Goal: Task Accomplishment & Management: Complete application form

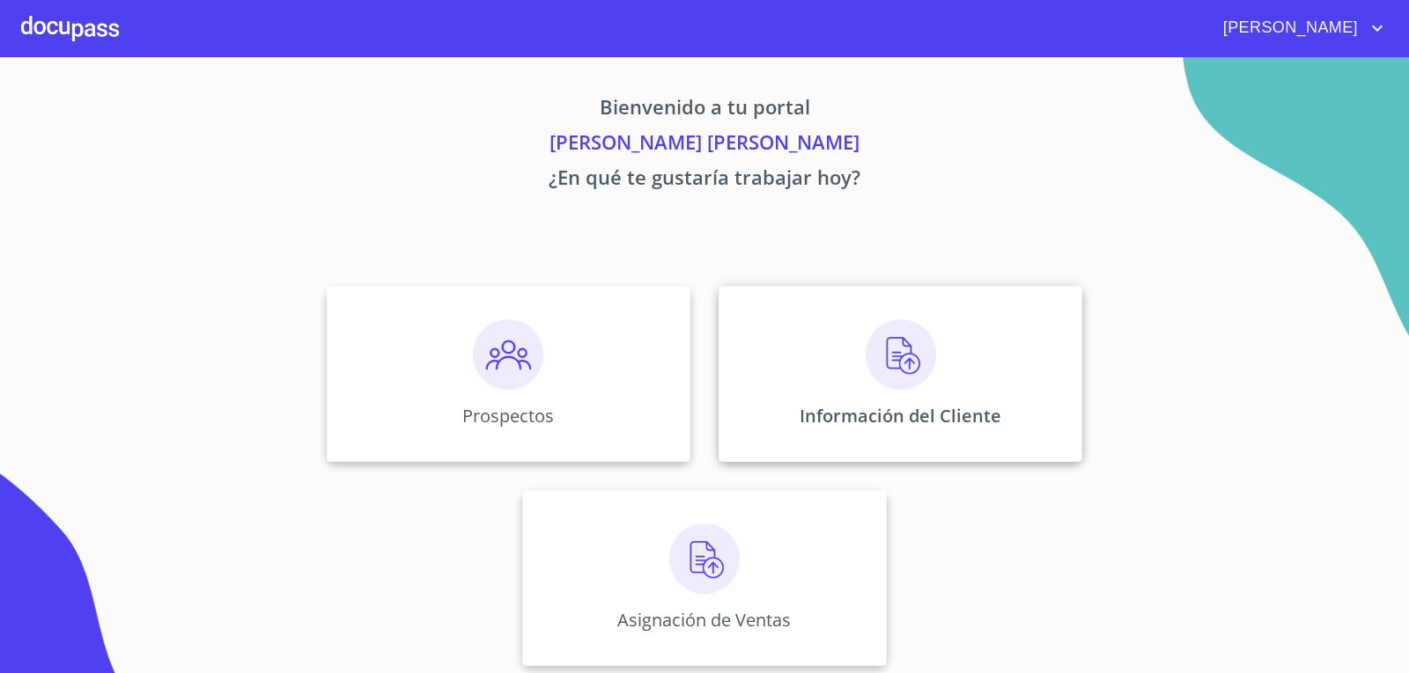
click at [883, 362] on img at bounding box center [900, 355] width 70 height 70
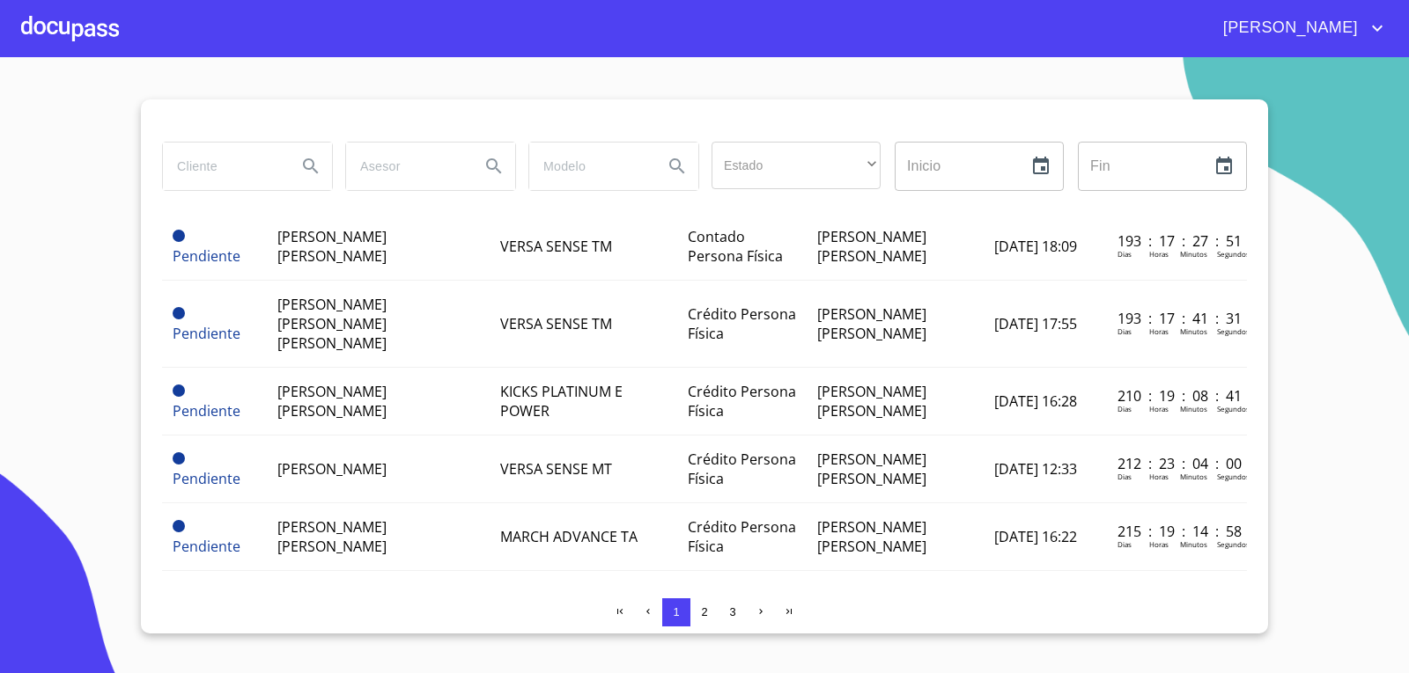
scroll to position [440, 0]
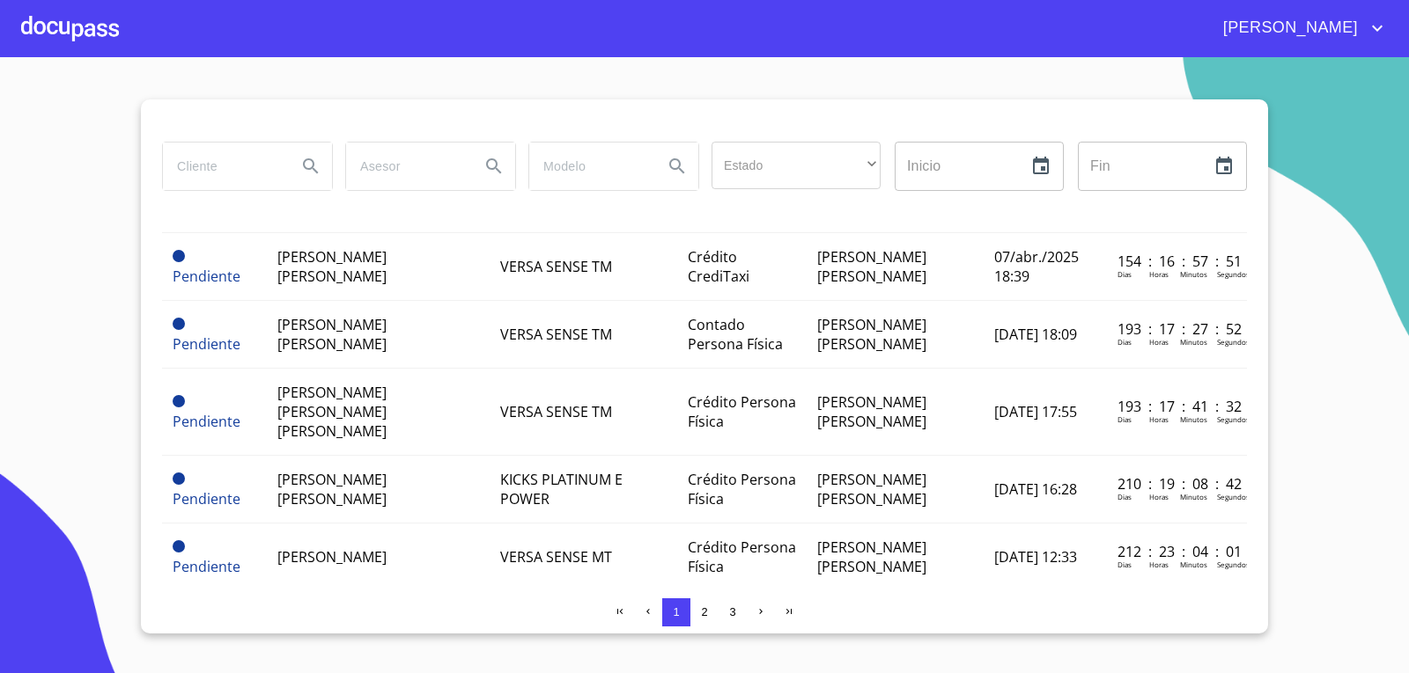
click at [276, 165] on input "search" at bounding box center [223, 167] width 120 height 48
type input "[PERSON_NAME]"
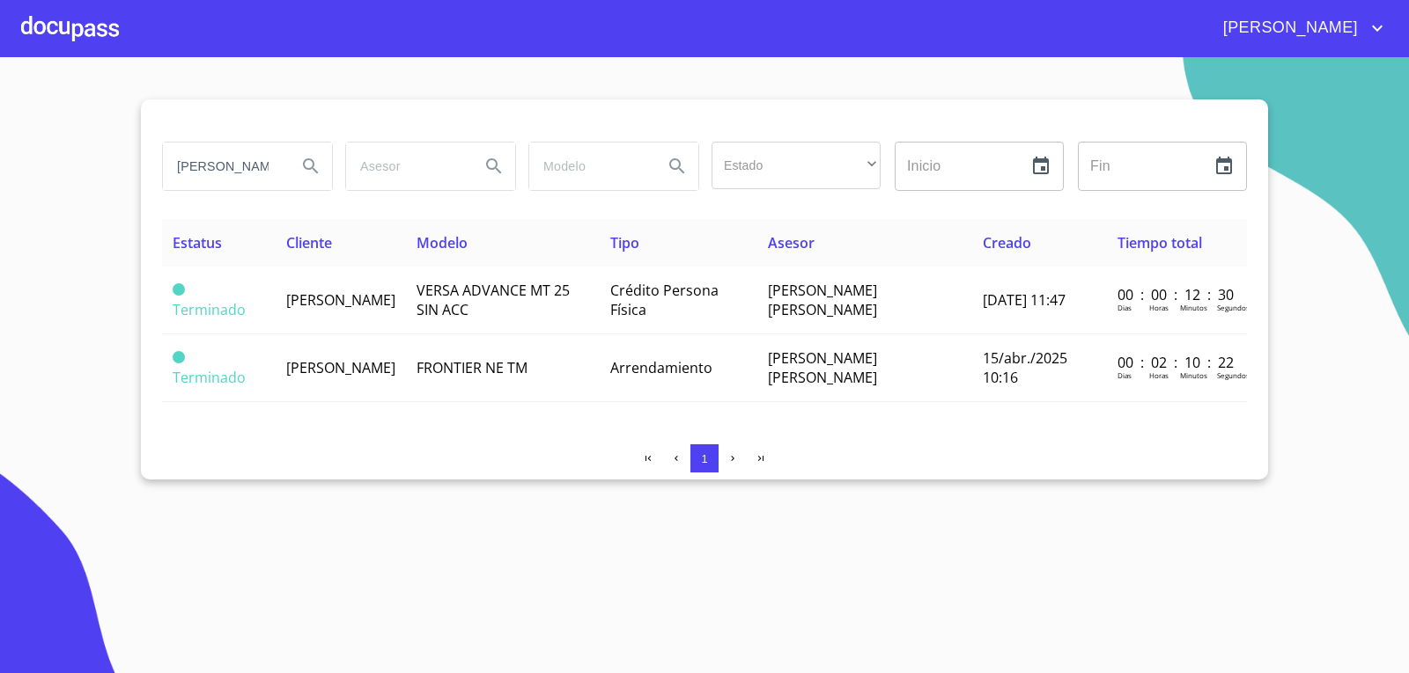
scroll to position [0, 0]
click at [68, 33] on div at bounding box center [70, 28] width 98 height 56
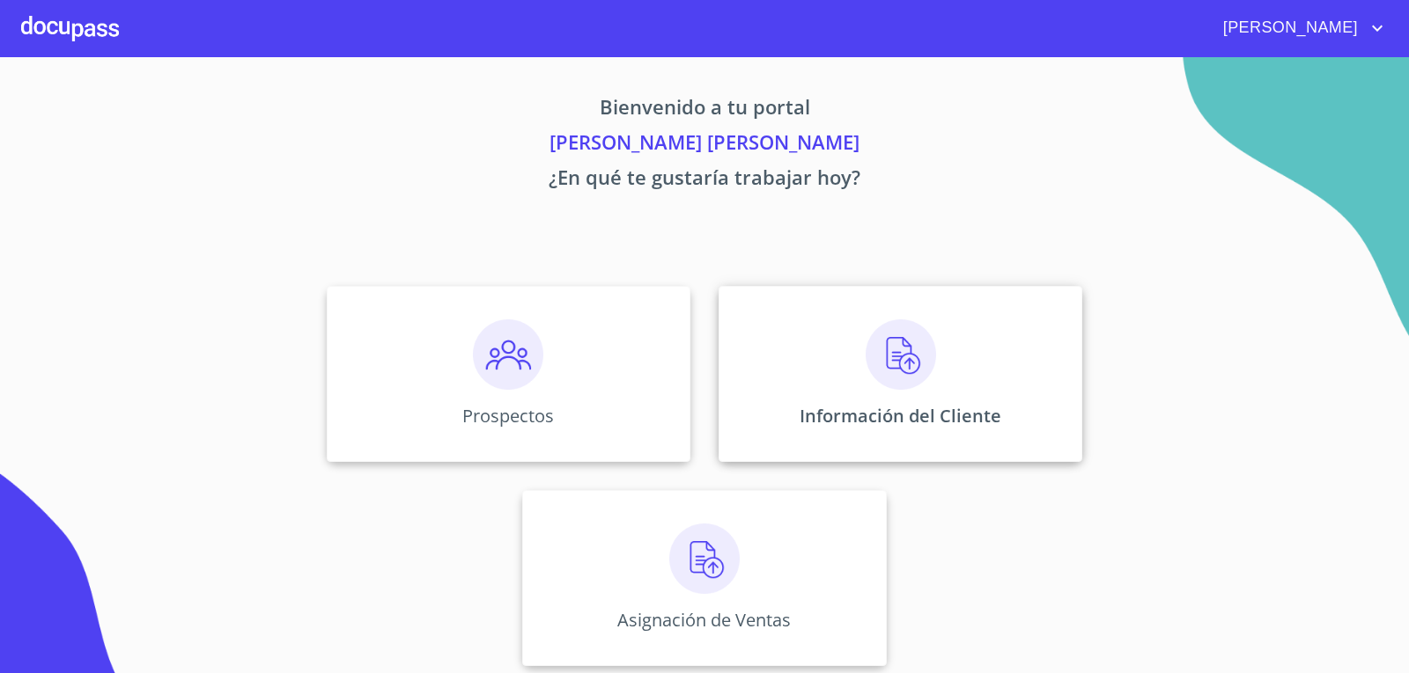
click at [878, 361] on img at bounding box center [900, 355] width 70 height 70
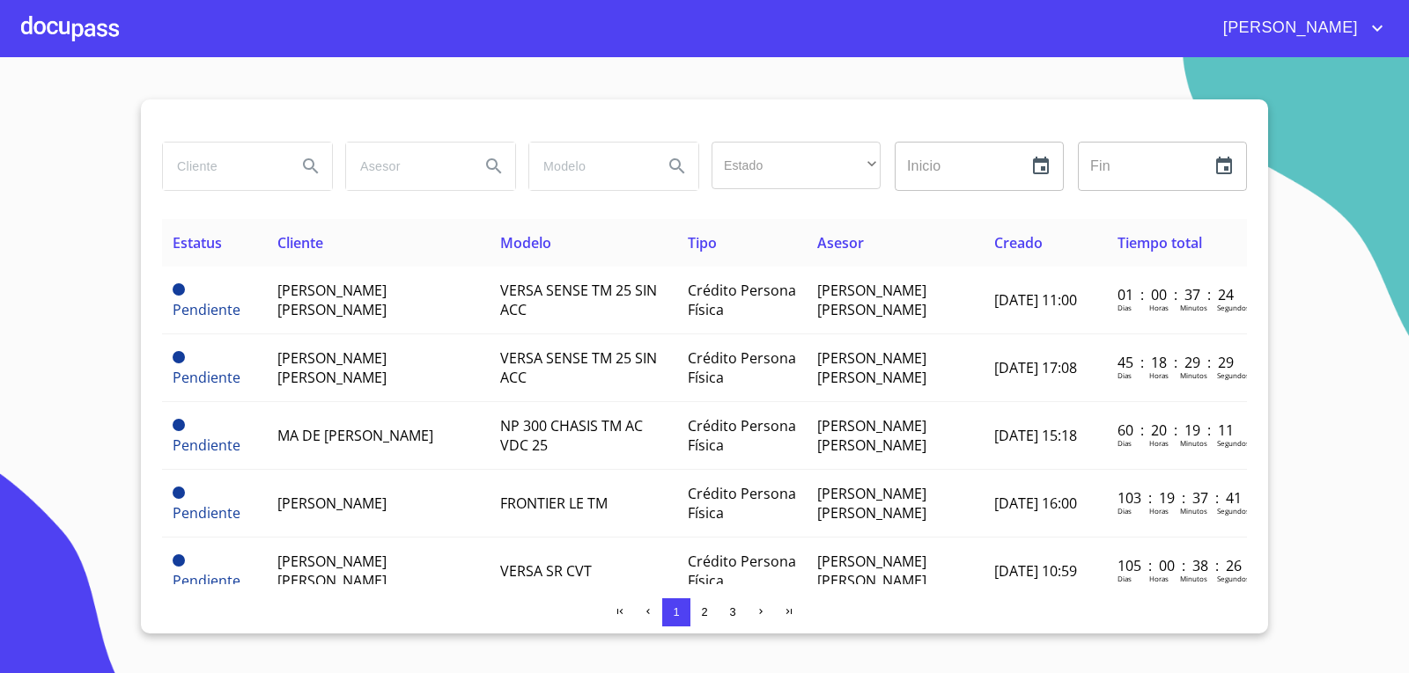
click at [261, 179] on input "search" at bounding box center [223, 167] width 120 height 48
type input "[PERSON_NAME]"
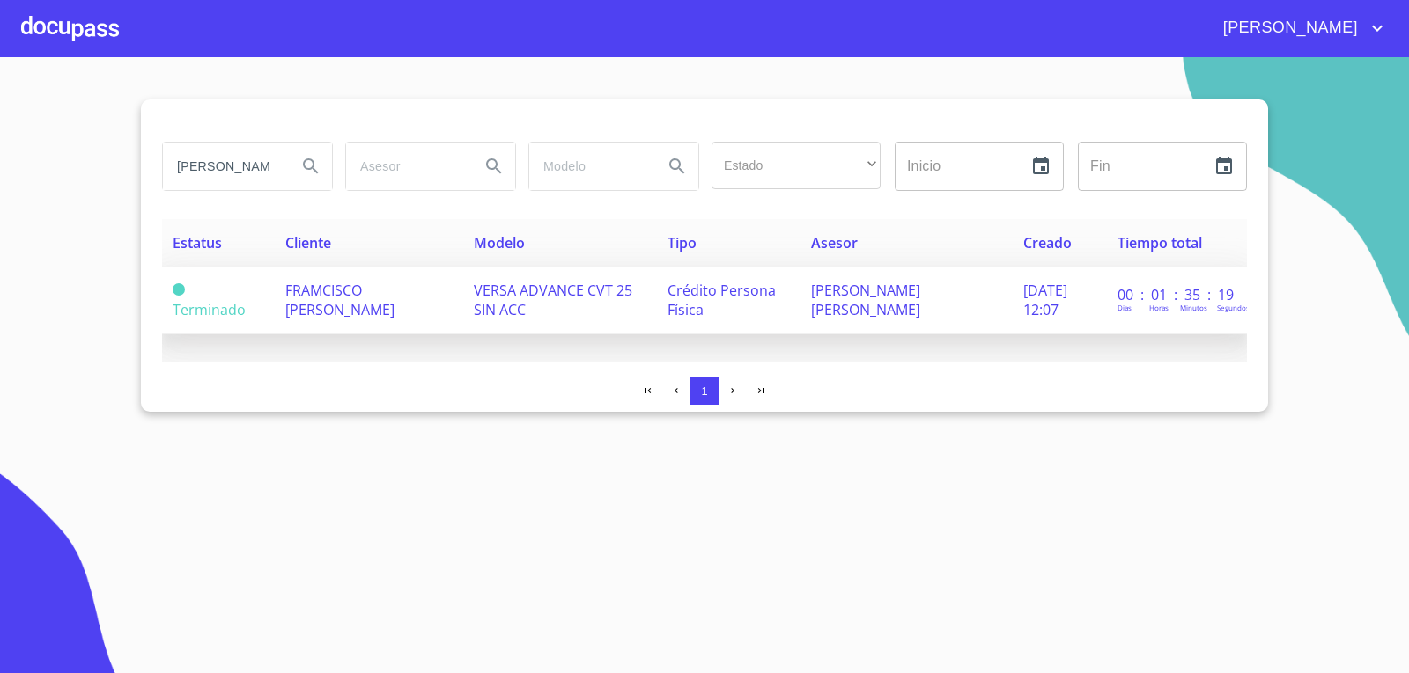
click at [1023, 312] on span "[DATE] 12:07" at bounding box center [1045, 300] width 44 height 39
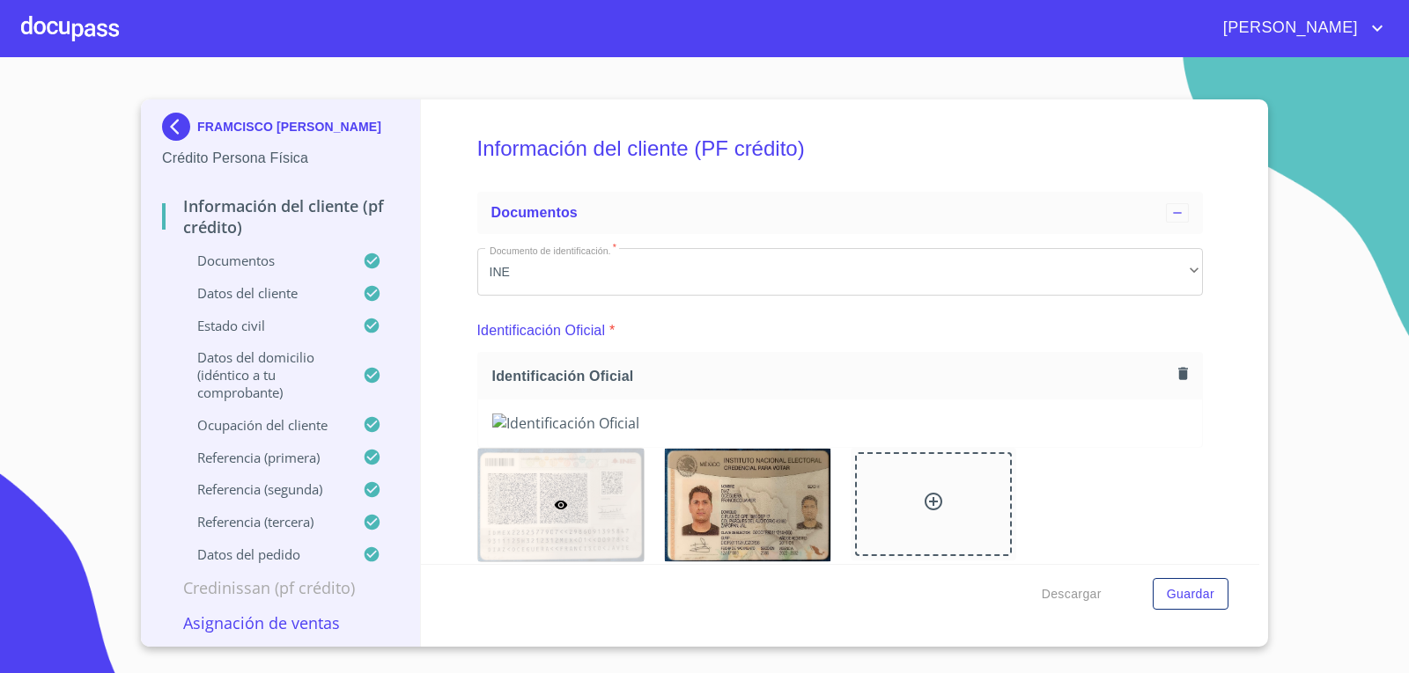
click at [61, 33] on div at bounding box center [70, 28] width 98 height 56
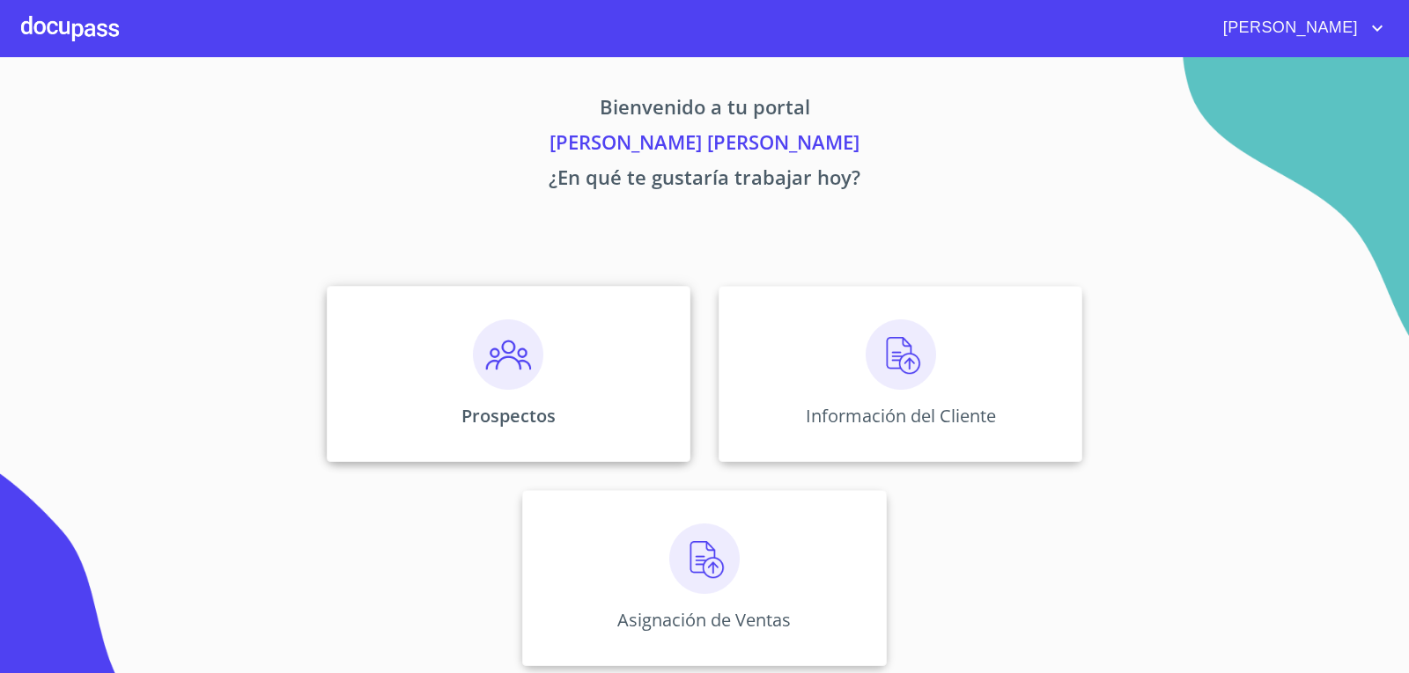
click at [519, 369] on img at bounding box center [508, 355] width 70 height 70
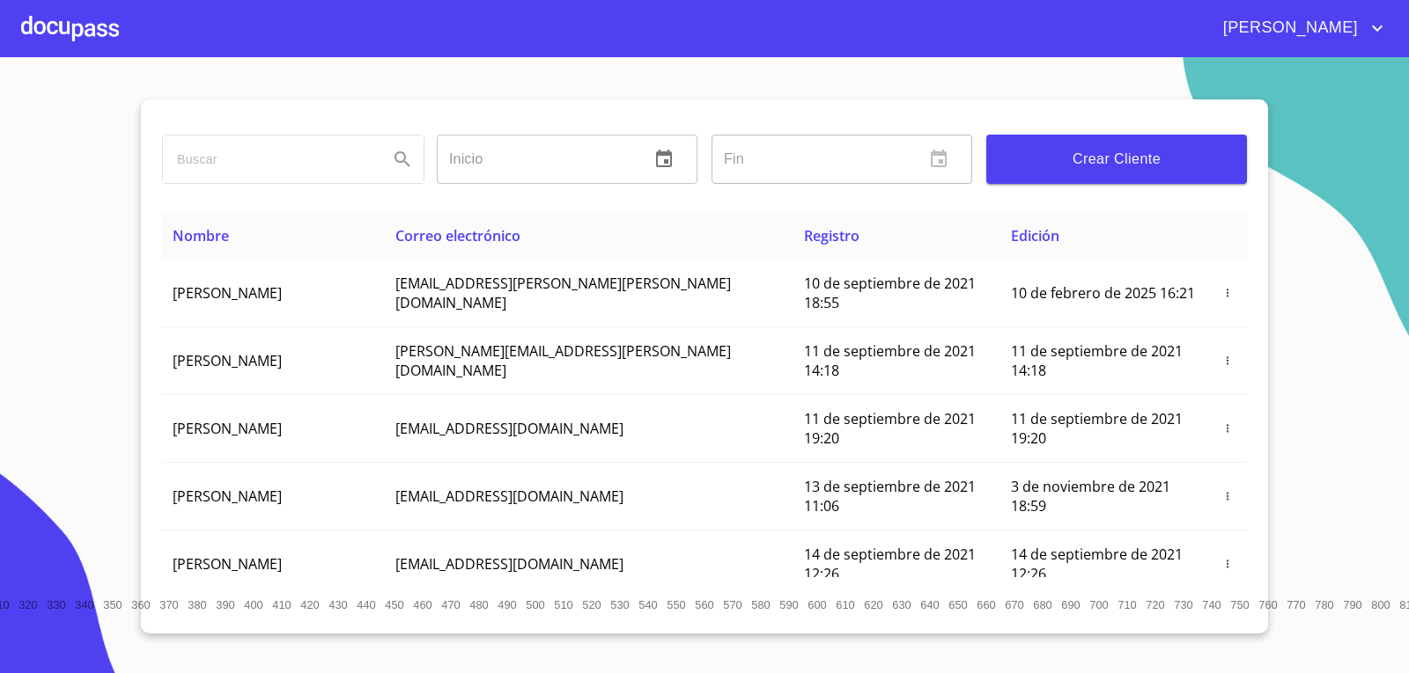
click at [347, 170] on input "search" at bounding box center [268, 160] width 211 height 48
type input "[PERSON_NAME]"
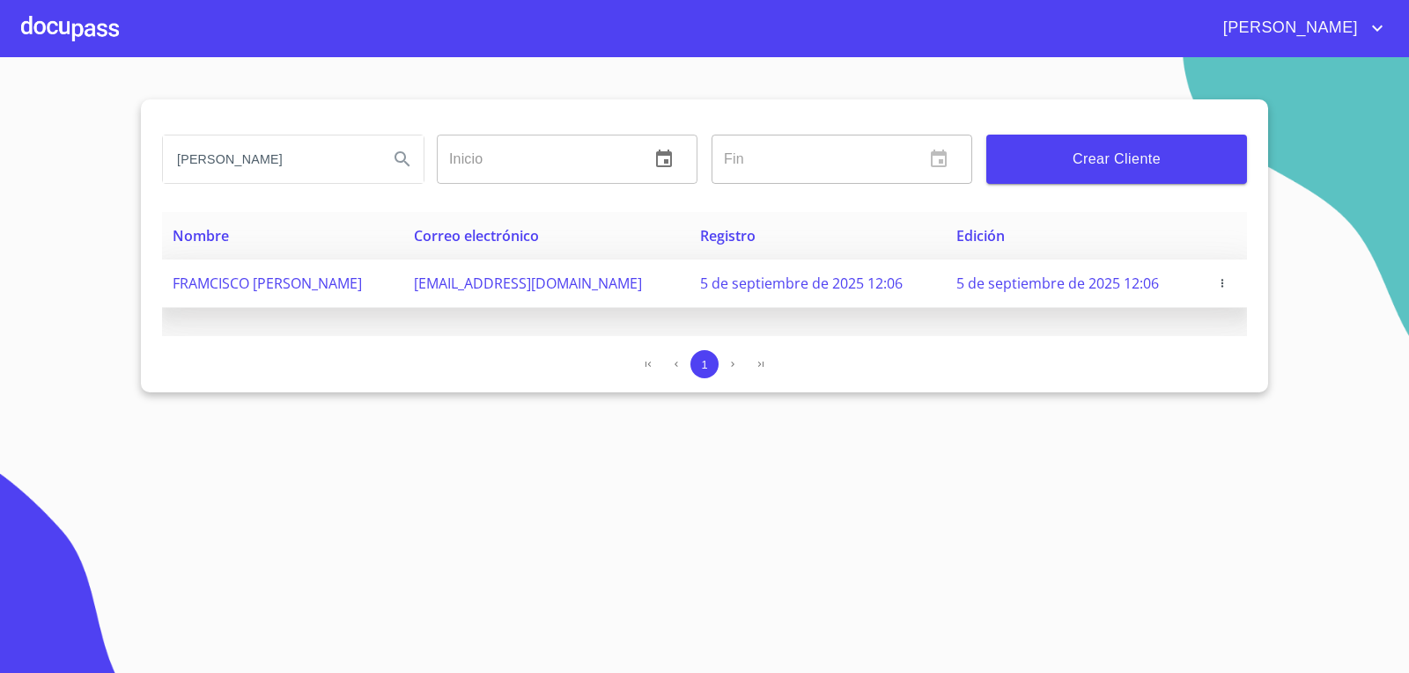
click at [1225, 283] on icon "button" at bounding box center [1222, 283] width 12 height 12
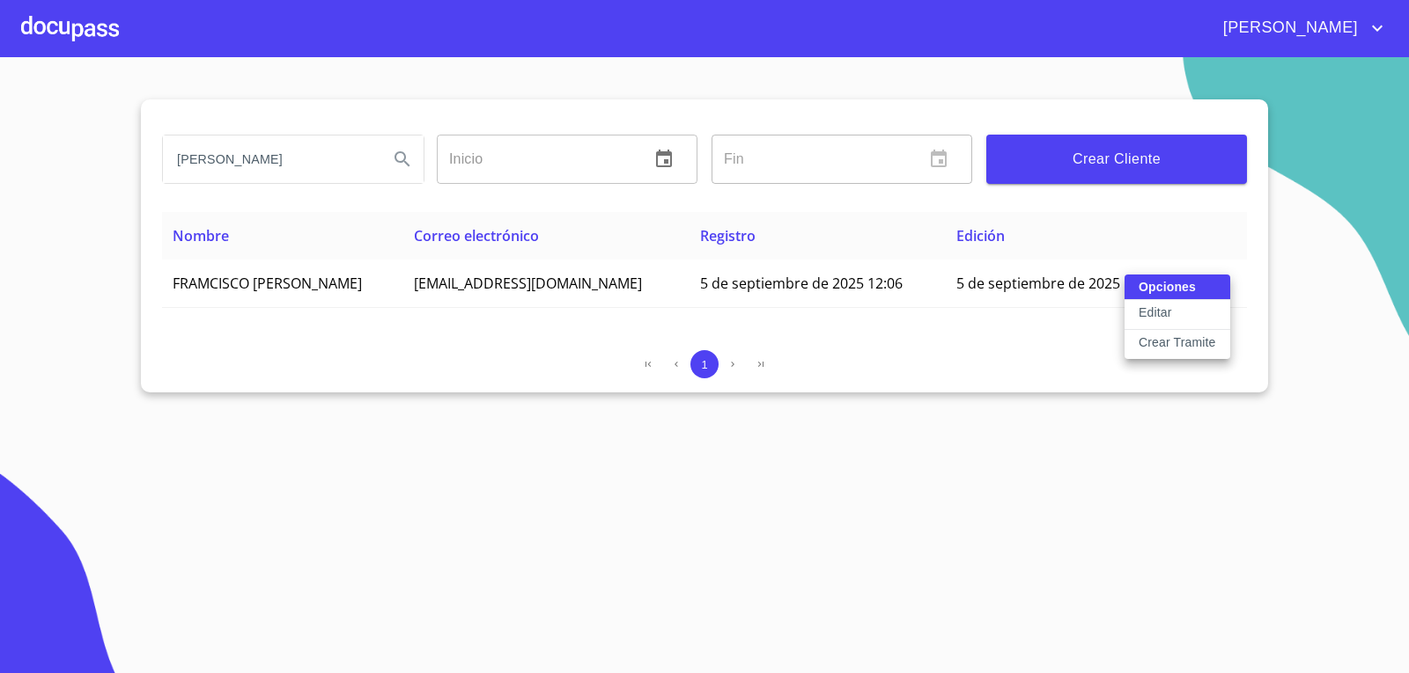
click at [1149, 336] on p "Crear Tramite" at bounding box center [1176, 343] width 77 height 18
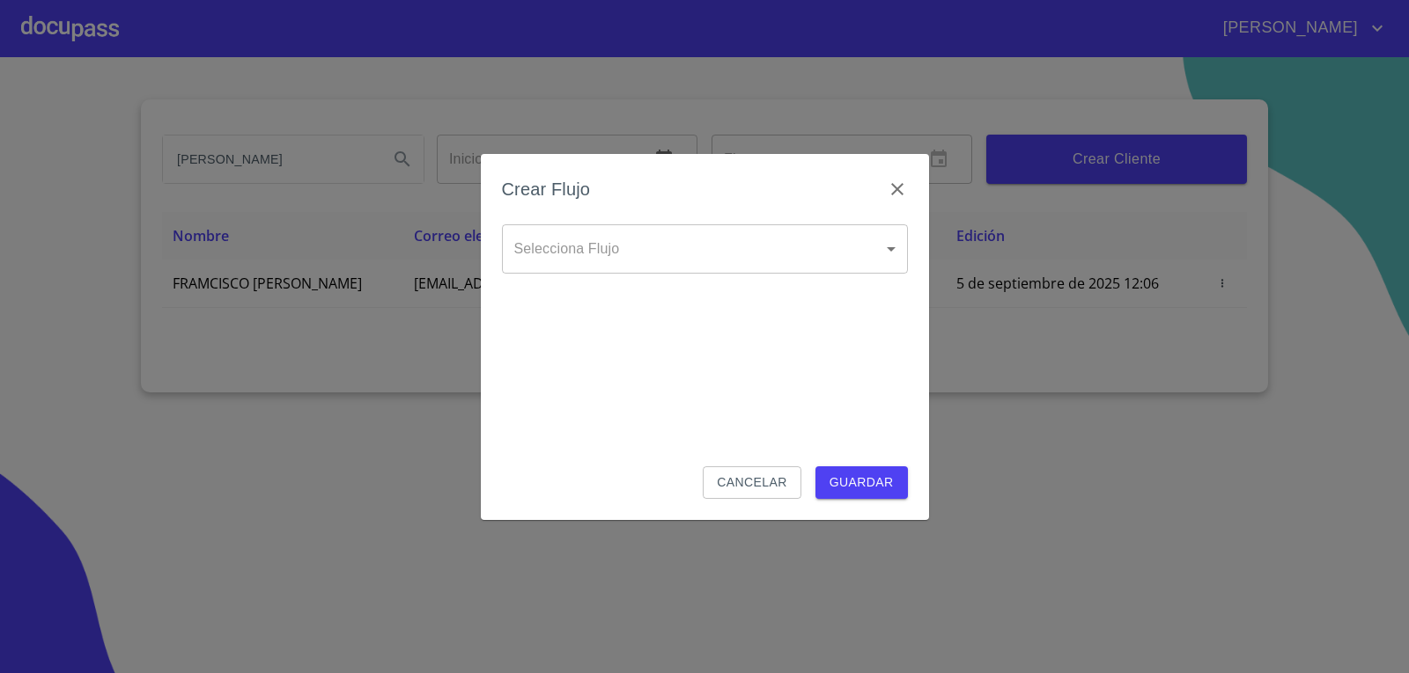
click at [806, 271] on body "[PERSON_NAME] [PERSON_NAME] Inicio ​ Fin ​ Crear Cliente Nombre Correo electrón…" at bounding box center [704, 336] width 1409 height 673
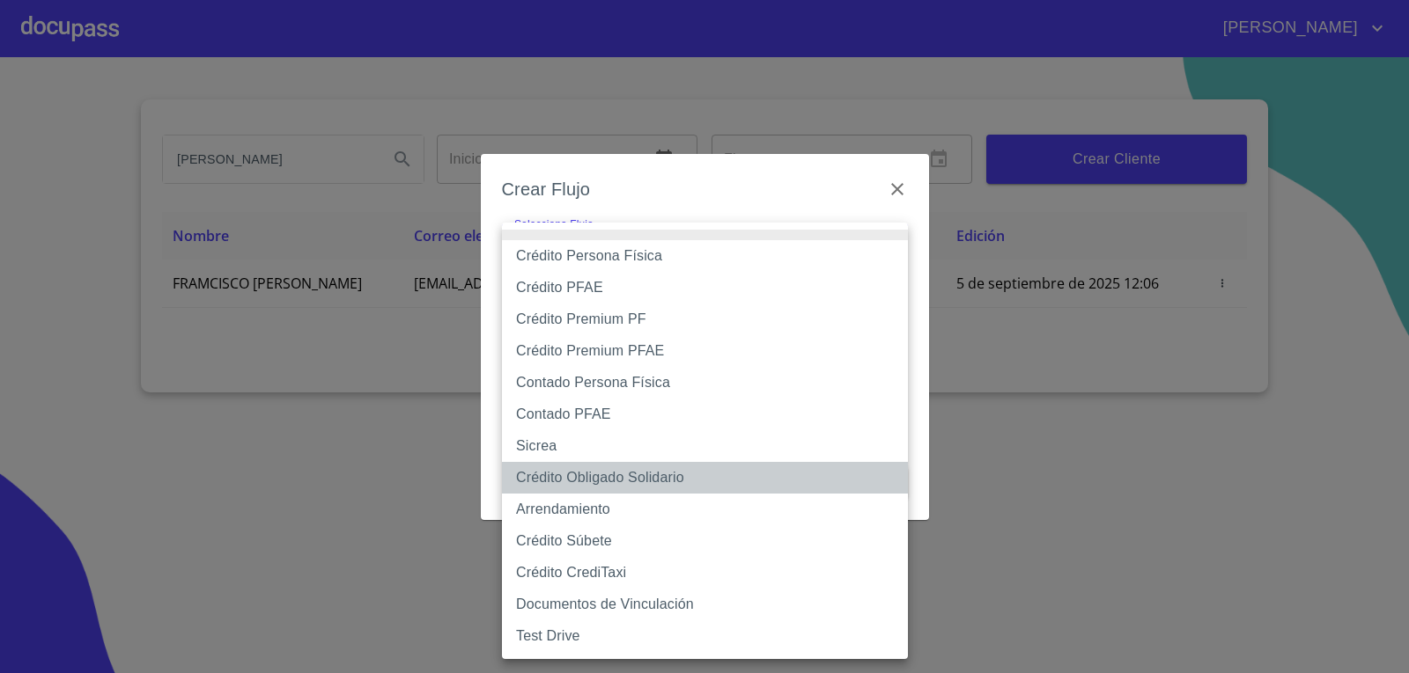
click at [582, 476] on li "Crédito Obligado Solidario" at bounding box center [705, 478] width 406 height 32
type input "61725509ab5355fc594ad23b"
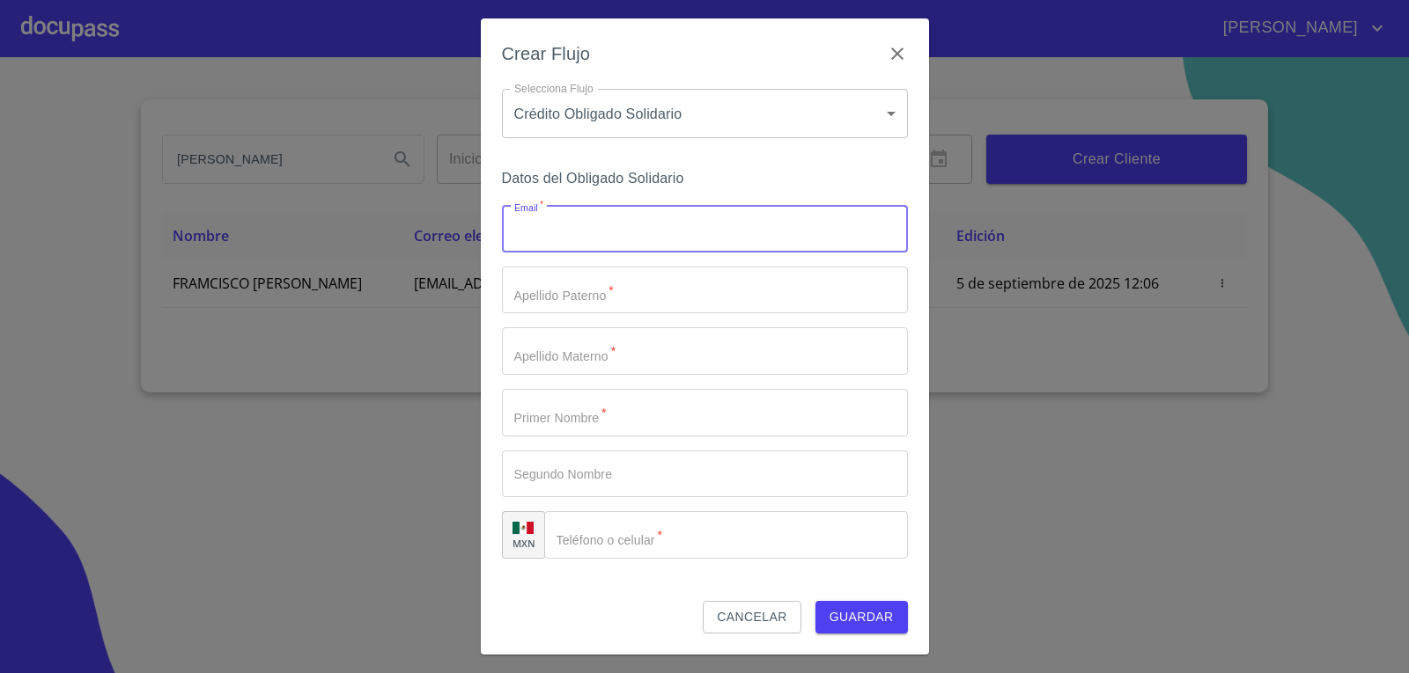
click at [555, 230] on input "Email   *" at bounding box center [705, 229] width 406 height 48
type input "[EMAIL_ADDRESS][DOMAIN_NAME]"
click at [629, 281] on input "Email   *" at bounding box center [705, 291] width 406 height 48
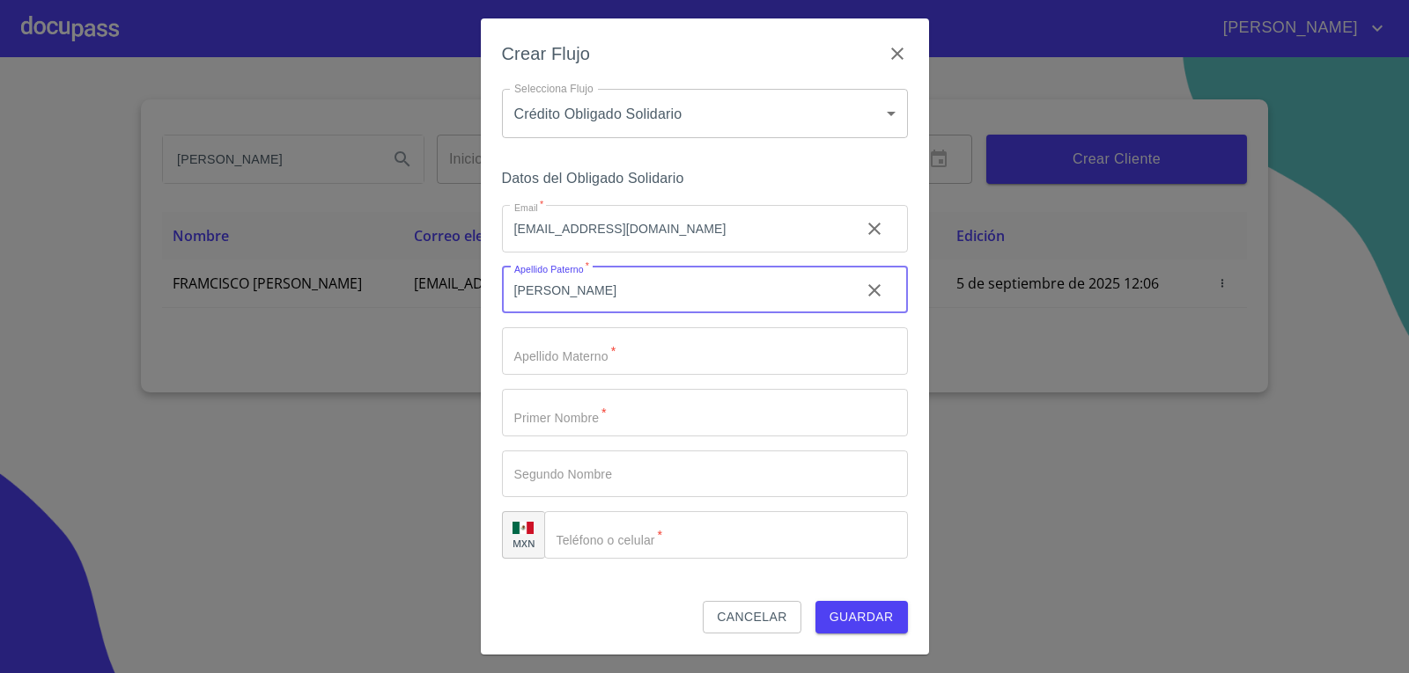
type input "[PERSON_NAME]"
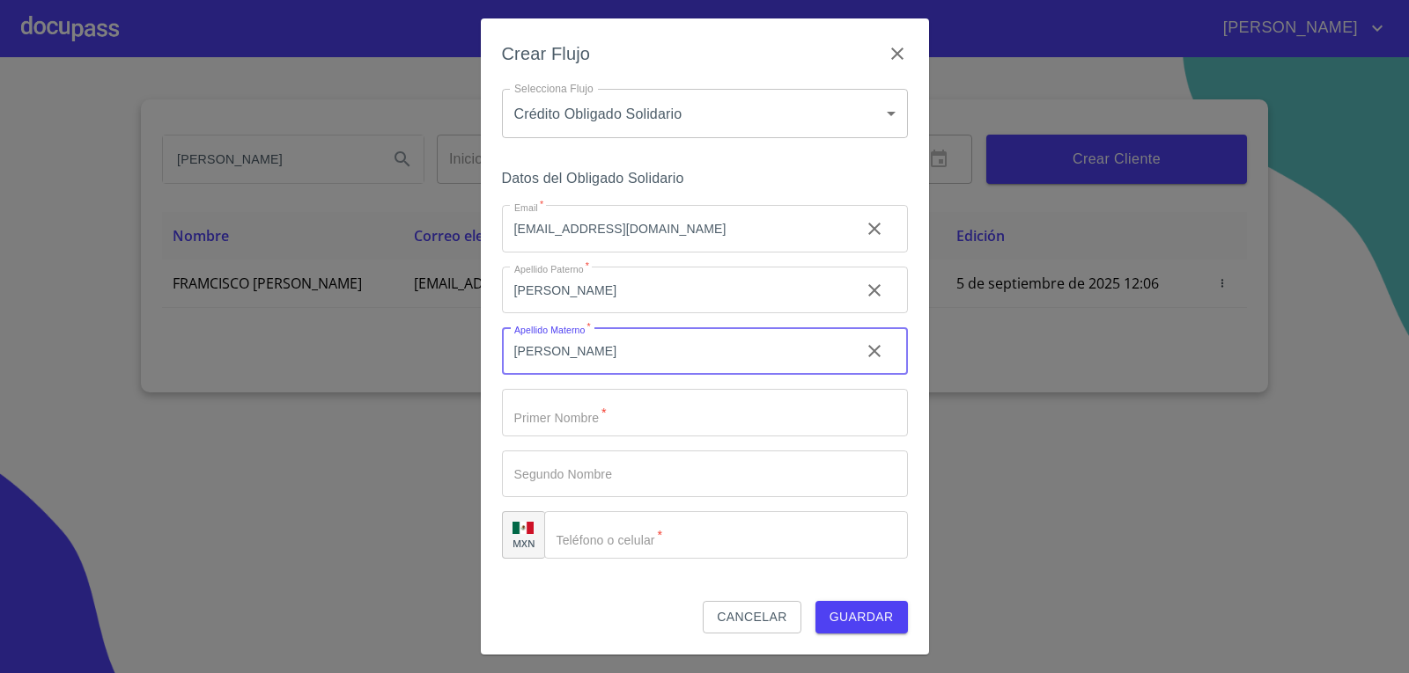
type input "[PERSON_NAME]"
click at [638, 410] on input "Email   *" at bounding box center [705, 413] width 406 height 48
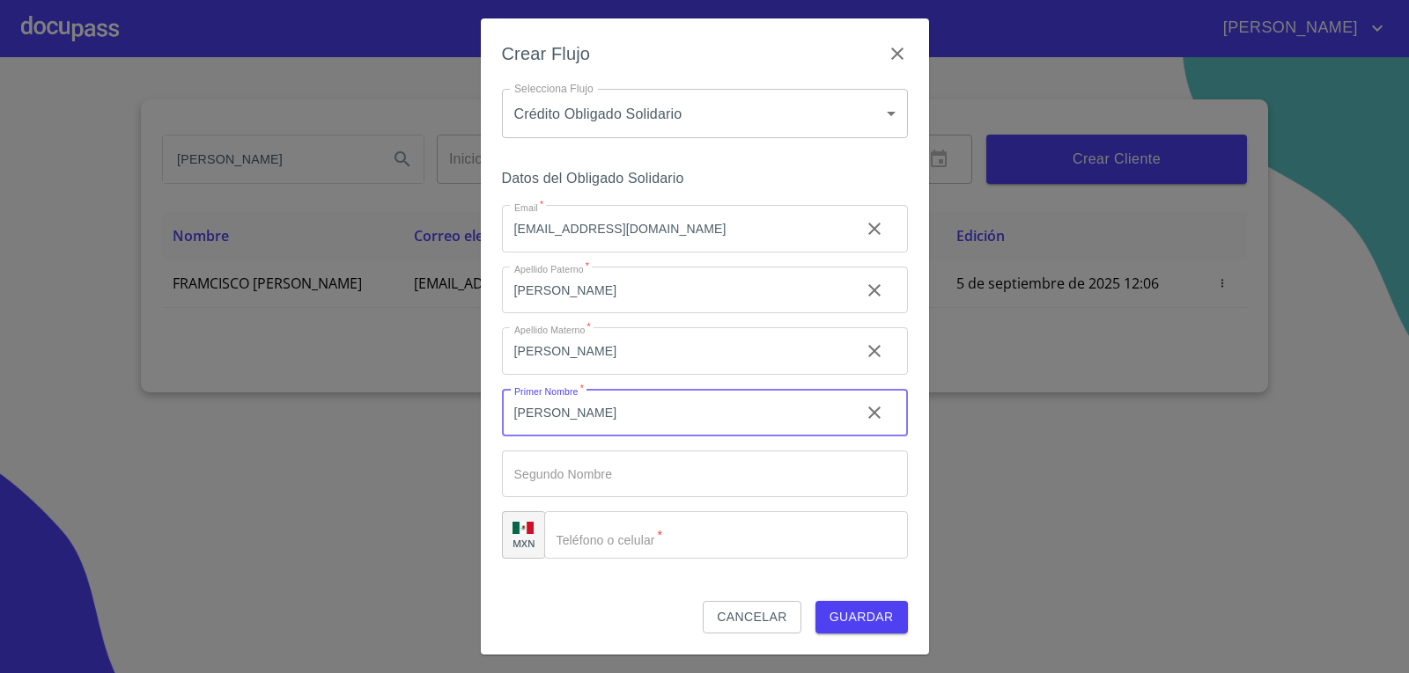
type input "[PERSON_NAME]"
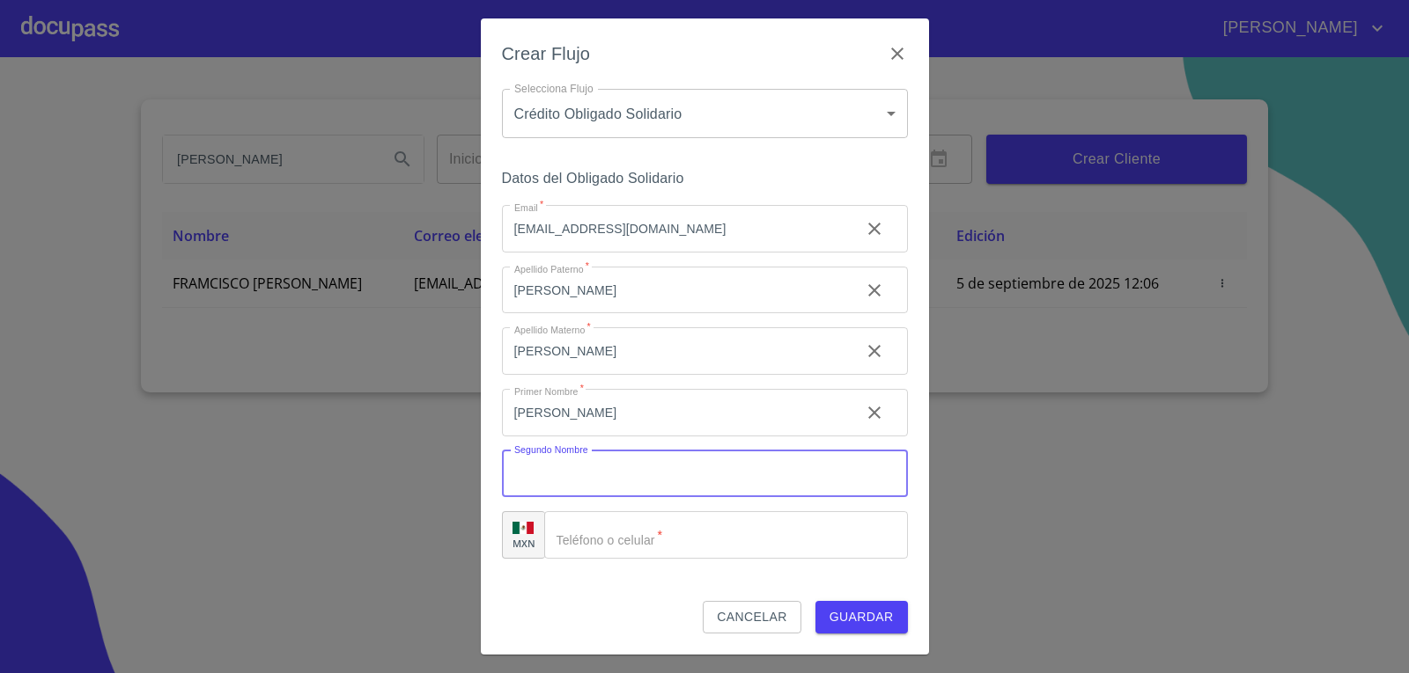
click at [716, 468] on input "Email   *" at bounding box center [705, 475] width 406 height 48
click at [640, 467] on input "Email   *" at bounding box center [705, 475] width 406 height 48
type input "[PERSON_NAME]"
click at [685, 535] on input "Email   *" at bounding box center [726, 535] width 364 height 48
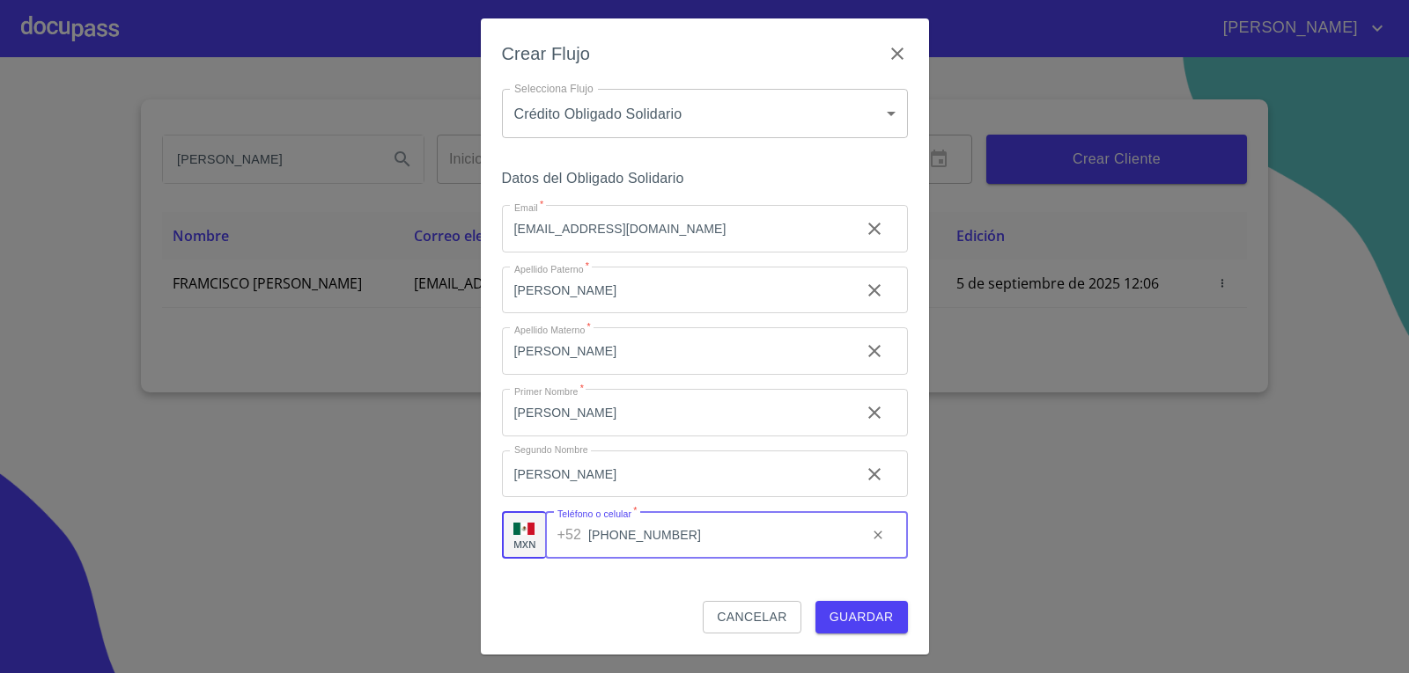
type input "[PHONE_NUMBER]"
click at [835, 606] on button "Guardar" at bounding box center [861, 617] width 92 height 33
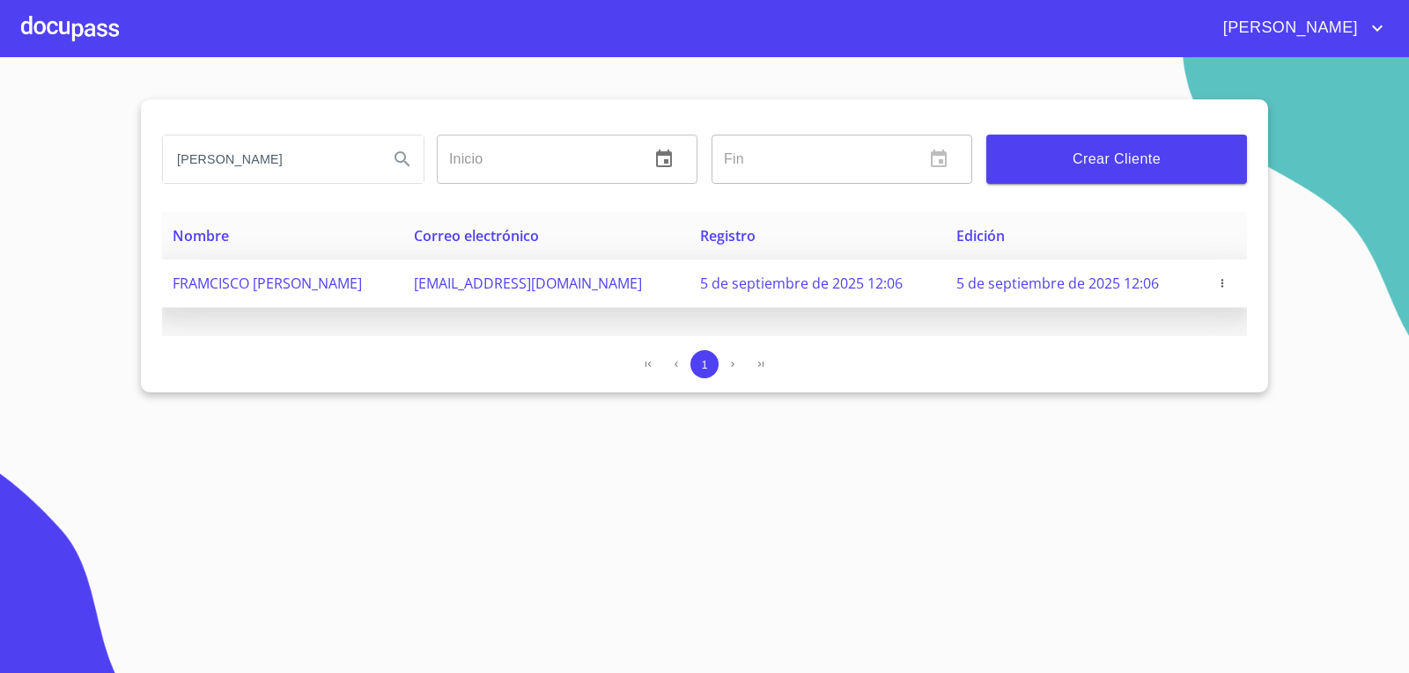
click at [903, 288] on td "5 de septiembre de 2025 12:06" at bounding box center [817, 284] width 256 height 48
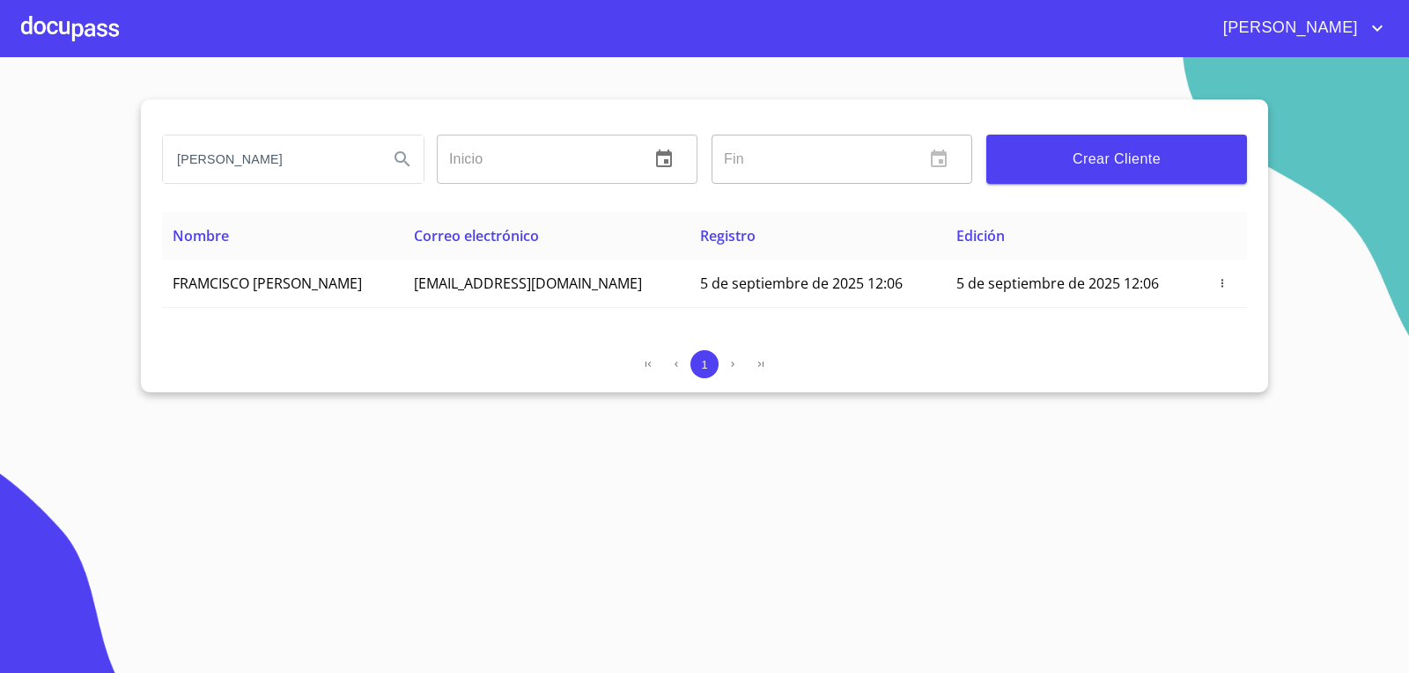
click at [100, 27] on div at bounding box center [70, 28] width 98 height 56
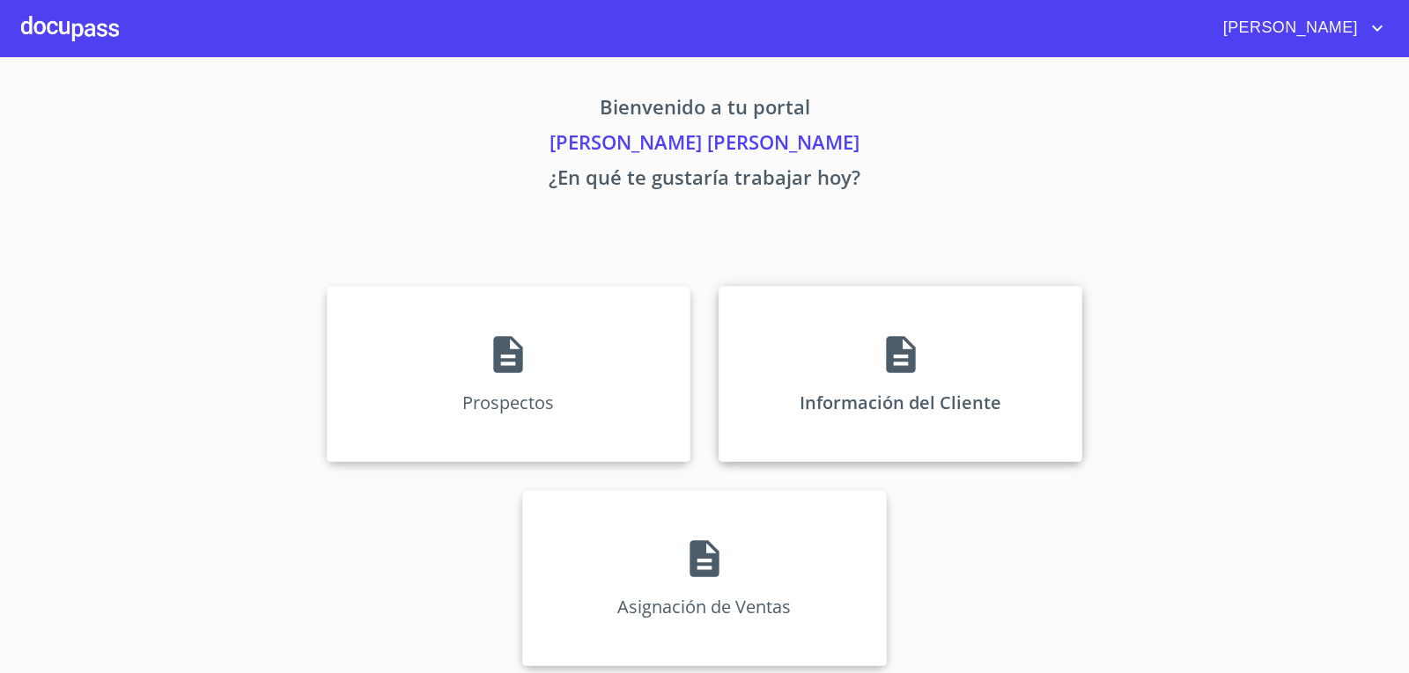
click at [886, 356] on icon at bounding box center [900, 354] width 29 height 37
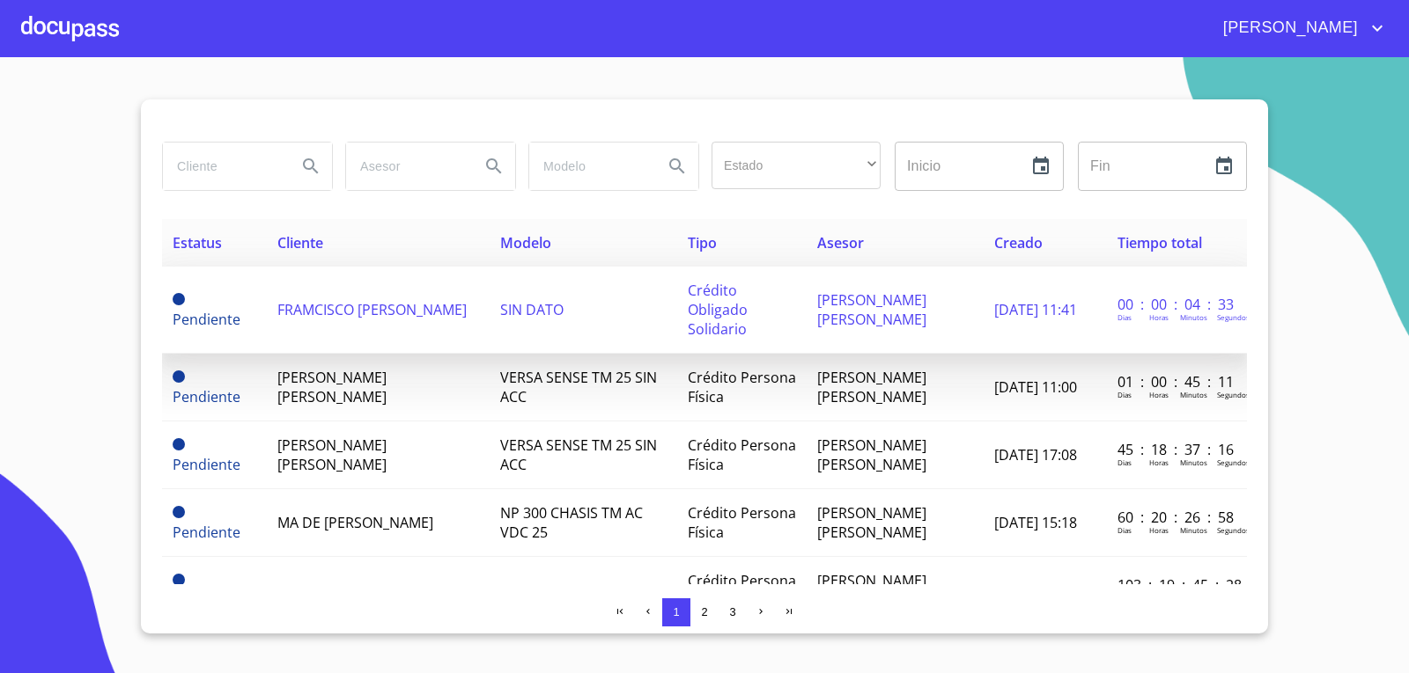
click at [439, 317] on td "FRAMCISCO [PERSON_NAME]" at bounding box center [378, 310] width 223 height 87
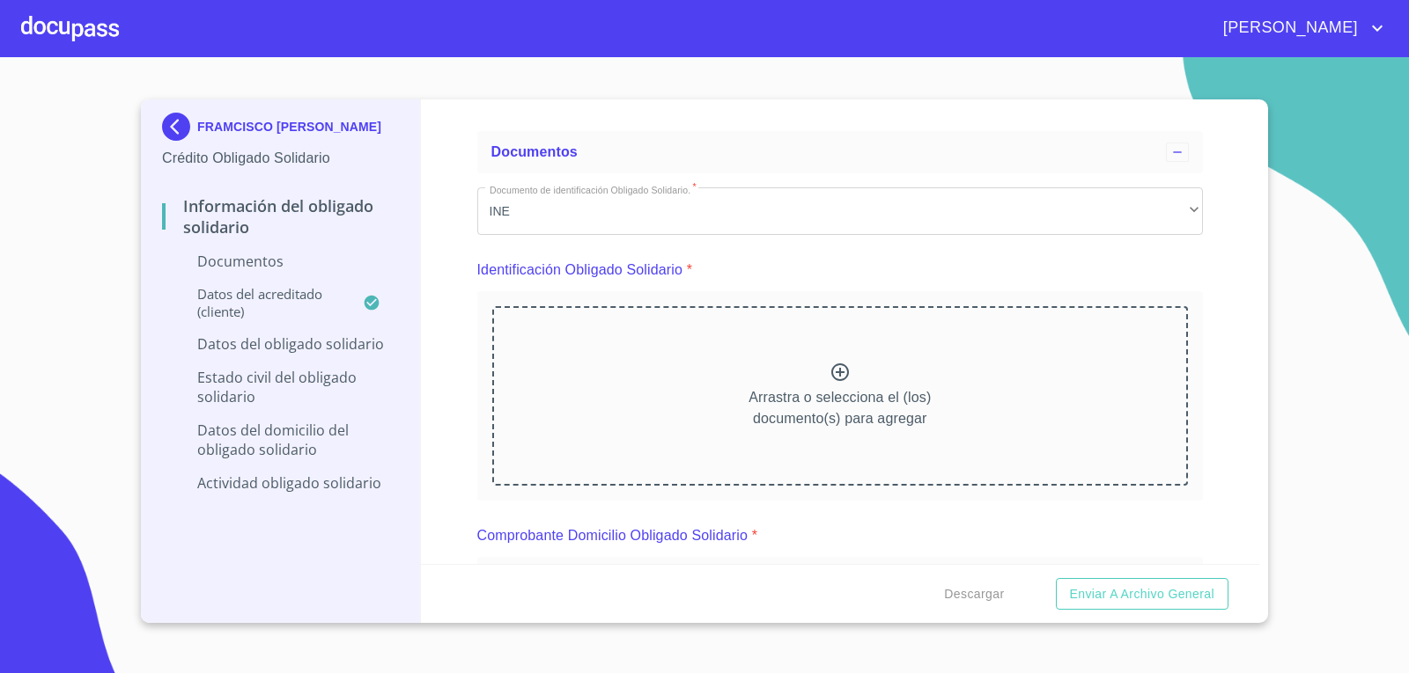
scroll to position [88, 0]
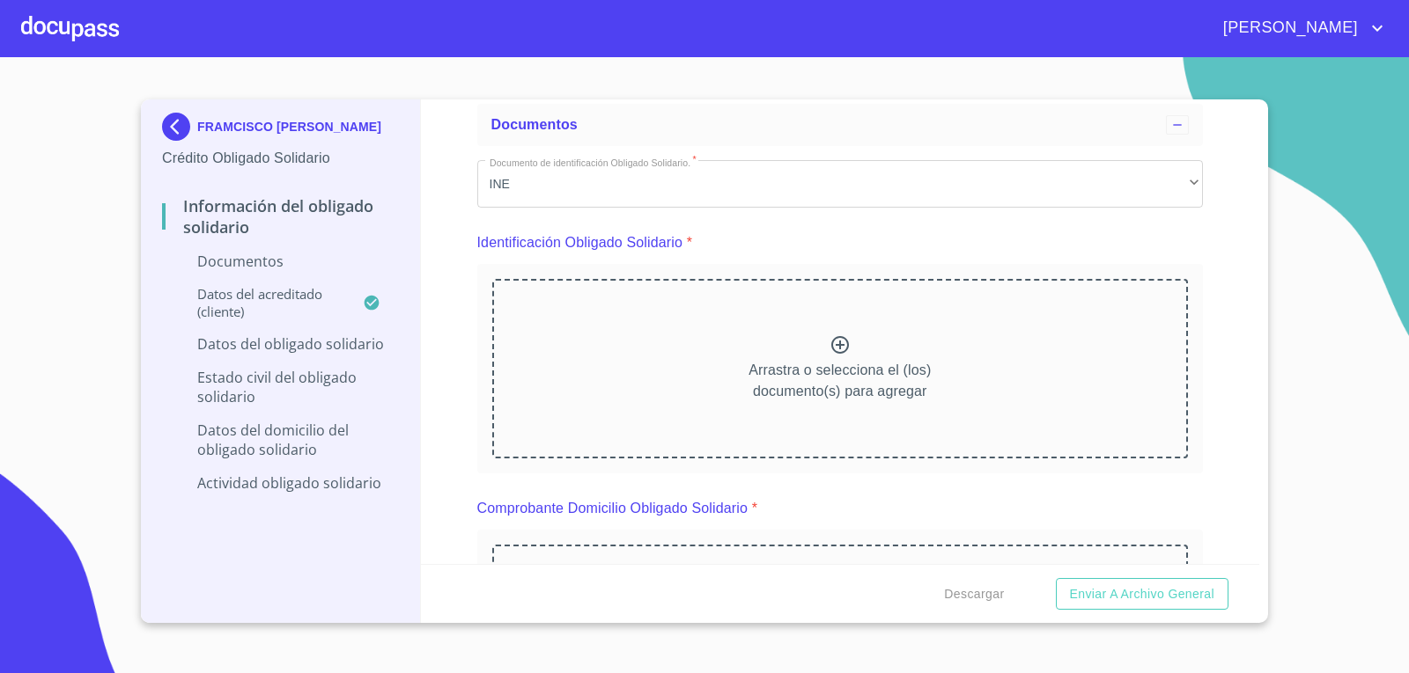
click at [836, 348] on icon at bounding box center [839, 345] width 21 height 21
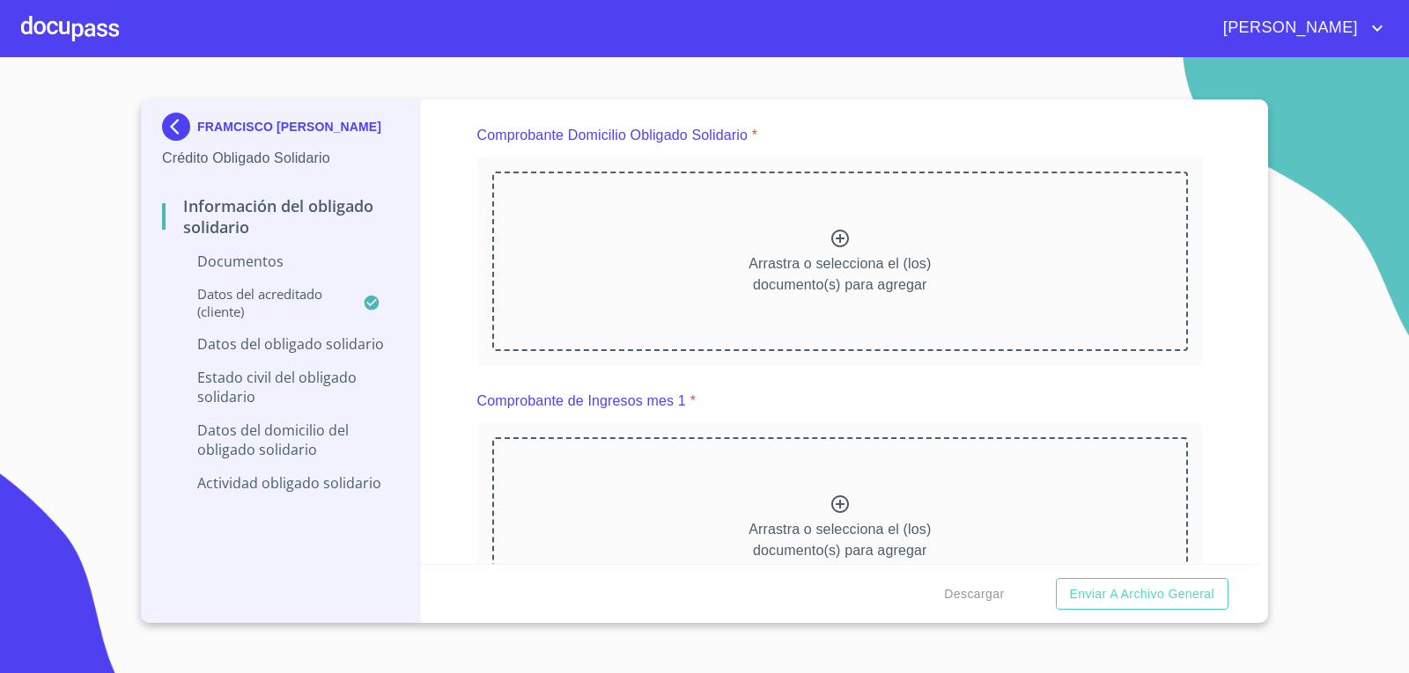
scroll to position [528, 0]
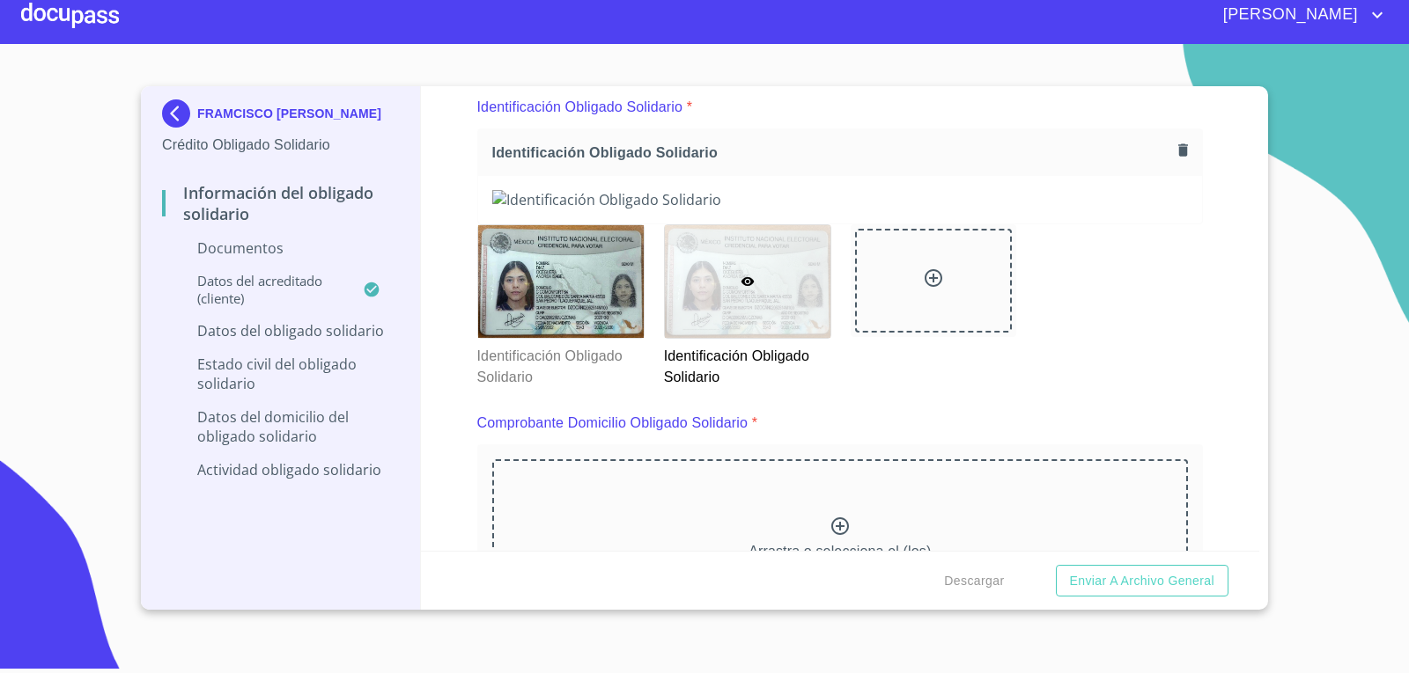
click at [1168, 135] on div "Identificación Obligado Solidario" at bounding box center [840, 152] width 725 height 47
click at [1178, 151] on icon "button" at bounding box center [1183, 149] width 10 height 12
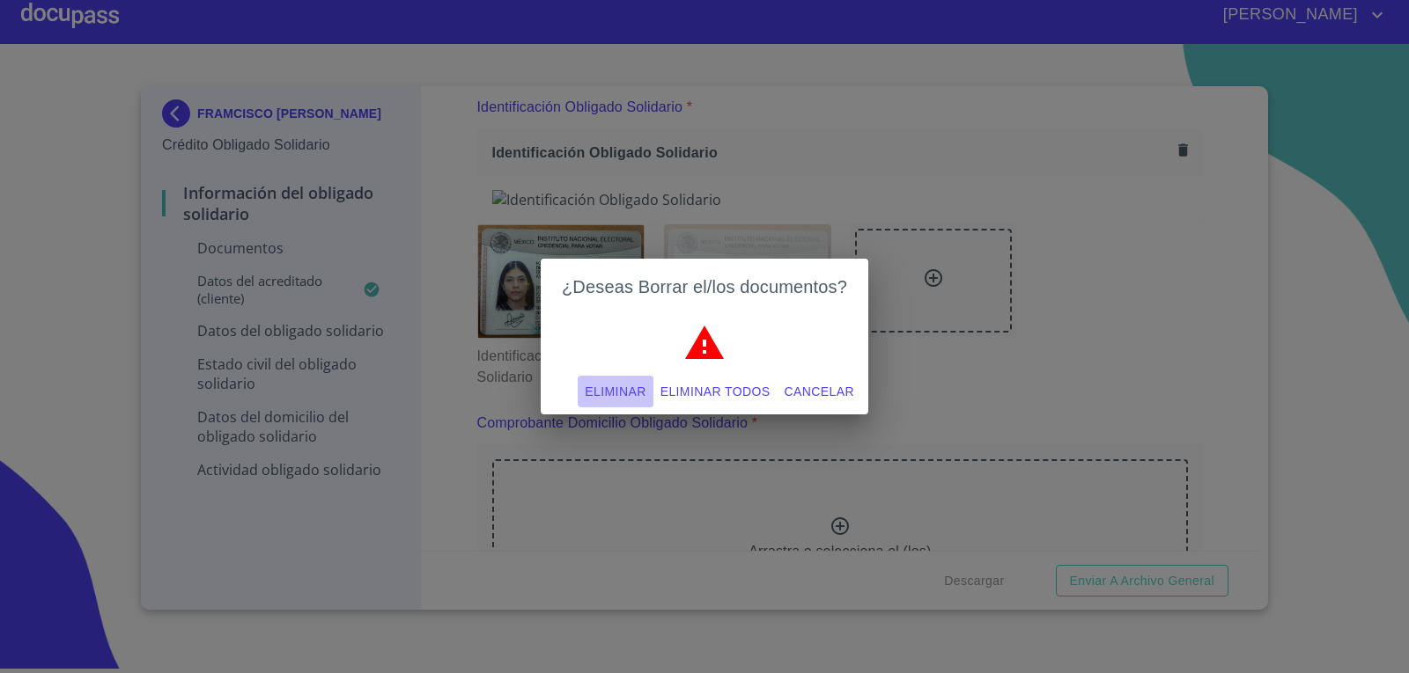
click at [631, 385] on span "Eliminar" at bounding box center [615, 392] width 61 height 22
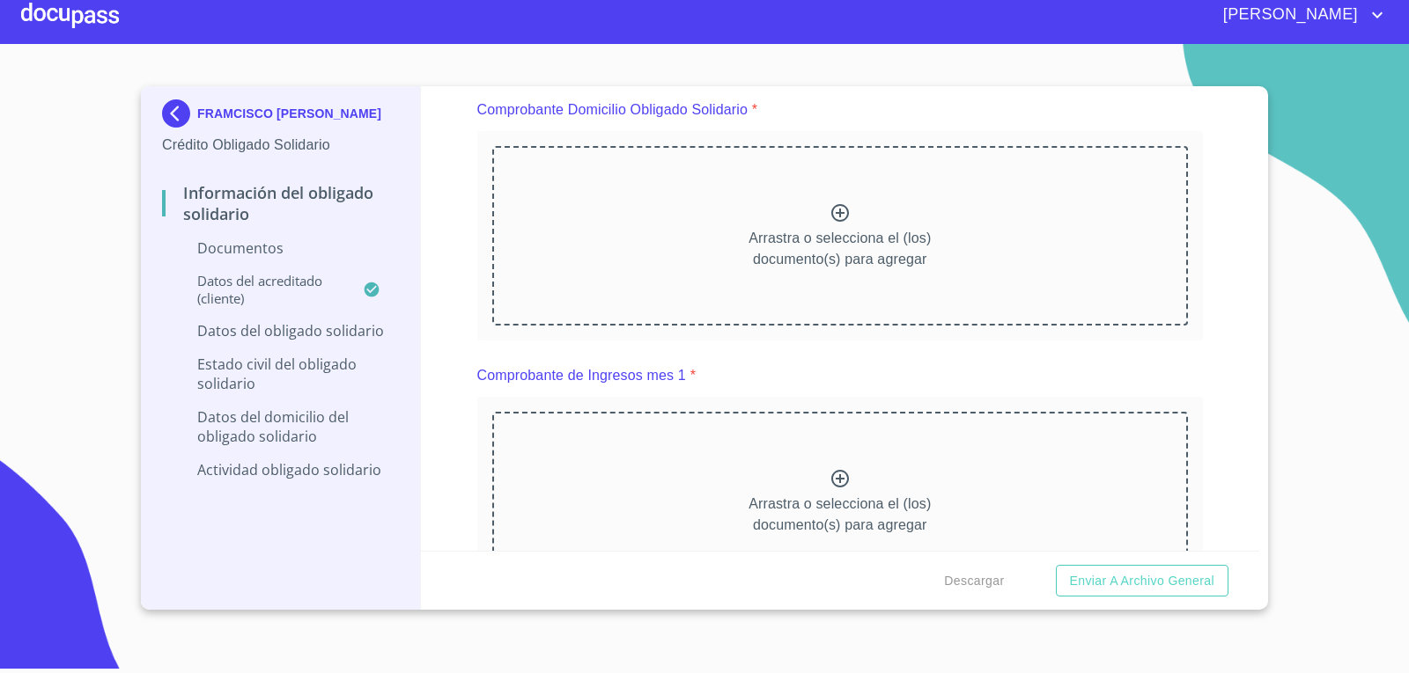
scroll to position [651, 0]
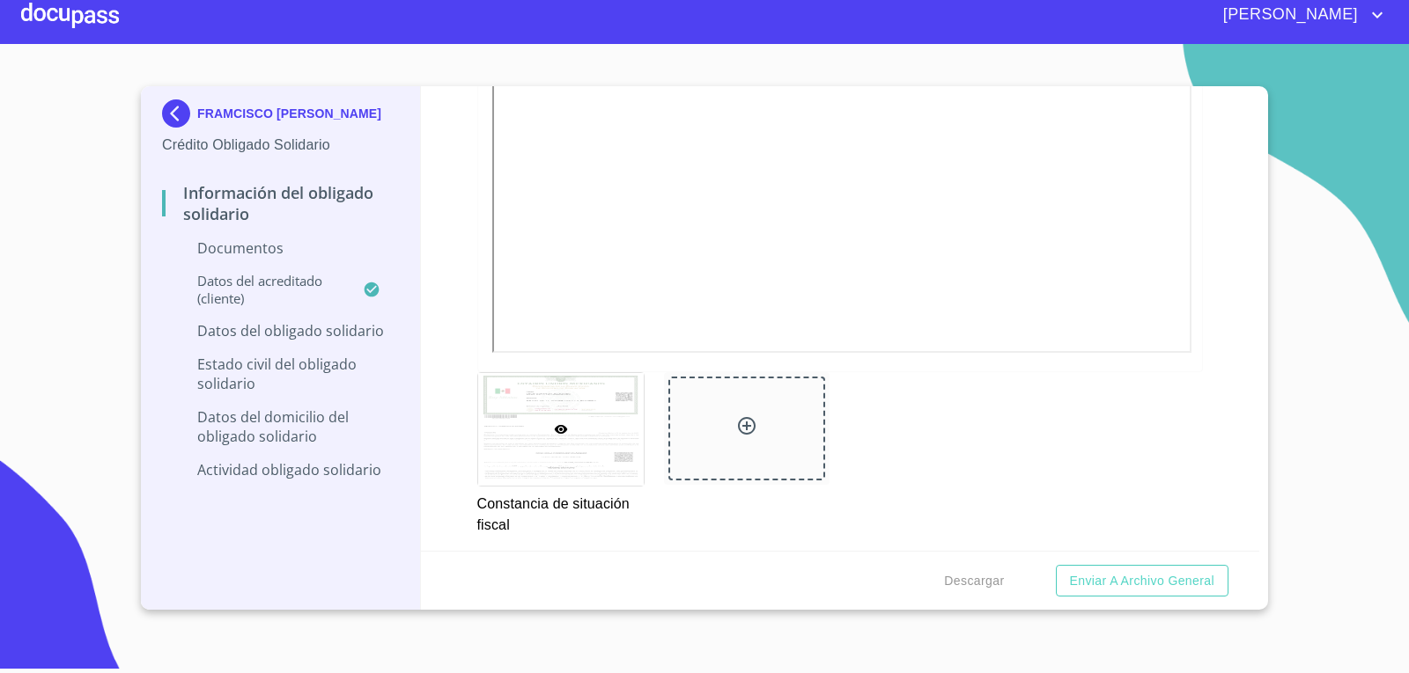
scroll to position [2432, 0]
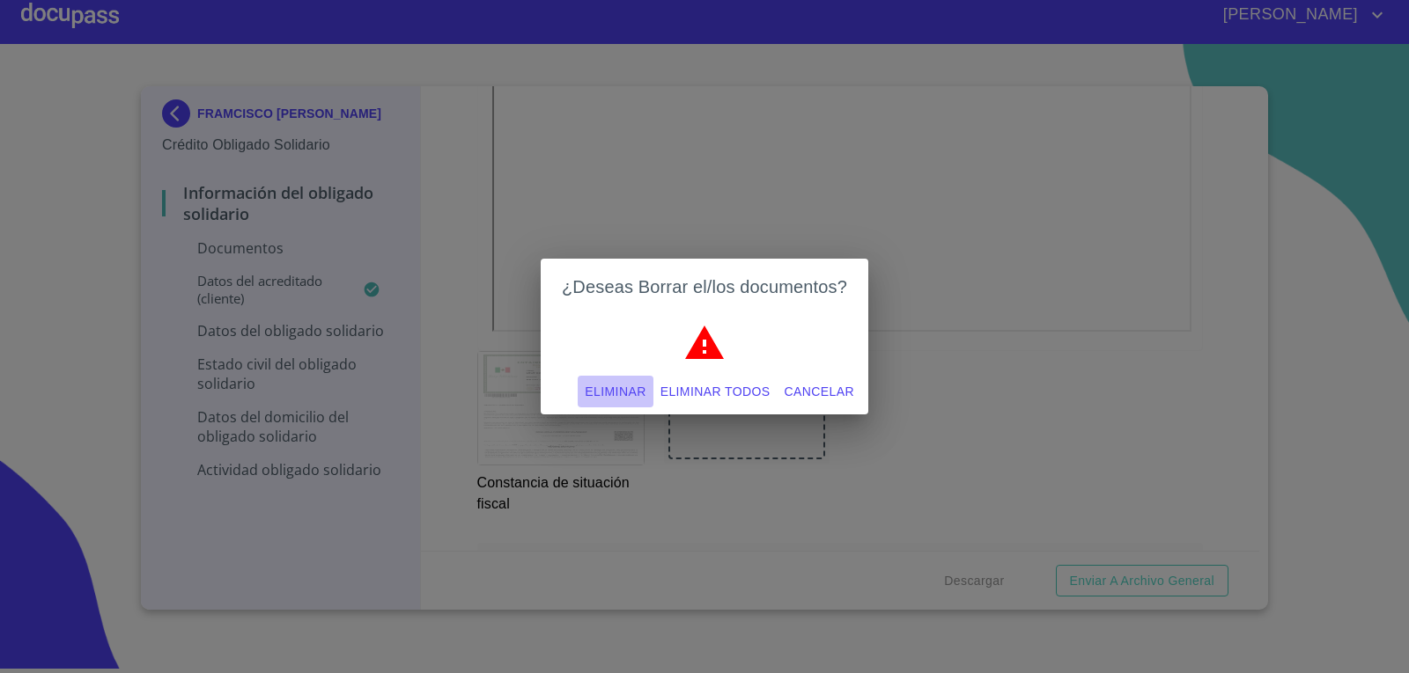
click at [607, 390] on span "Eliminar" at bounding box center [615, 392] width 61 height 22
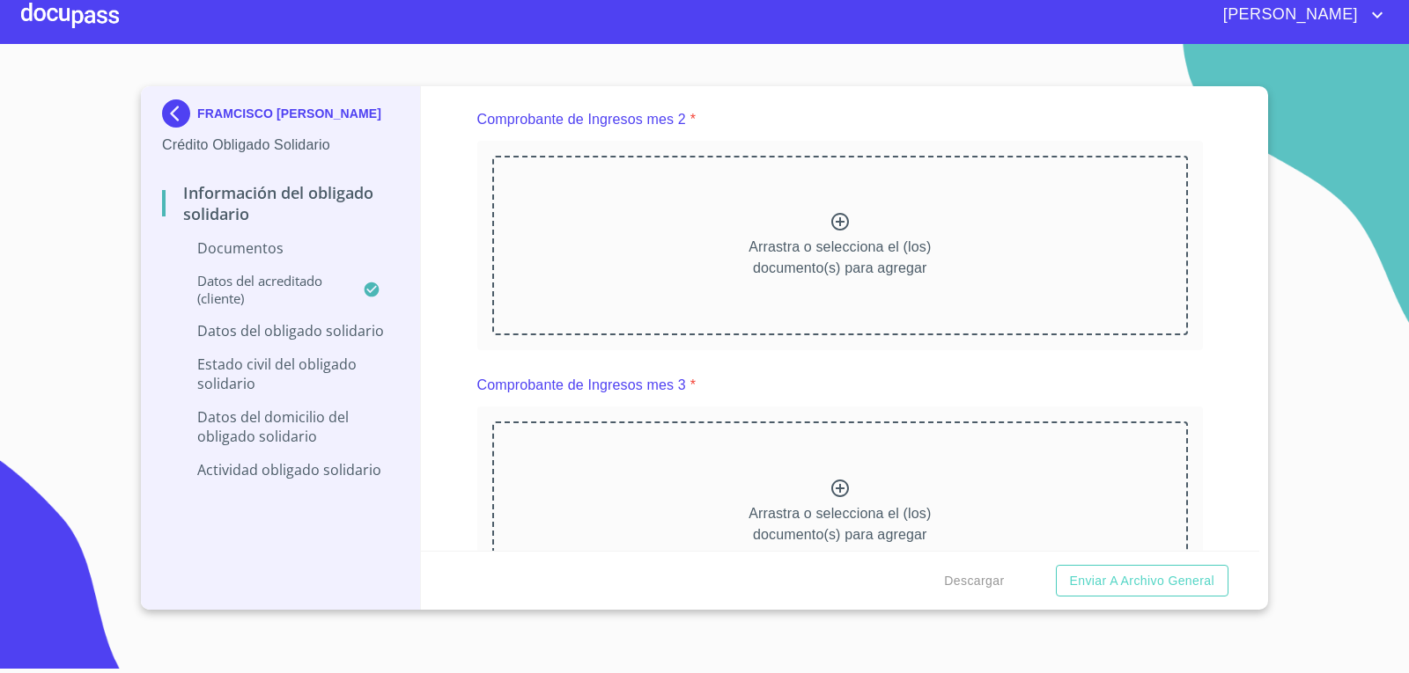
scroll to position [1552, 0]
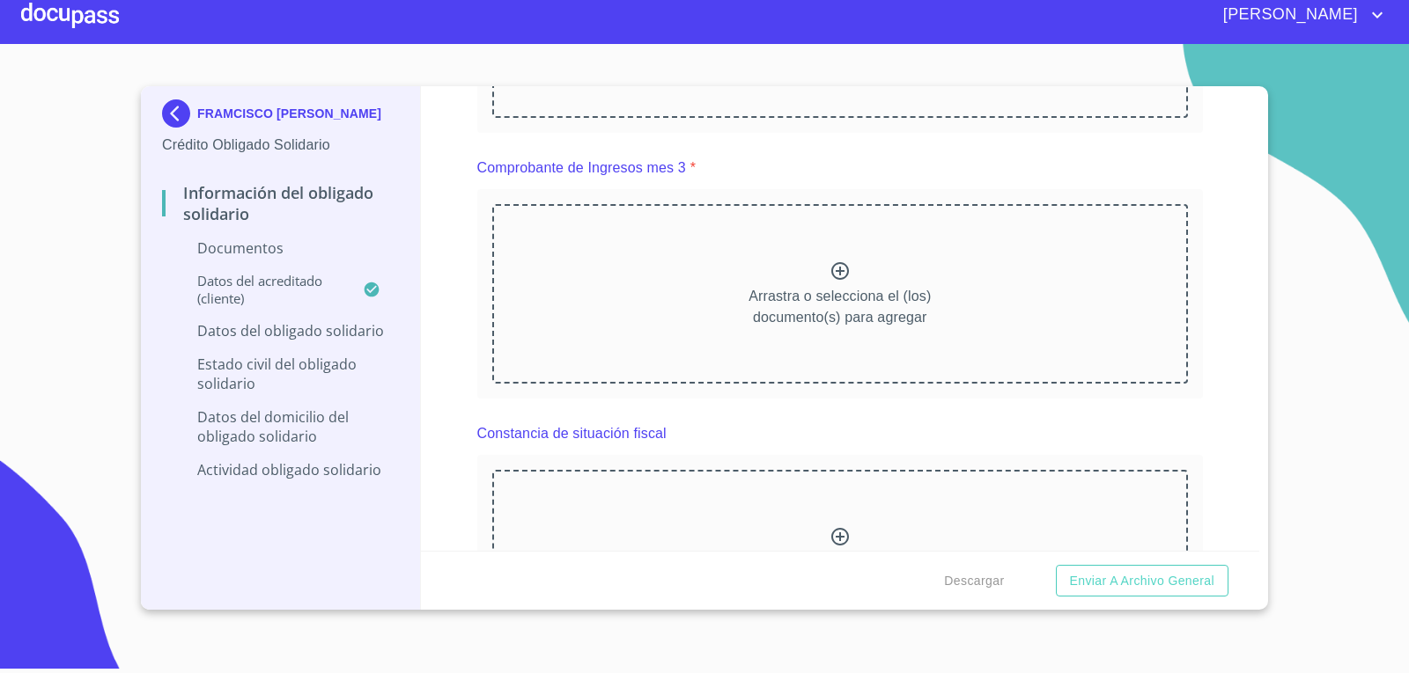
scroll to position [2520, 0]
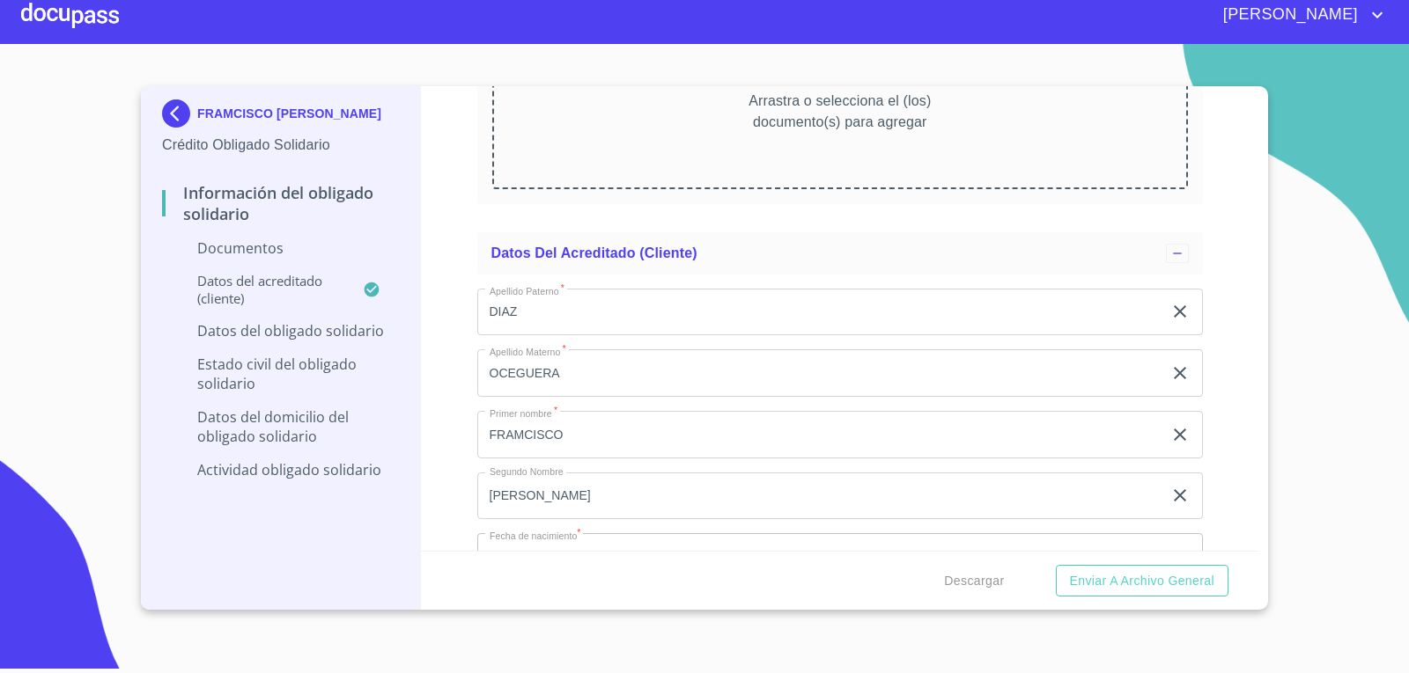
scroll to position [3225, 0]
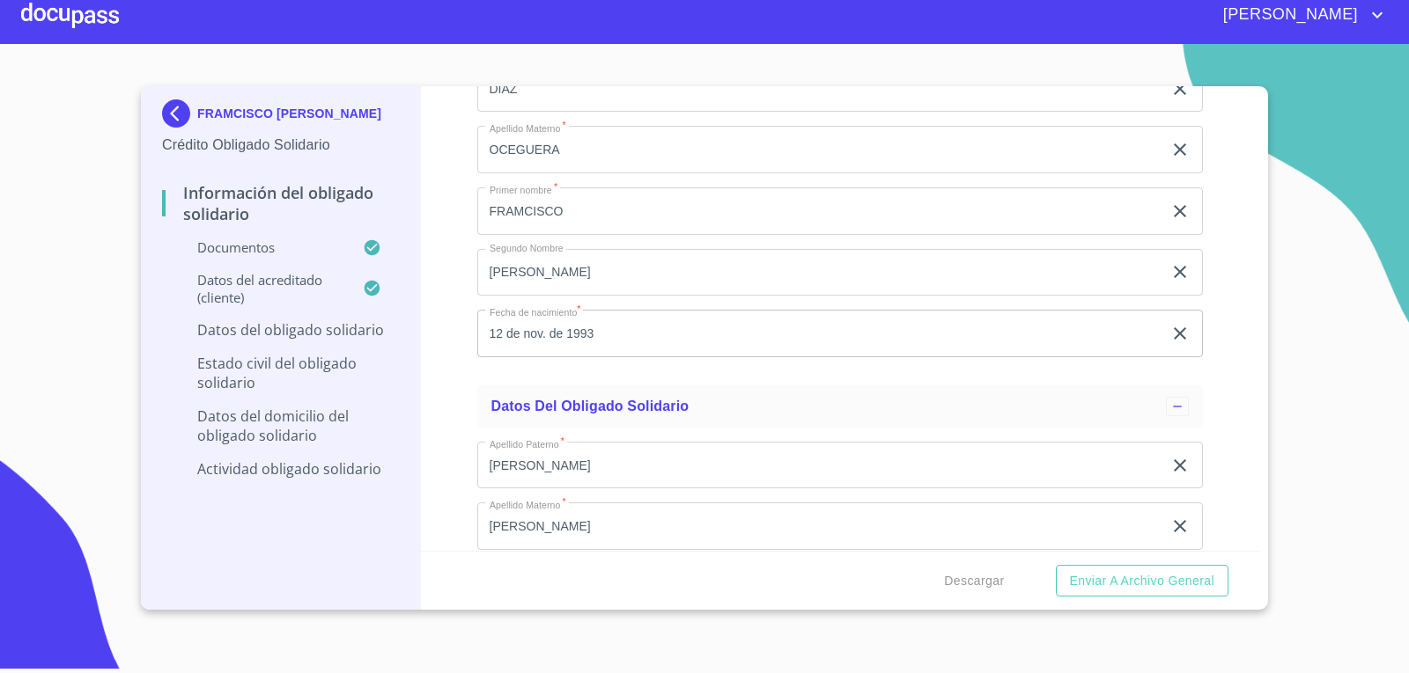
scroll to position [4105, 0]
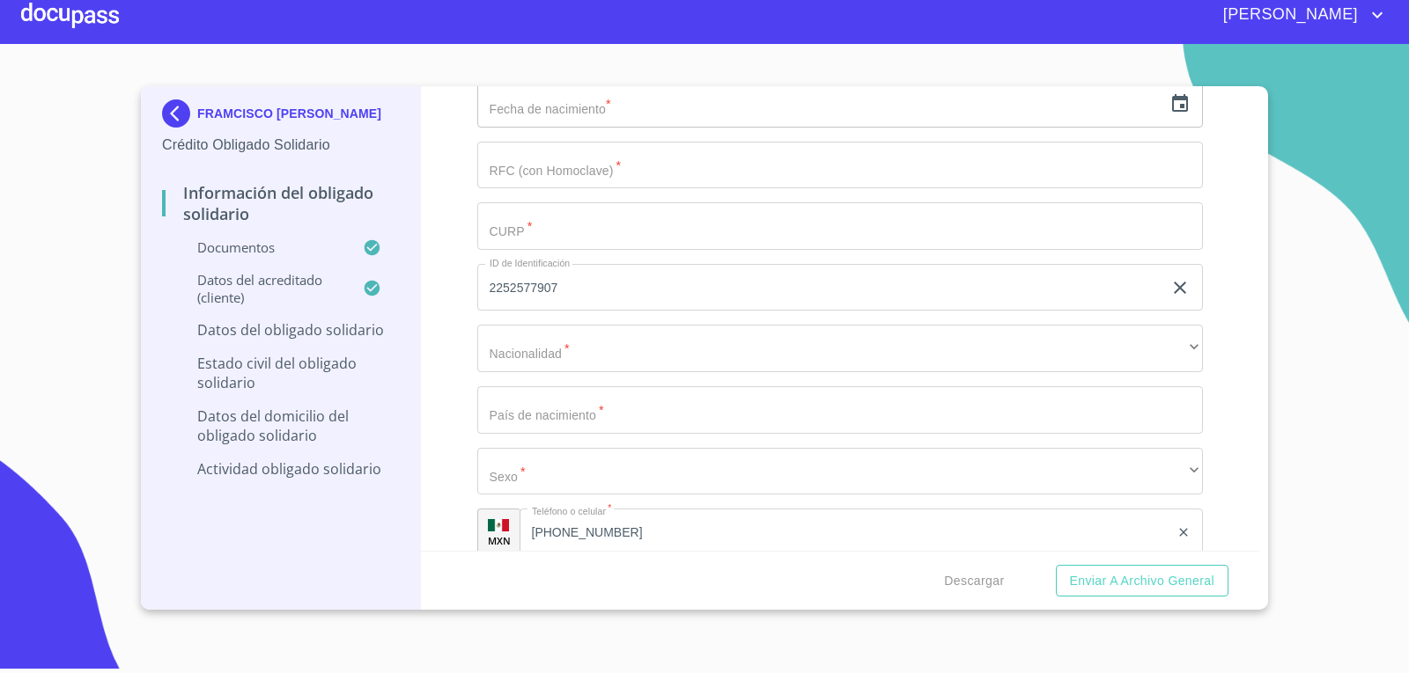
scroll to position [5338, 0]
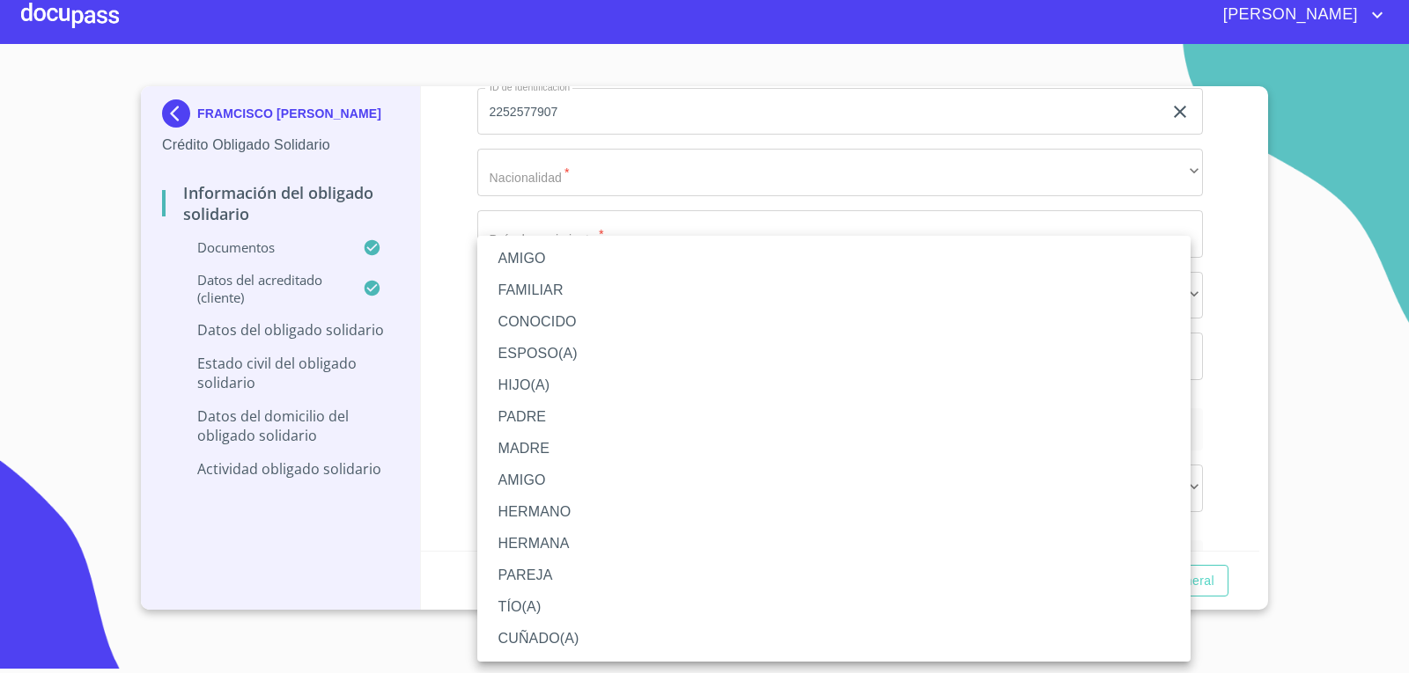
click at [541, 537] on li "HERMANA" at bounding box center [833, 544] width 713 height 32
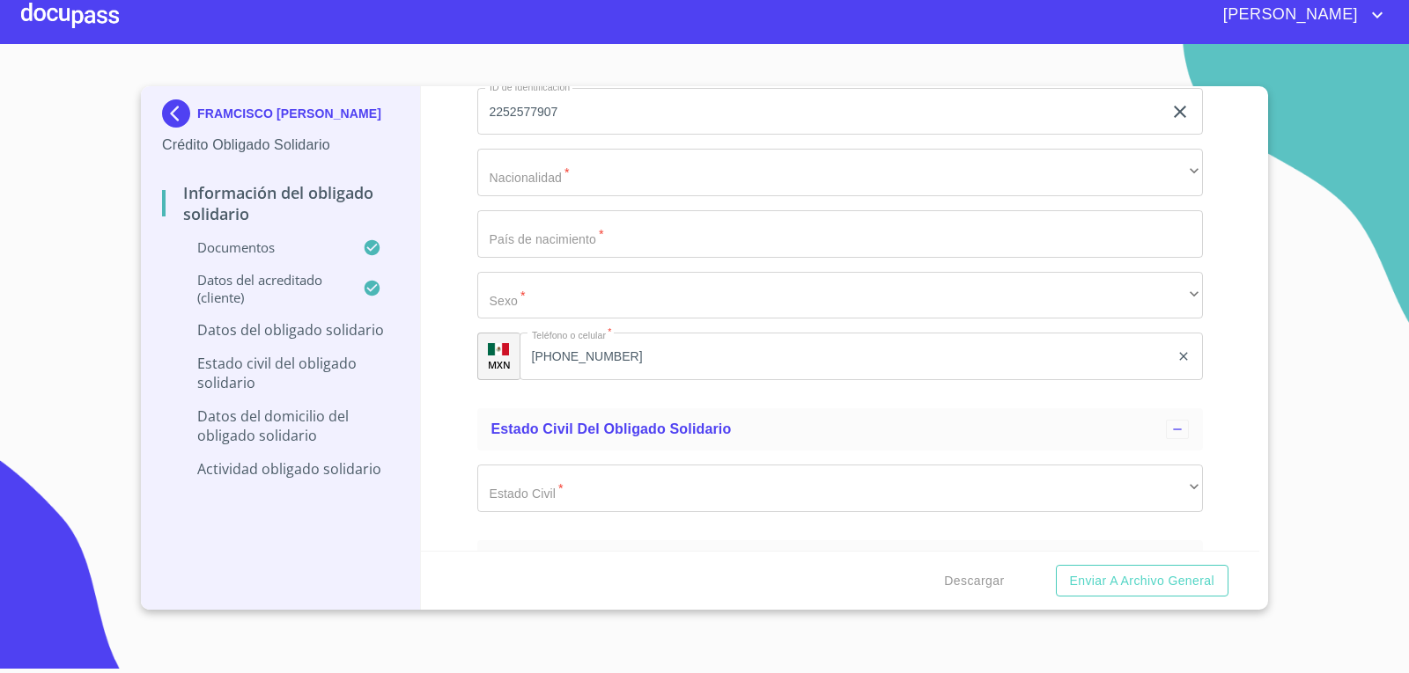
click at [453, 306] on div "Información del Obligado Solidario Documentos Documento de identificación Oblig…" at bounding box center [840, 318] width 839 height 465
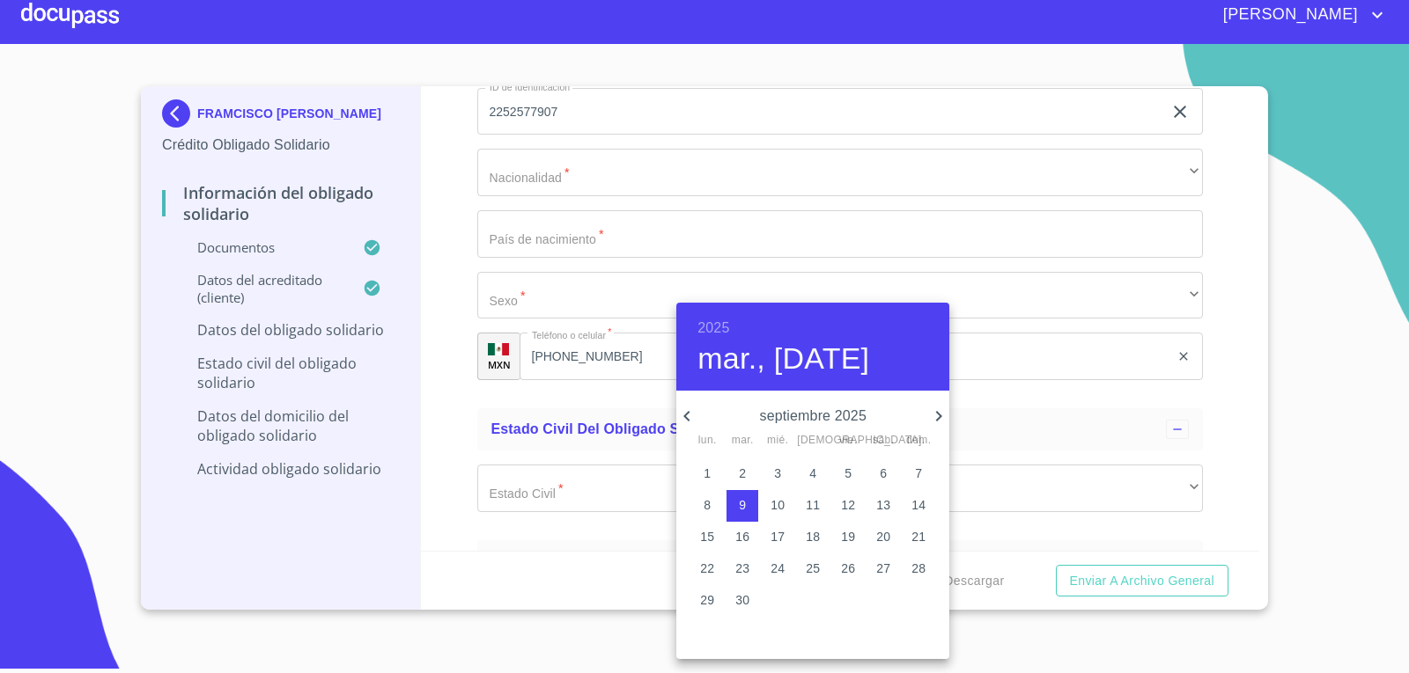
click at [713, 324] on h6 "2025" at bounding box center [713, 328] width 32 height 25
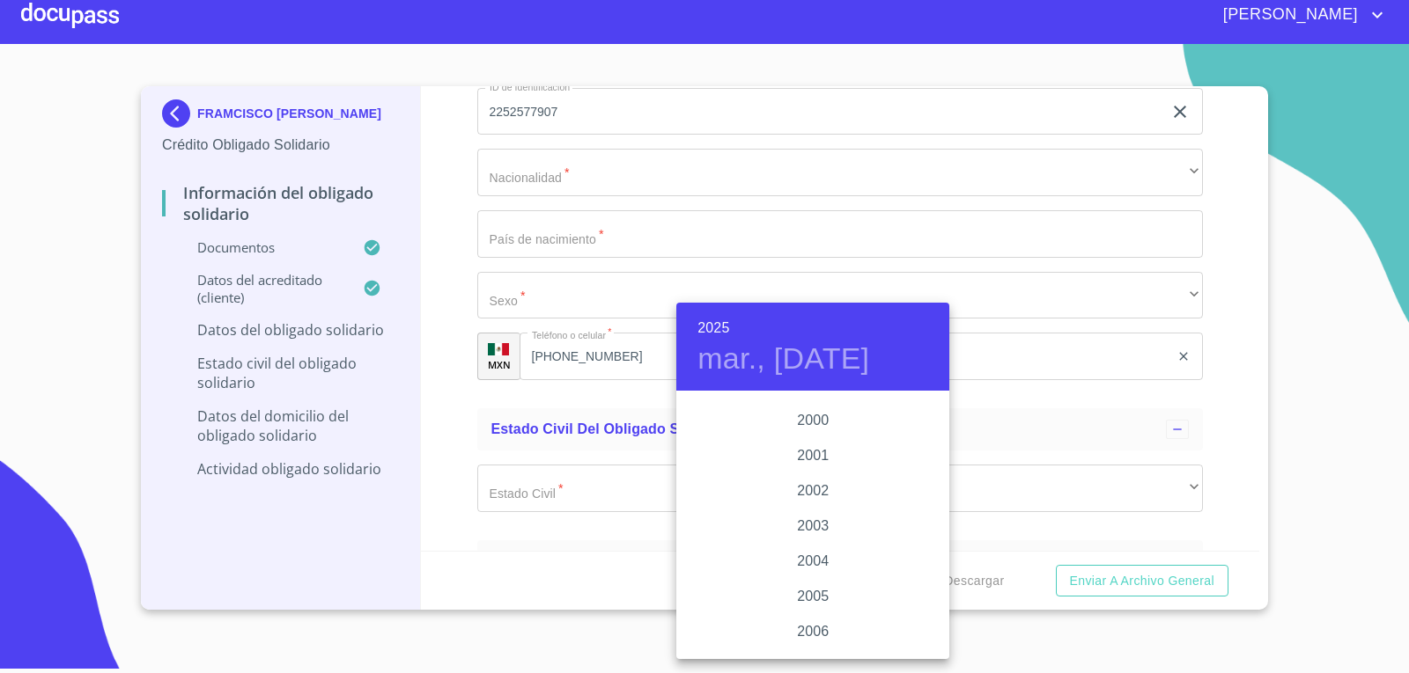
scroll to position [2535, 0]
click at [812, 585] on div "2002" at bounding box center [812, 587] width 273 height 35
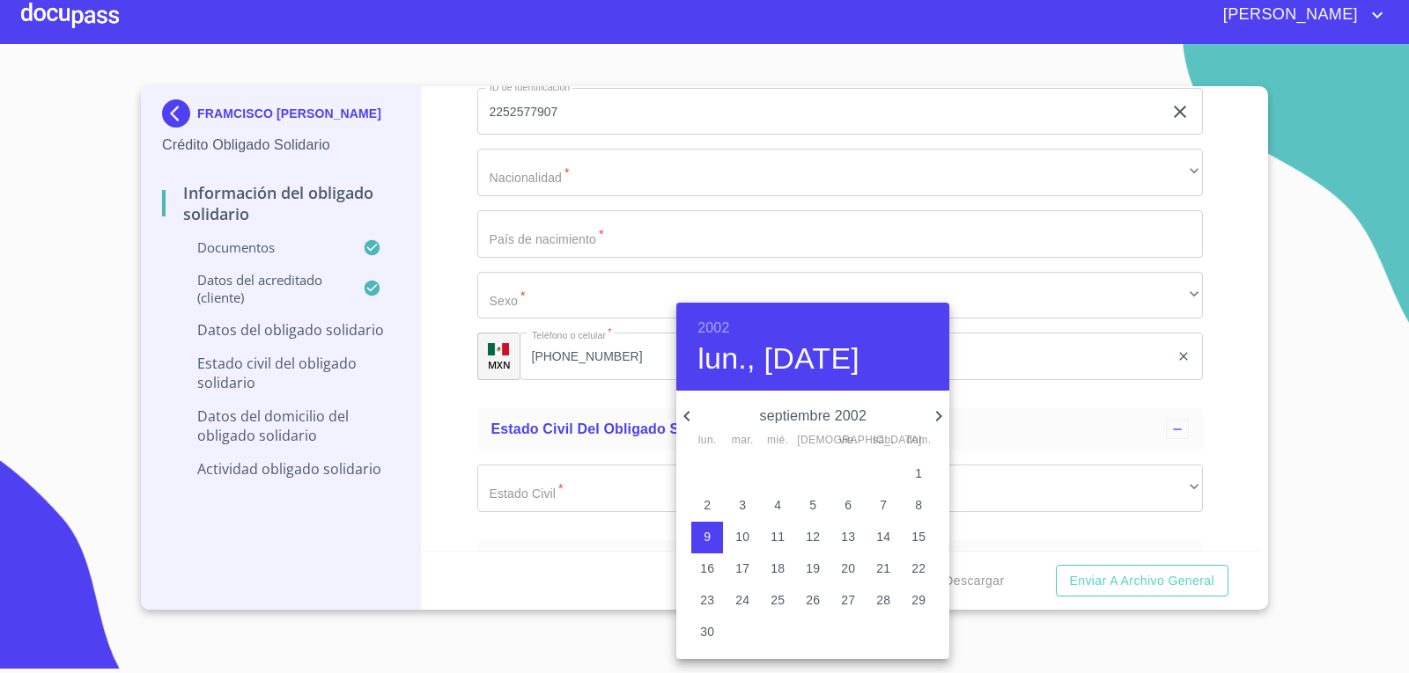
click at [713, 326] on h6 "2002" at bounding box center [713, 328] width 32 height 25
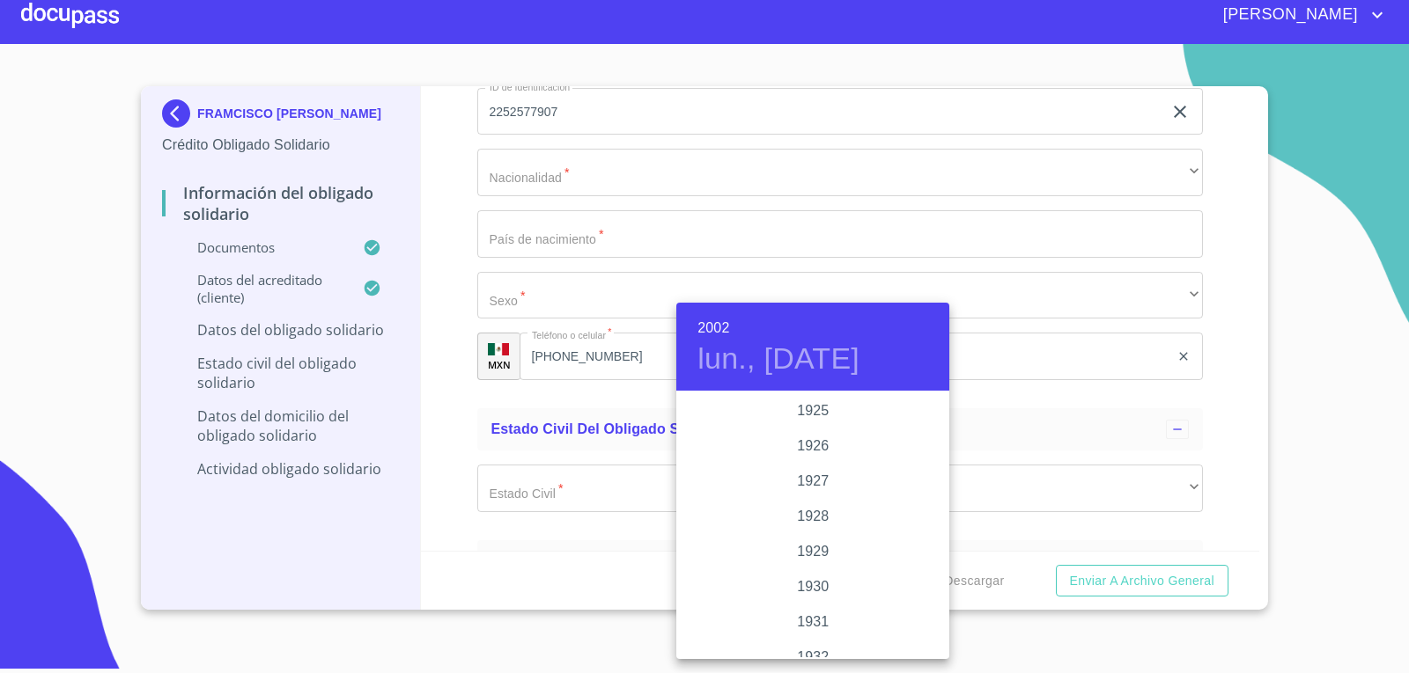
scroll to position [2606, 0]
click at [806, 528] on div "2002" at bounding box center [812, 525] width 273 height 35
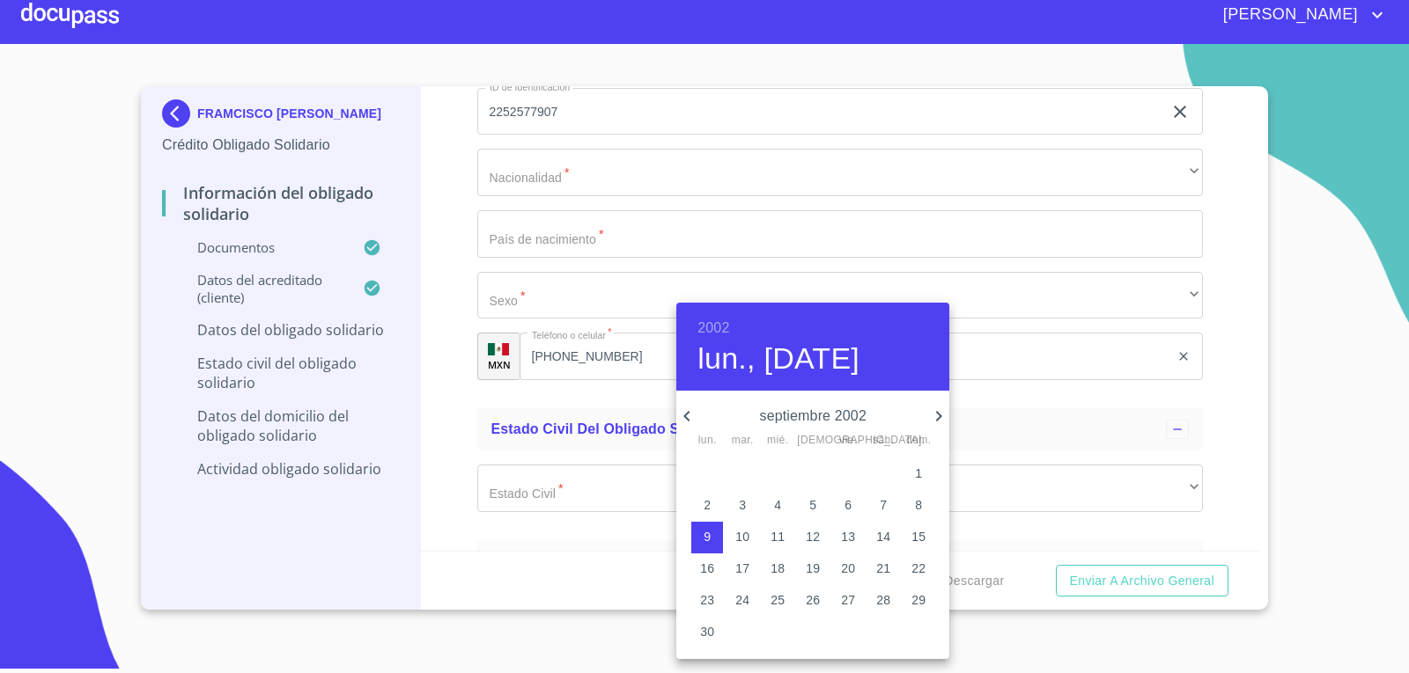
click at [697, 416] on icon "button" at bounding box center [686, 416] width 21 height 21
click at [688, 415] on icon "button" at bounding box center [686, 416] width 21 height 21
click at [741, 599] on p "25" at bounding box center [742, 601] width 14 height 18
type input "25 de jun. de 2002"
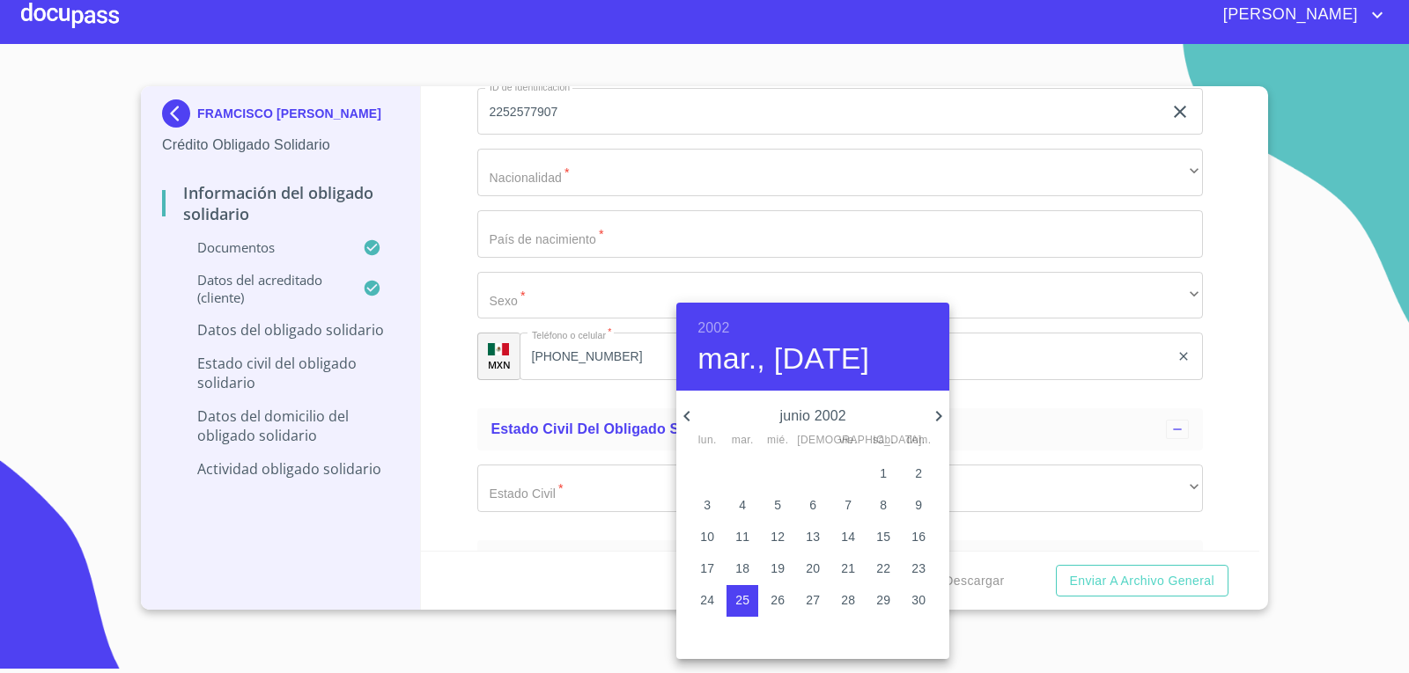
click at [593, 586] on div at bounding box center [704, 336] width 1409 height 673
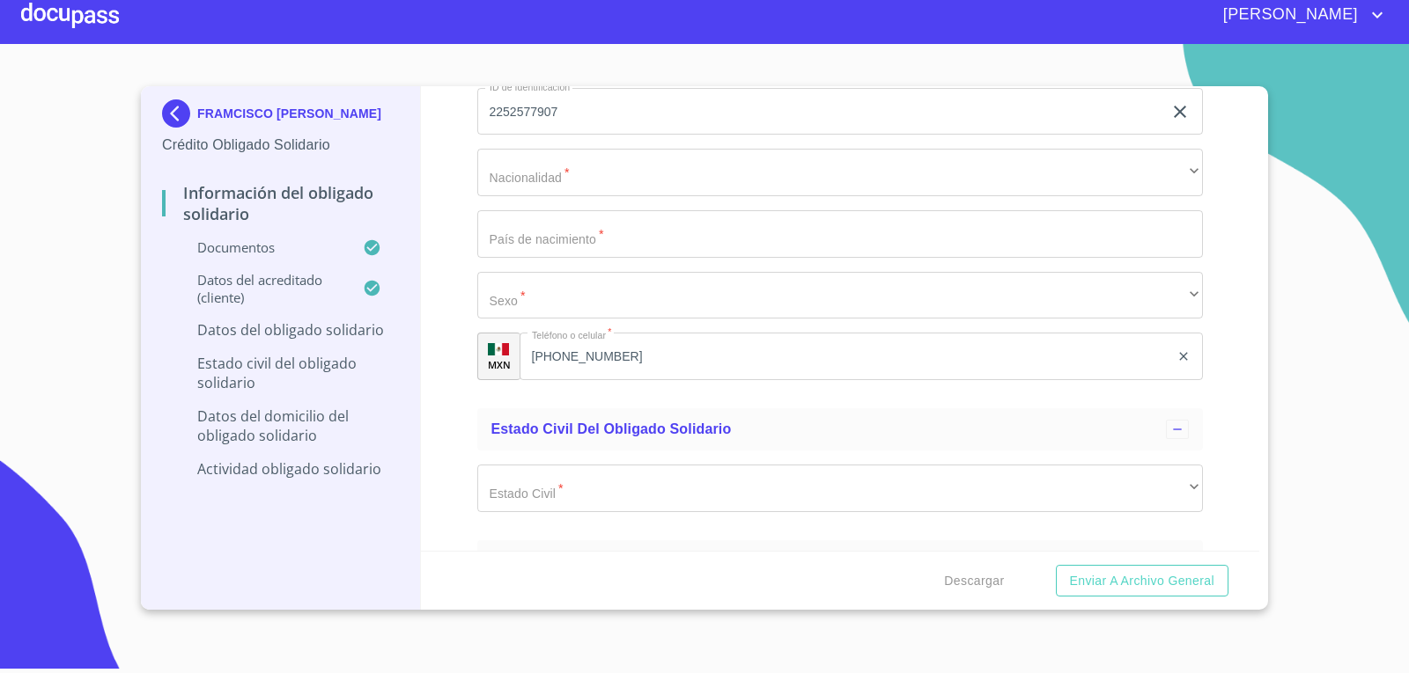
type input "DIOA020625TA5"
click at [843, 74] on input "Documento de identificación Obligado Solidario.   *" at bounding box center [840, 50] width 726 height 48
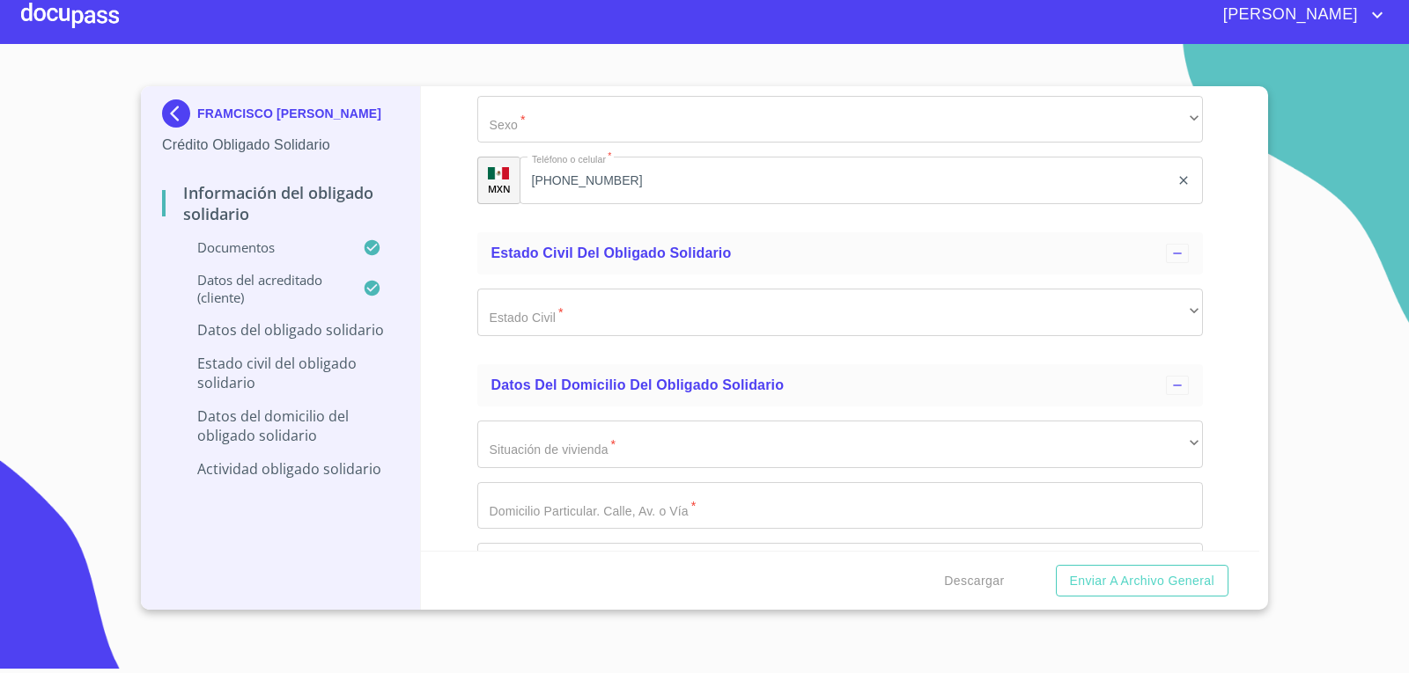
type input "DIOA020625MJCZCNA5"
type input "2"
type input "2088511919"
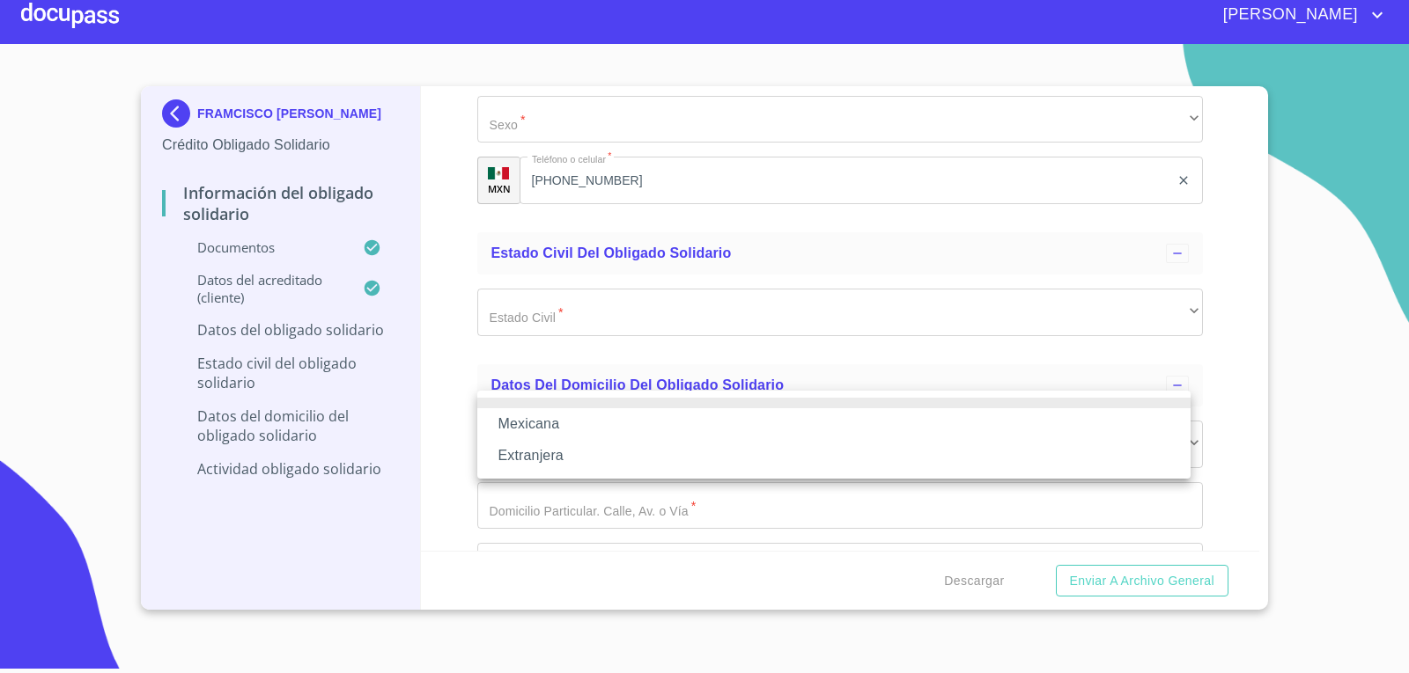
click at [650, 428] on li "Mexicana" at bounding box center [833, 424] width 713 height 32
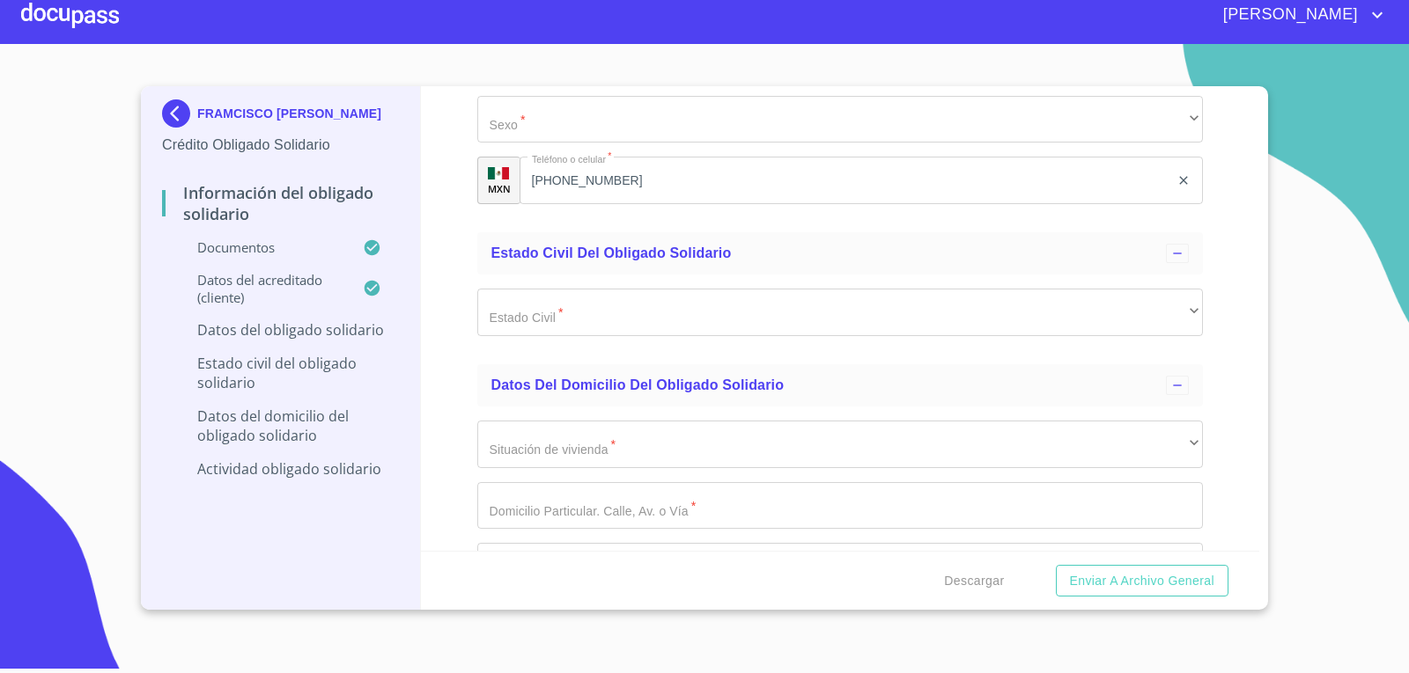
click at [634, 82] on input "Documento de identificación Obligado Solidario.   *" at bounding box center [840, 58] width 726 height 48
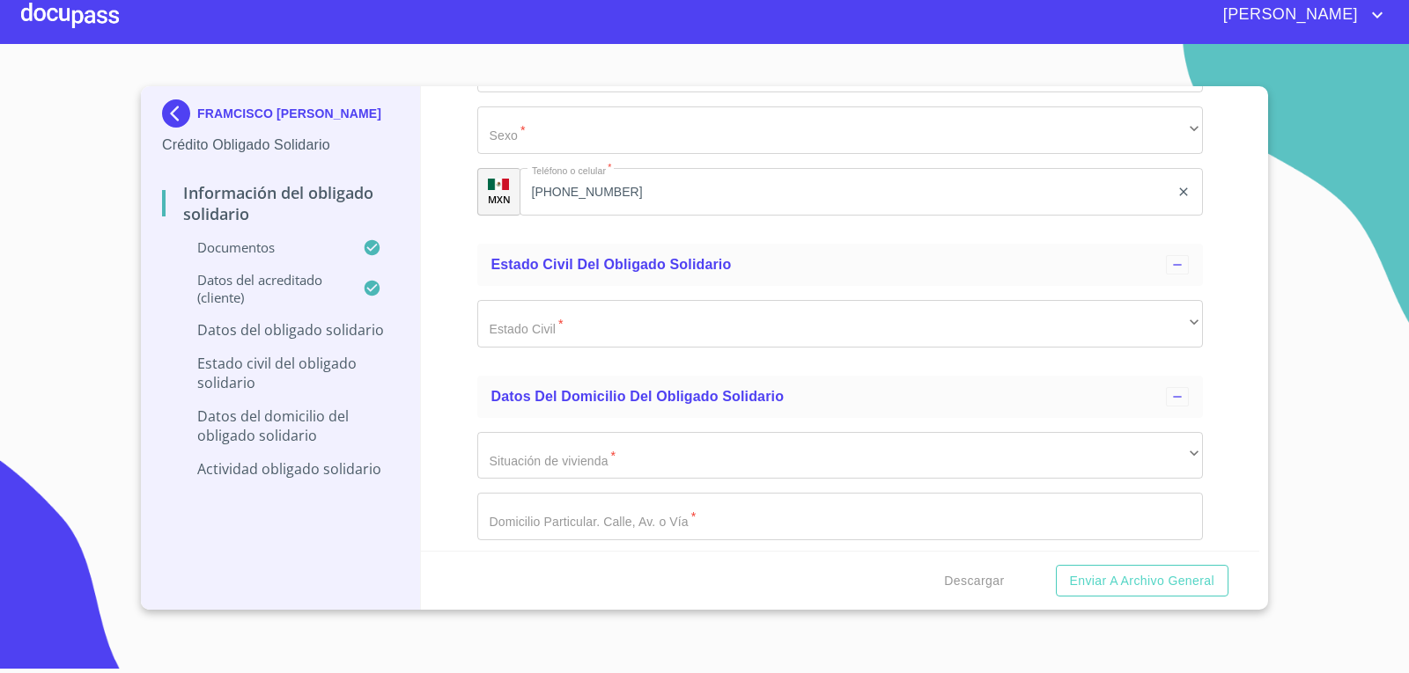
scroll to position [5690, 0]
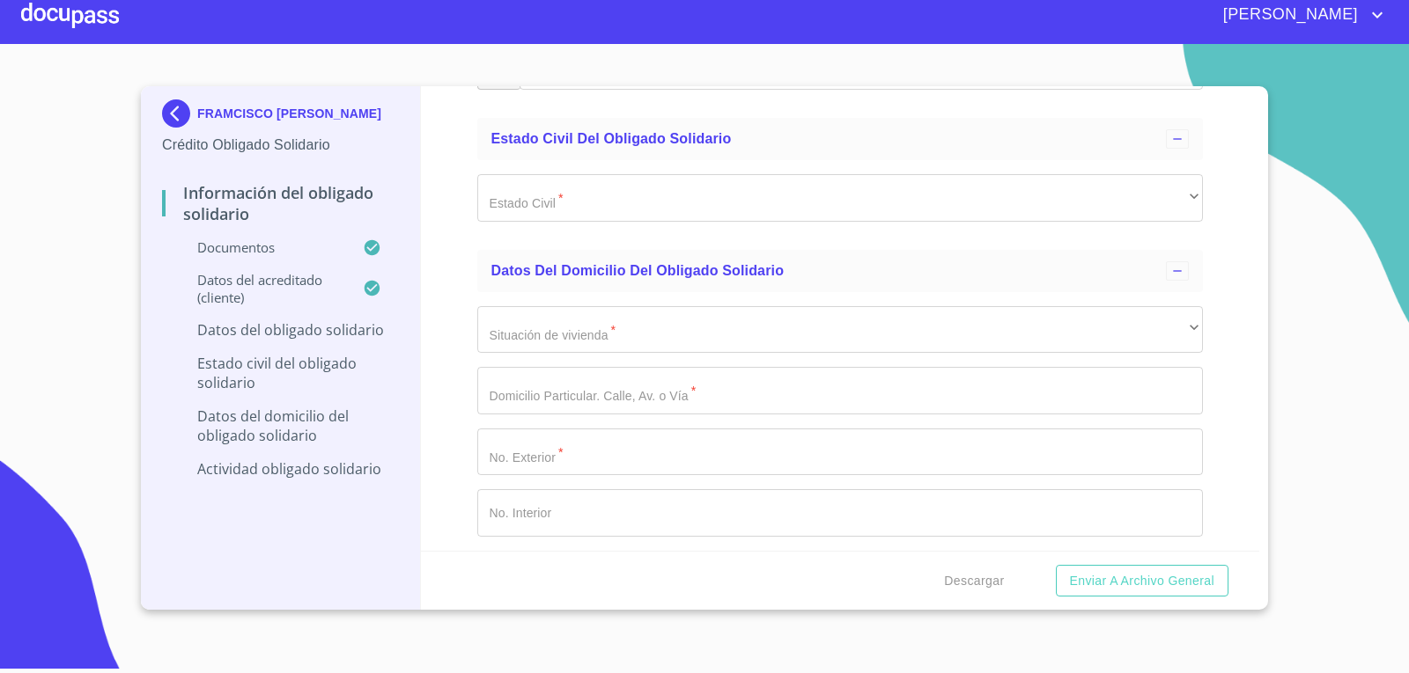
type input "m"
type input "[GEOGRAPHIC_DATA]"
click at [569, 28] on div "​" at bounding box center [840, 5] width 726 height 48
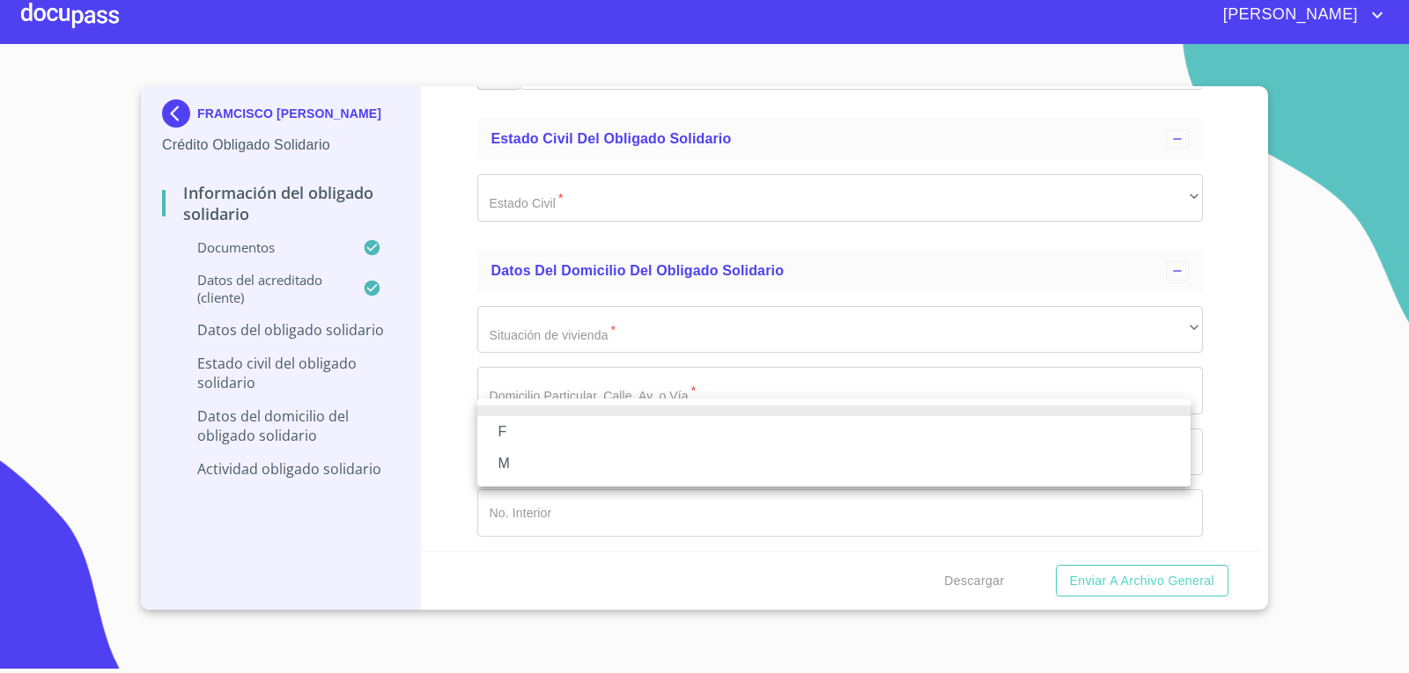
click at [557, 437] on li "F" at bounding box center [833, 432] width 713 height 32
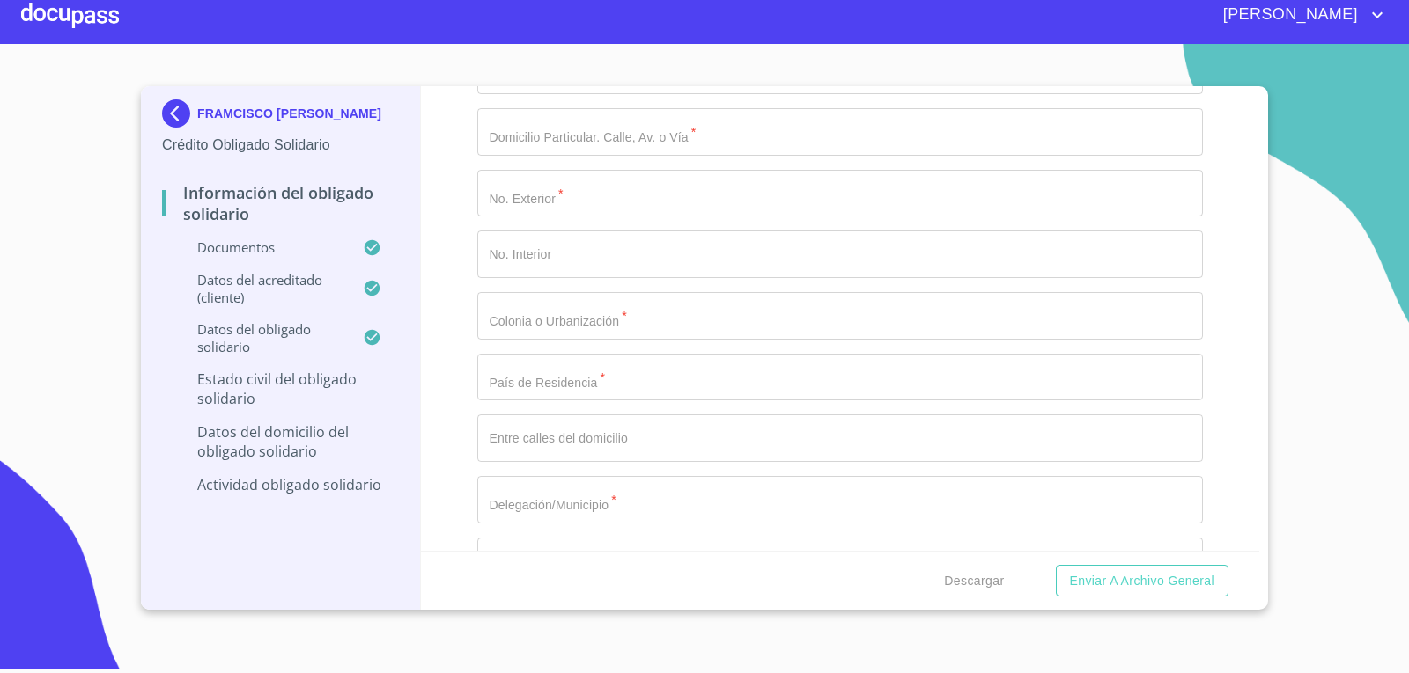
scroll to position [5954, 0]
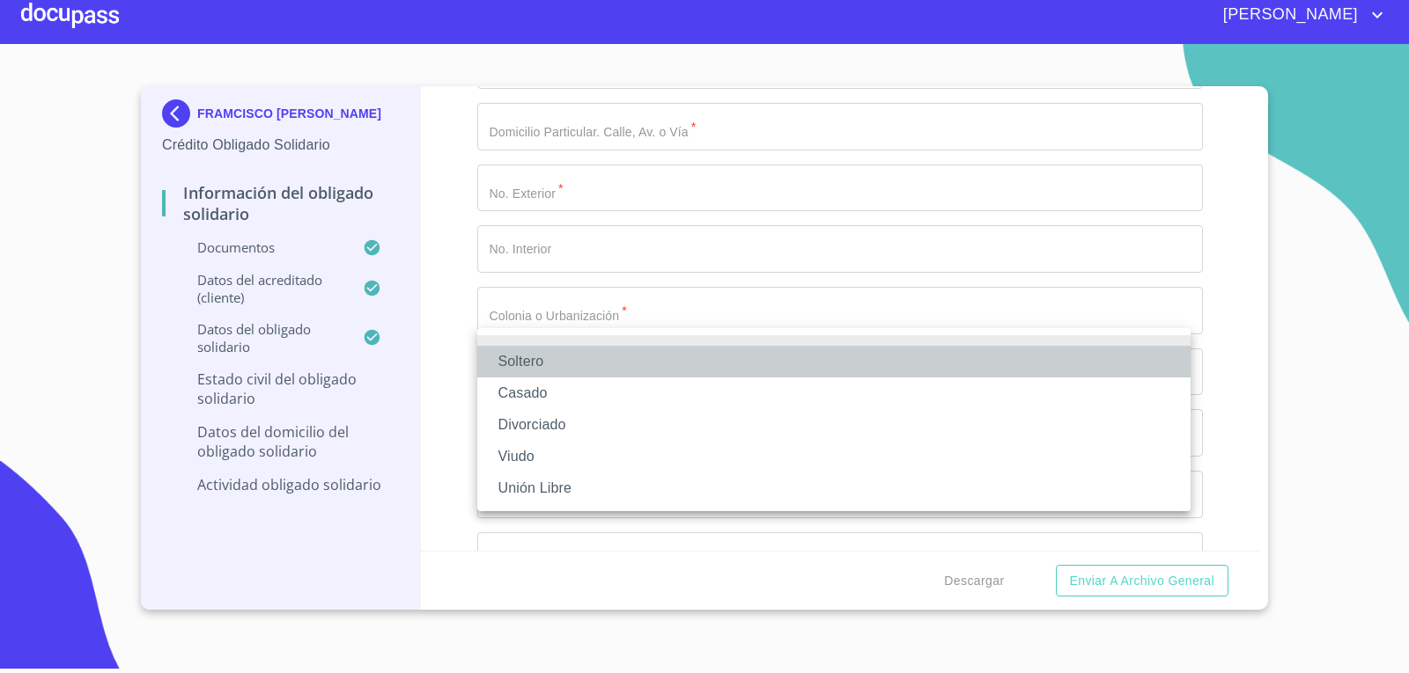
click at [638, 364] on li "Soltero" at bounding box center [833, 362] width 713 height 32
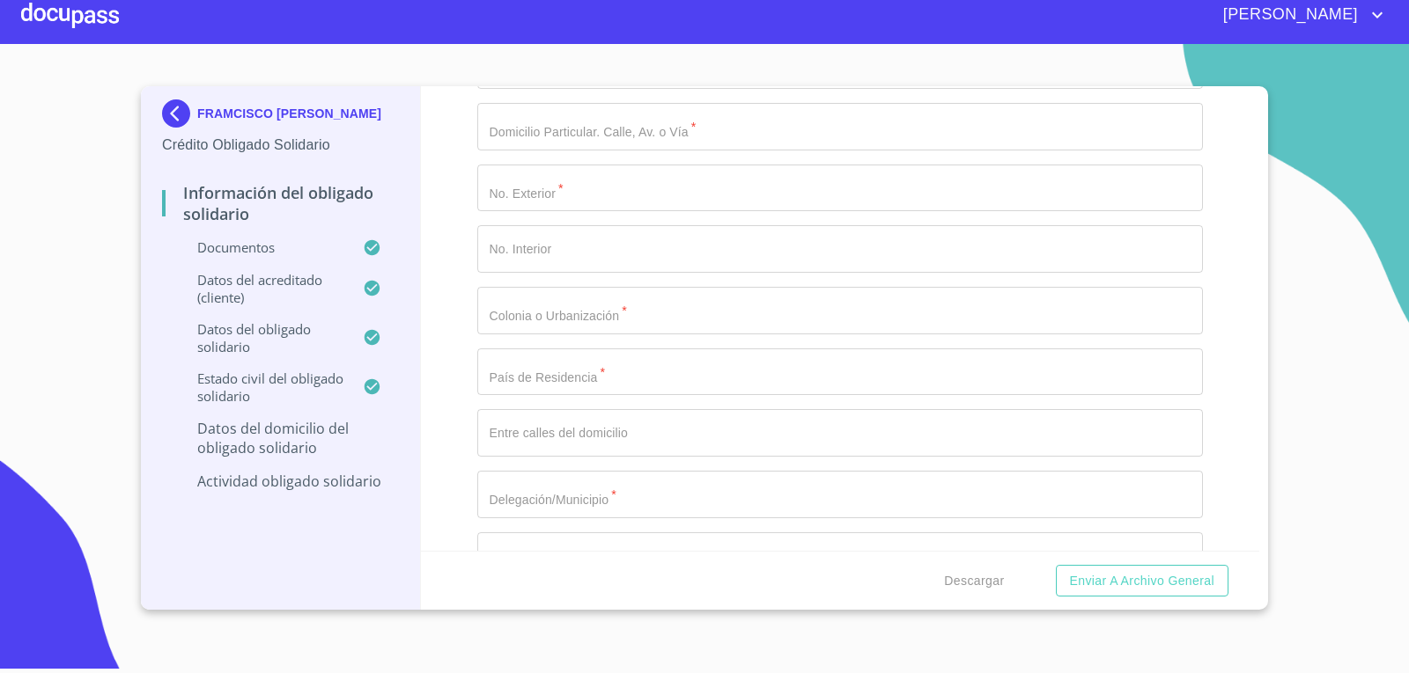
scroll to position [6130, 0]
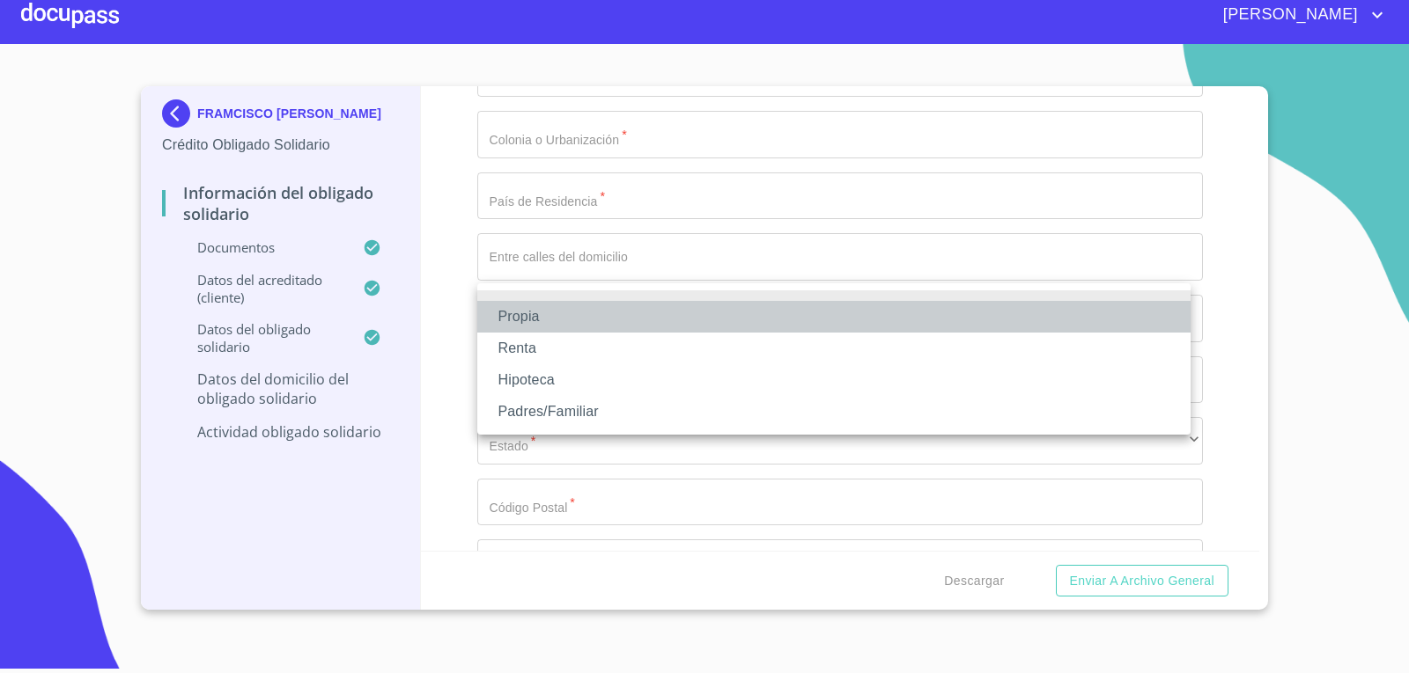
click at [539, 313] on li "Propia" at bounding box center [833, 317] width 713 height 32
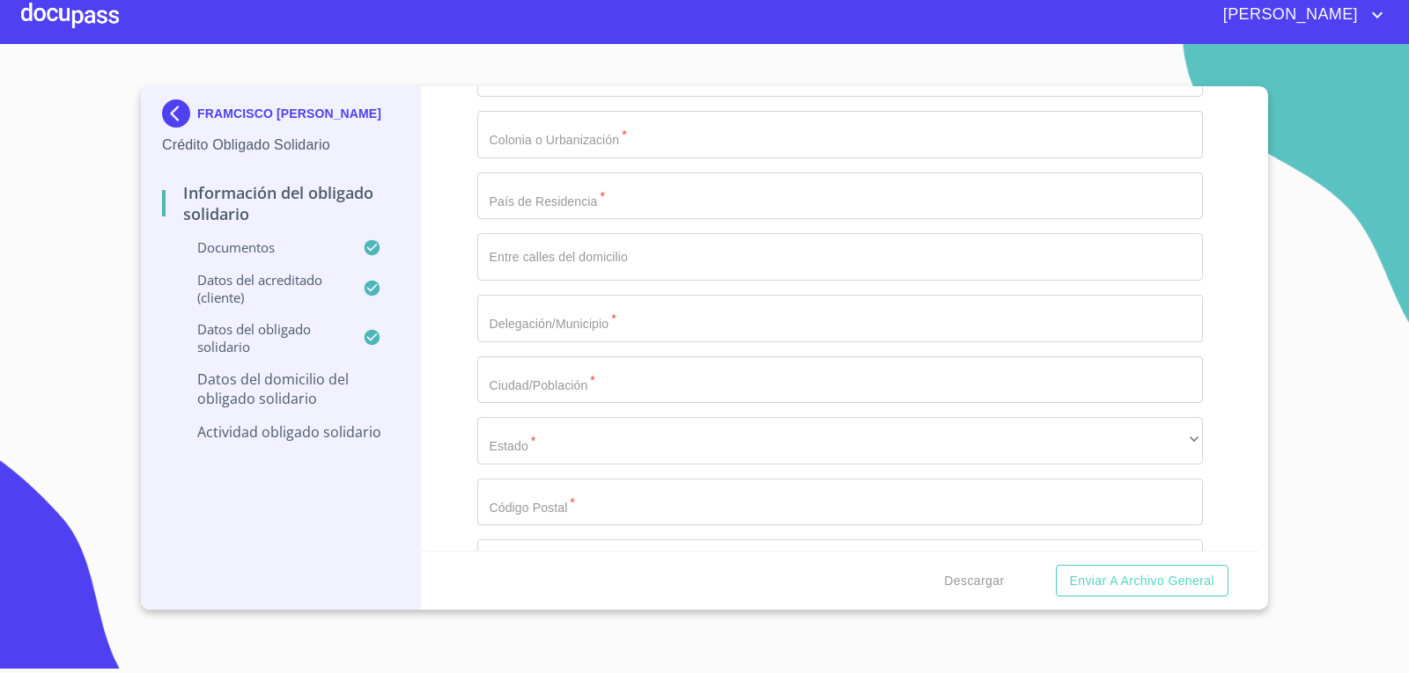
click at [457, 380] on div "Información del Obligado Solidario Documentos Documento de identificación Oblig…" at bounding box center [840, 318] width 839 height 465
type input "$1,300,000"
click at [578, 36] on input "Documento de identificación Obligado Solidario.   *" at bounding box center [840, 13] width 726 height 48
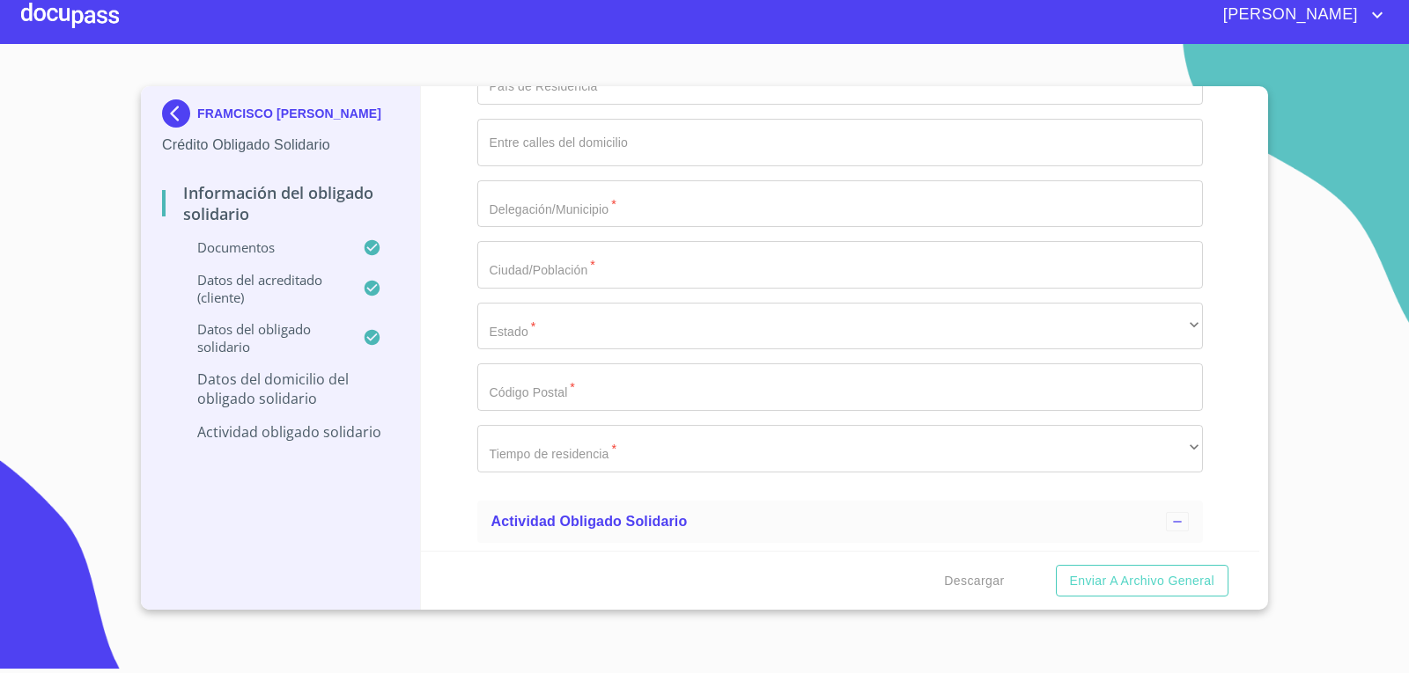
type input "COMONFORT"
type input "64"
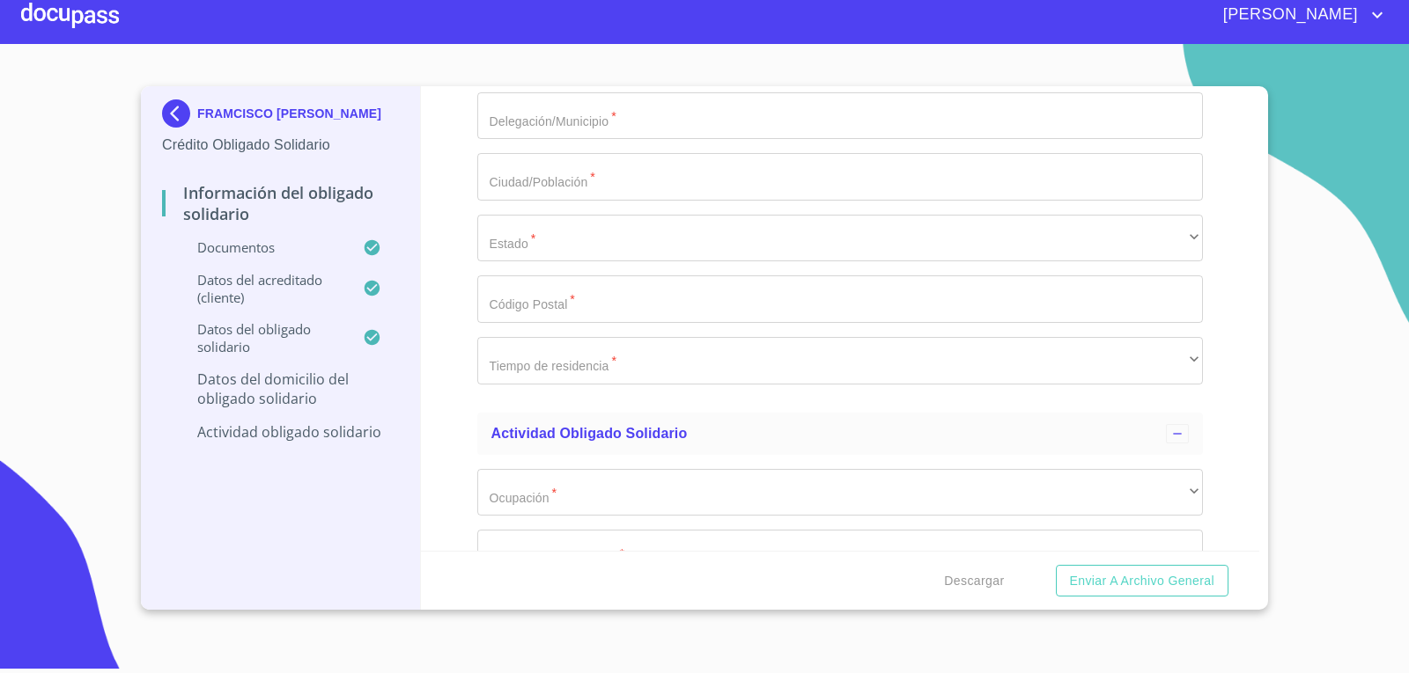
type input "JARD DE STA [PERSON_NAME]"
type input "[GEOGRAPHIC_DATA]"
click at [818, 78] on input "Documento de identificación Obligado Solidario.   *" at bounding box center [840, 55] width 726 height 48
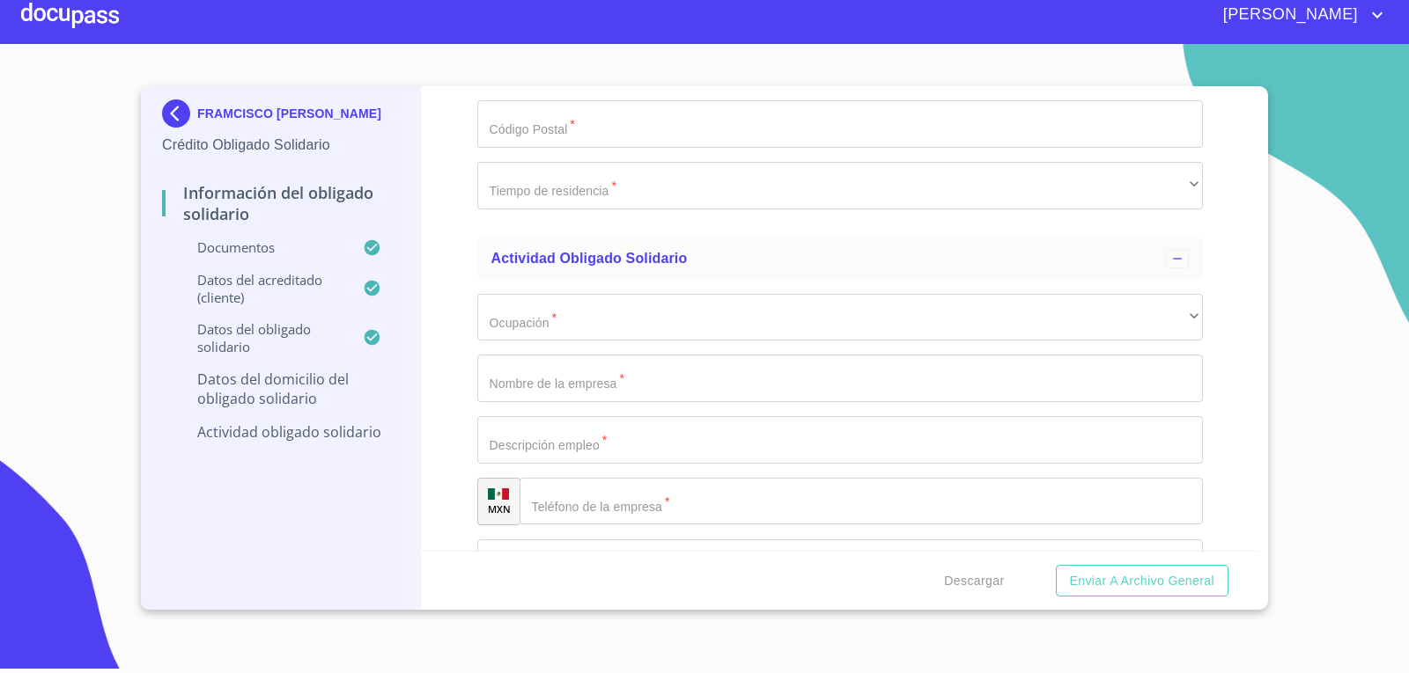
scroll to position [6570, 0]
type input "TLAQUEPAQUE"
click at [614, 25] on input "Documento de identificación Obligado Solidario.   *" at bounding box center [840, 1] width 726 height 48
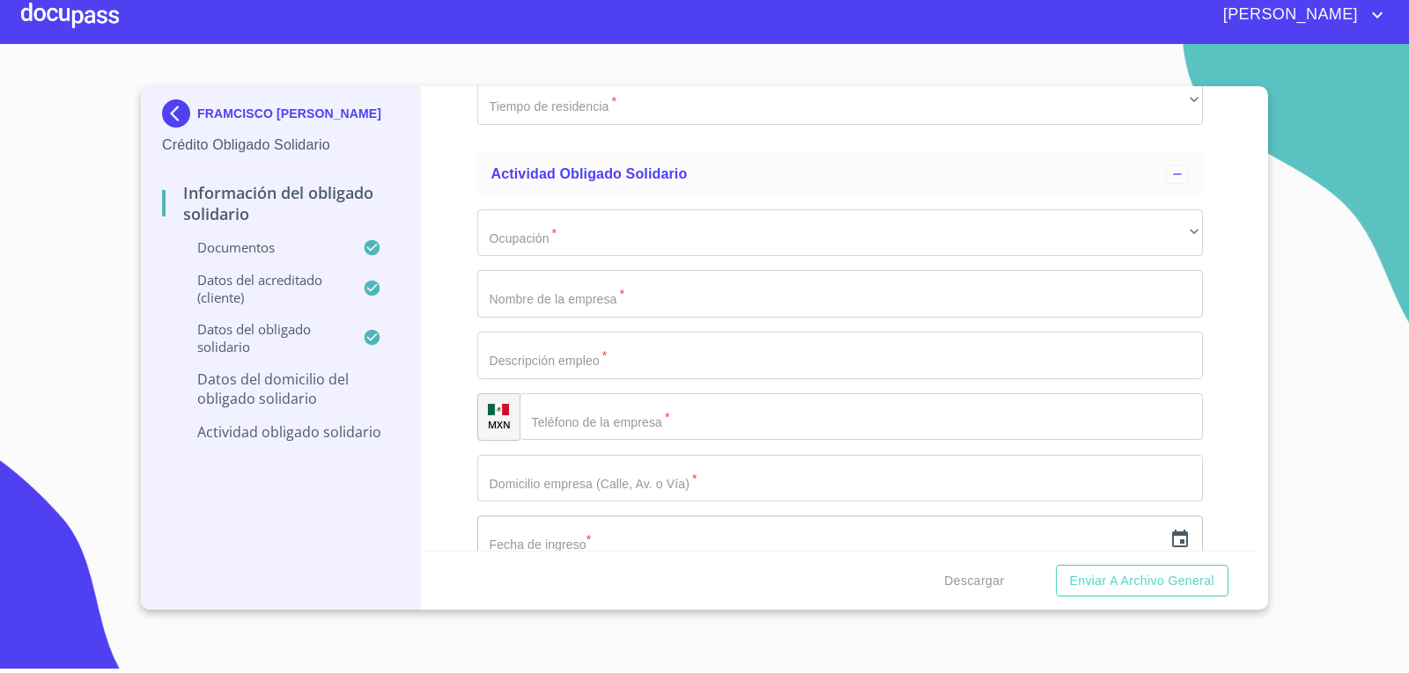
scroll to position [6746, 0]
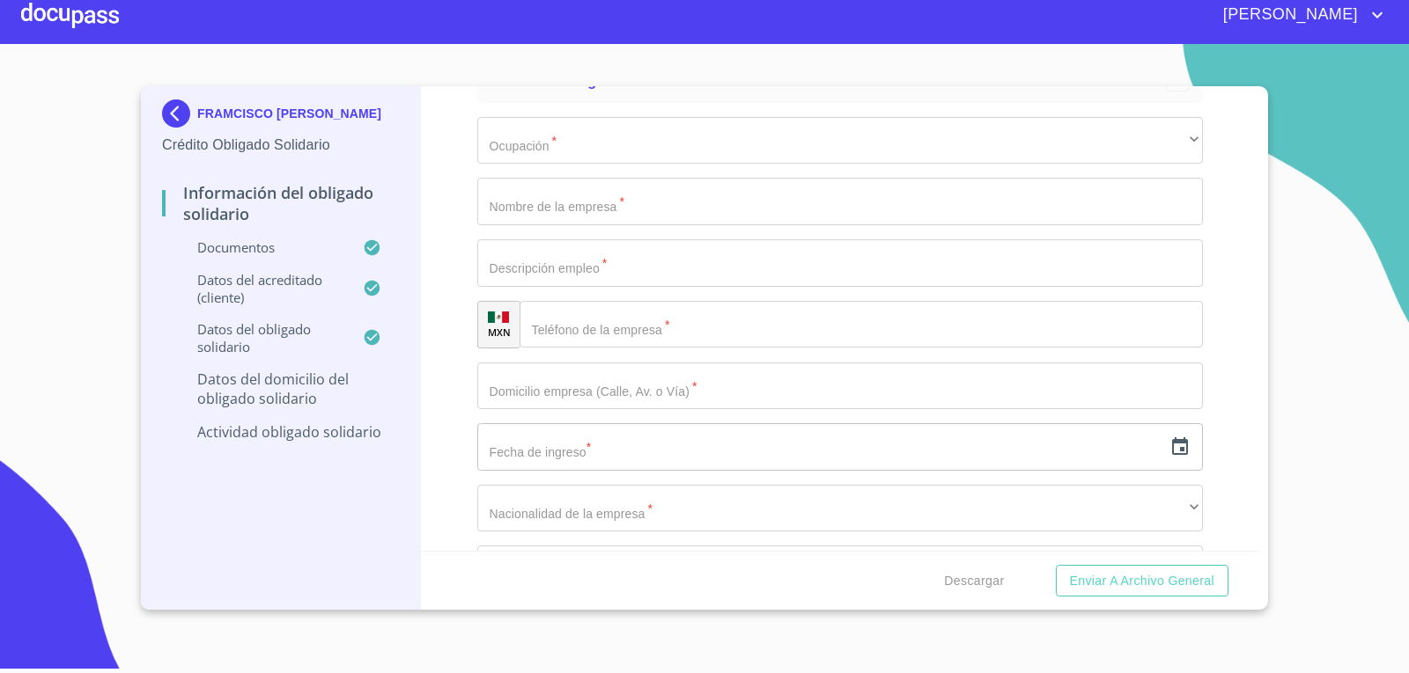
type input "TALQUEPAQUE"
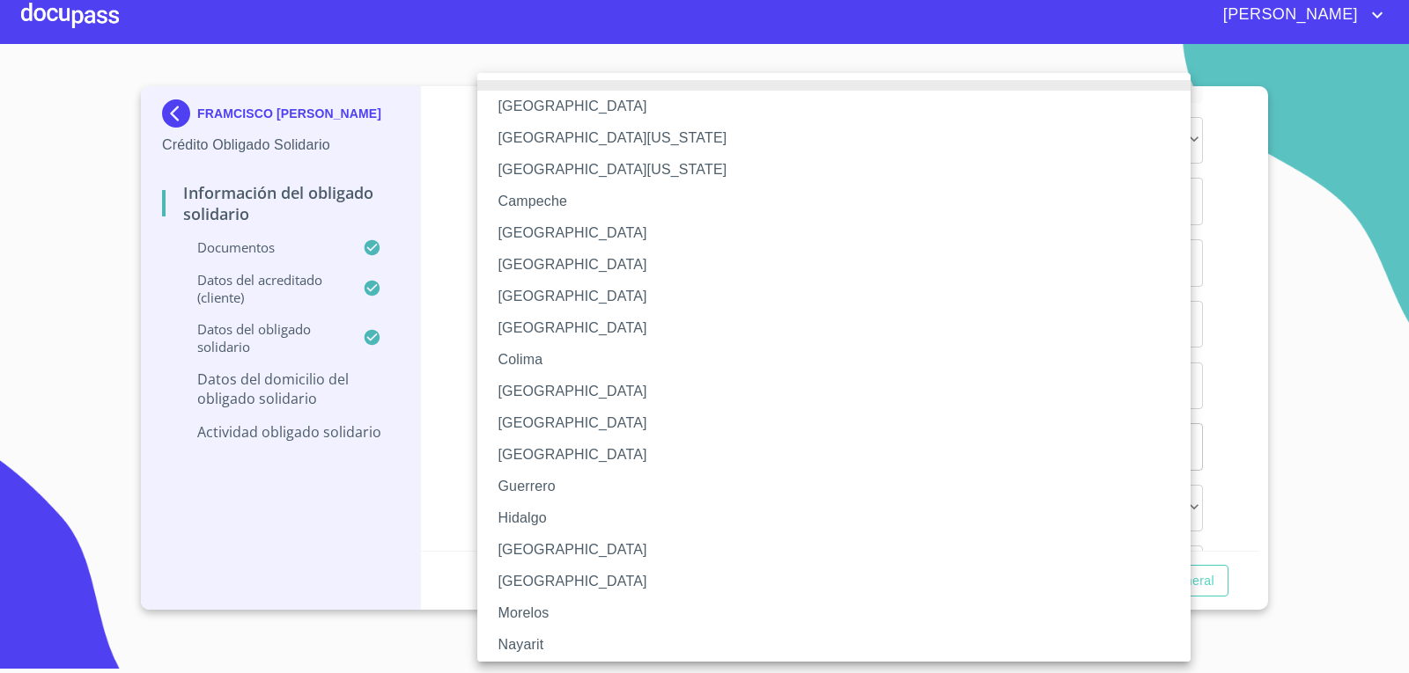
click at [548, 547] on li "[GEOGRAPHIC_DATA]" at bounding box center [840, 550] width 726 height 32
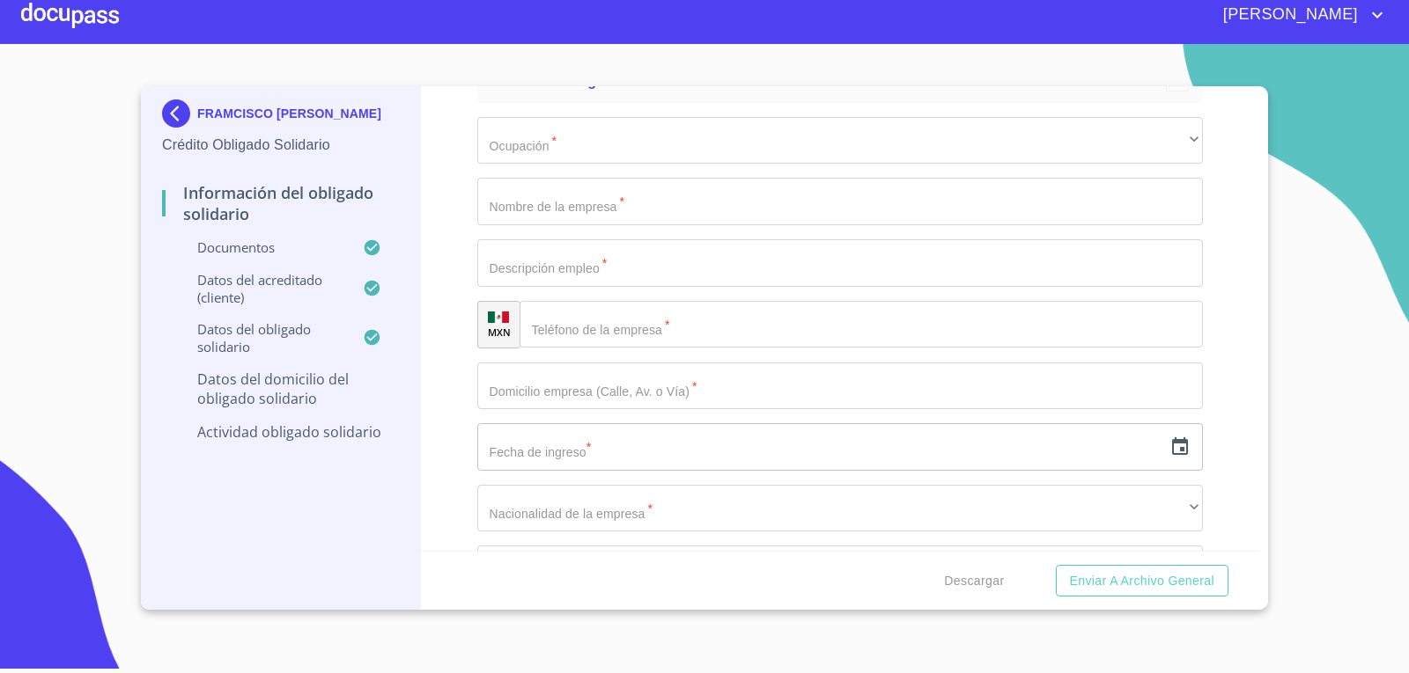
type input "45606"
click at [564, 33] on div "​" at bounding box center [840, 9] width 726 height 48
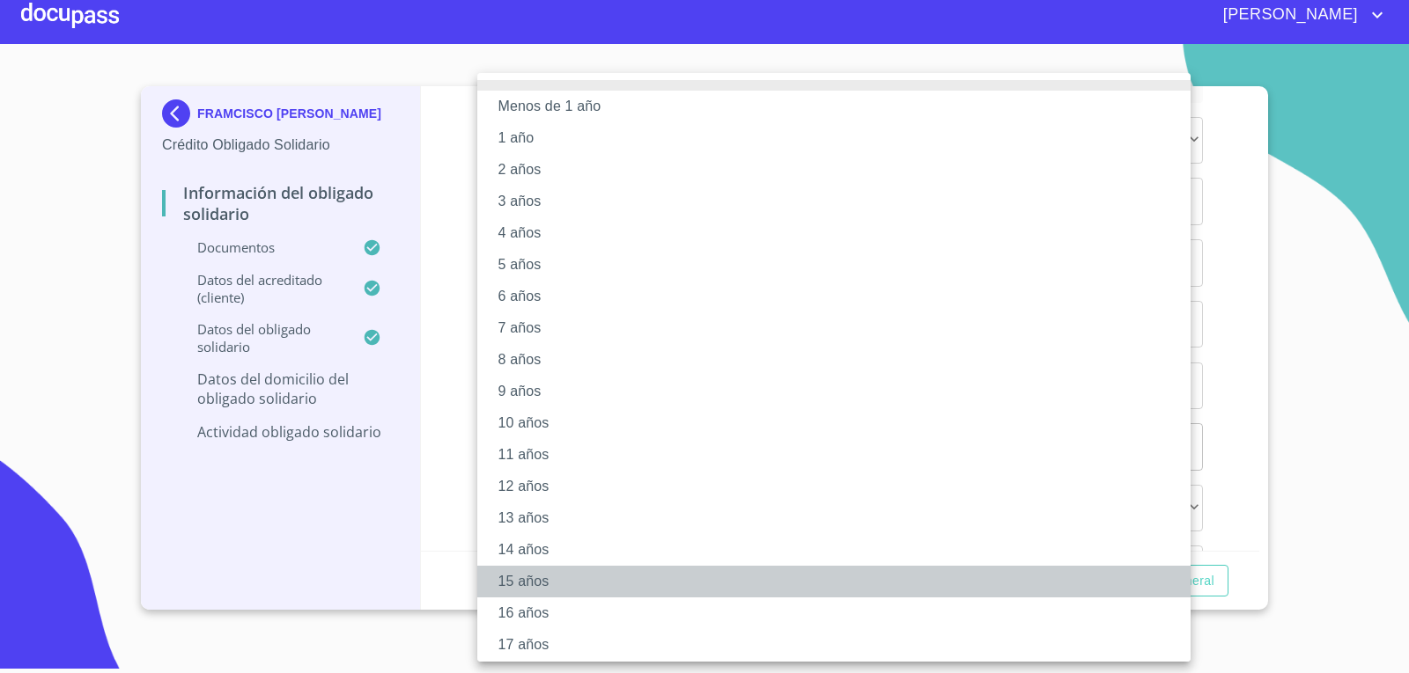
click at [511, 582] on li "15 años" at bounding box center [840, 582] width 726 height 32
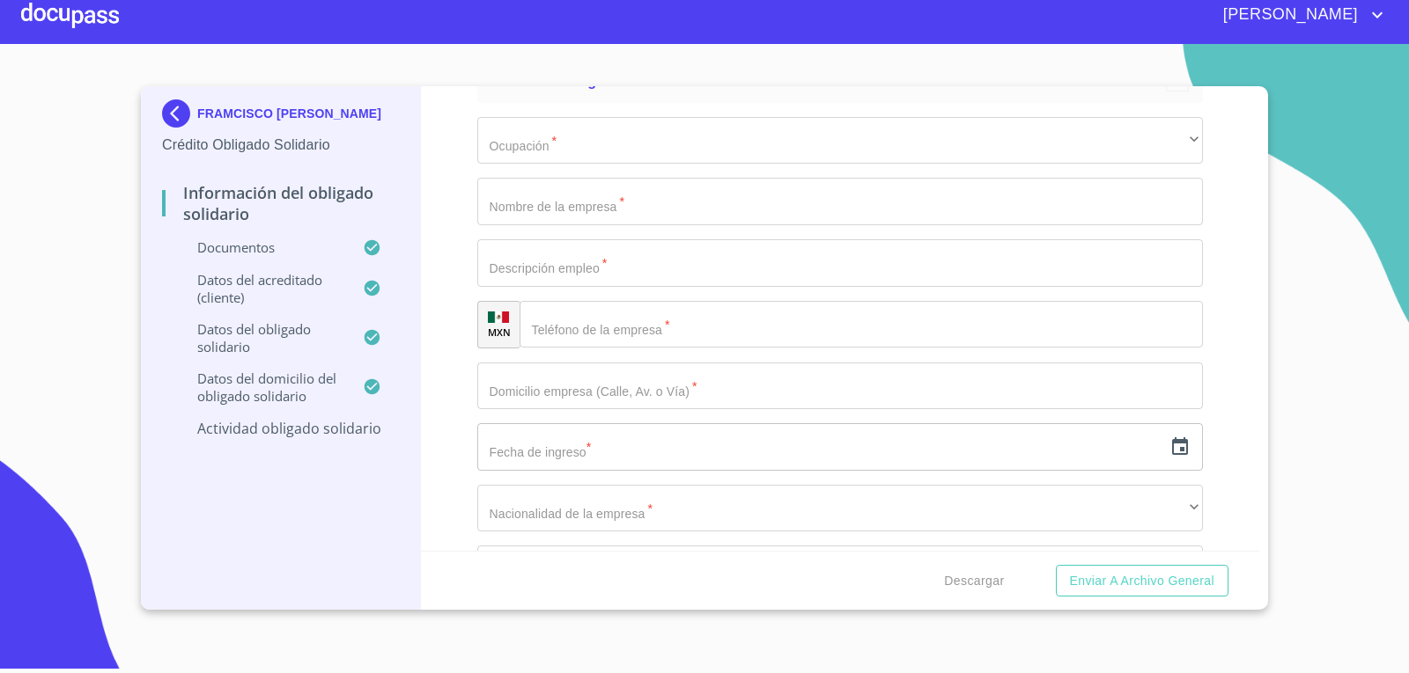
click at [460, 482] on div "Información del Obligado Solidario Documentos Documento de identificación Oblig…" at bounding box center [840, 318] width 839 height 465
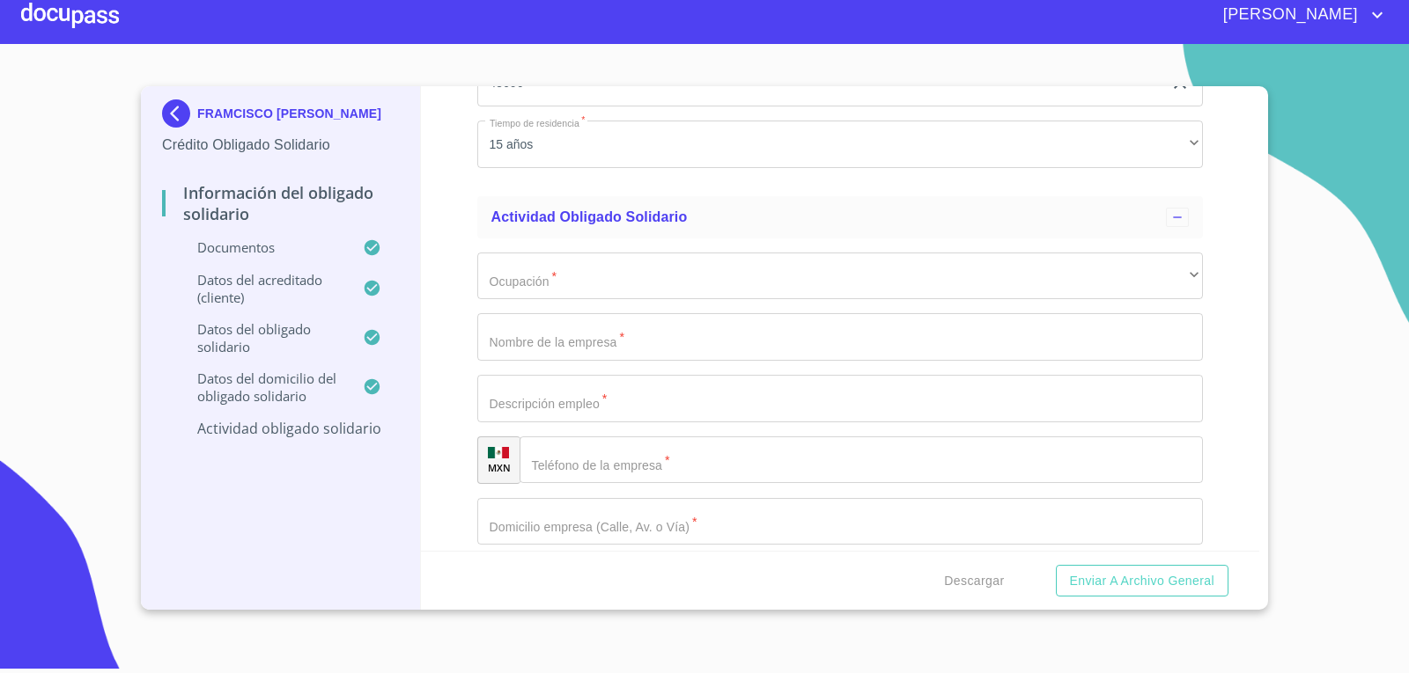
scroll to position [6482, 0]
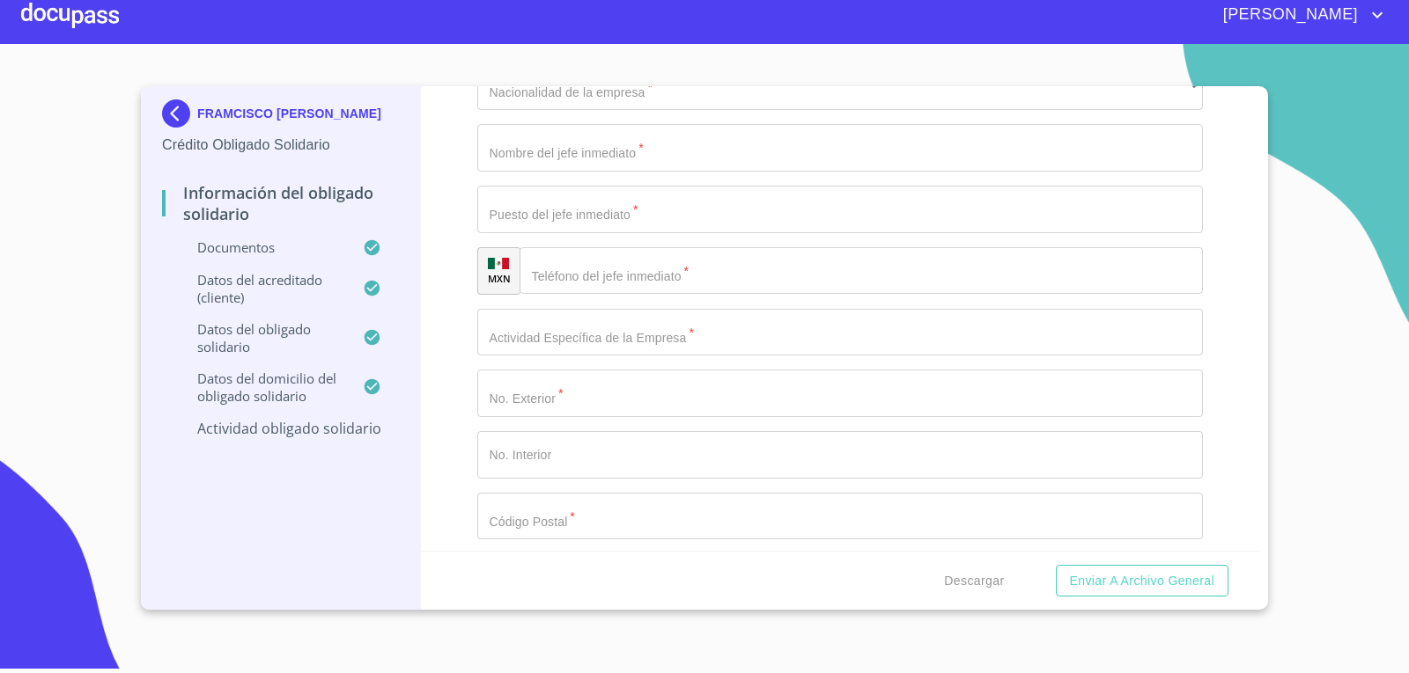
scroll to position [7186, 0]
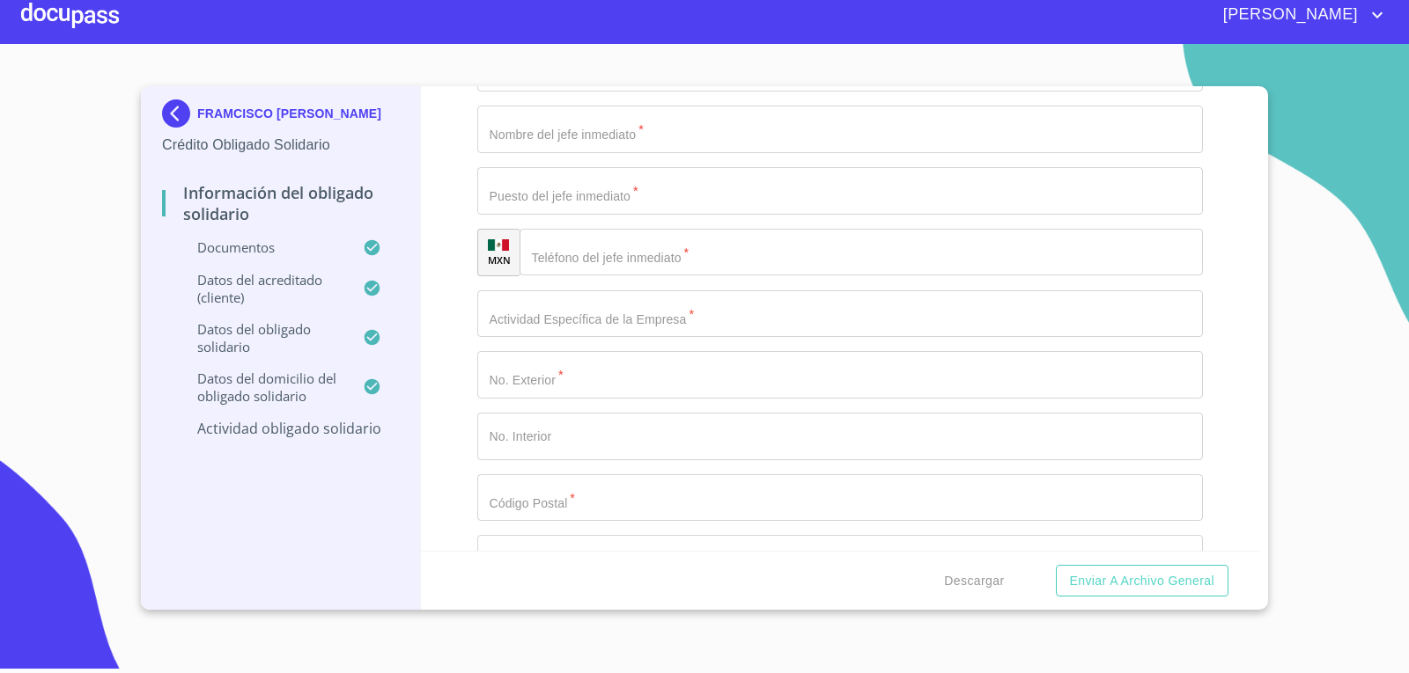
type input "IXCOATL Y TEPEXPAN"
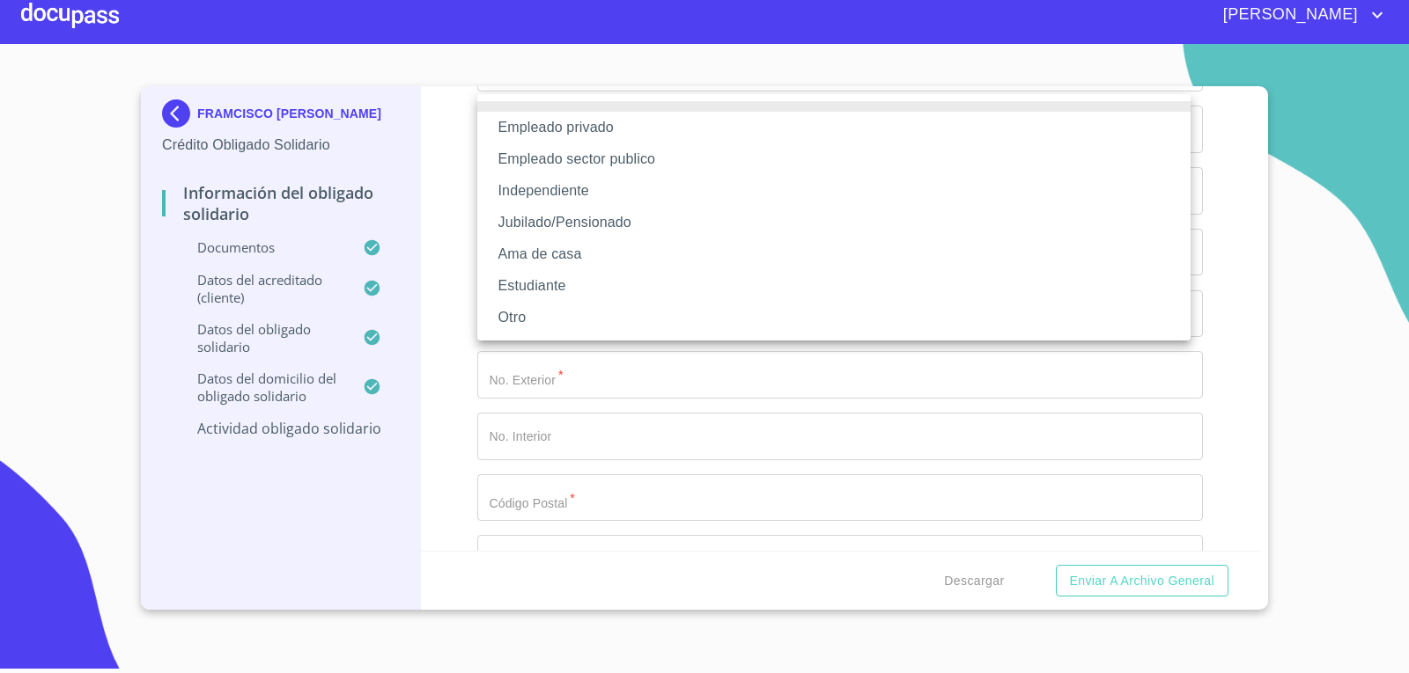
click at [563, 131] on li "Empleado privado" at bounding box center [833, 128] width 713 height 32
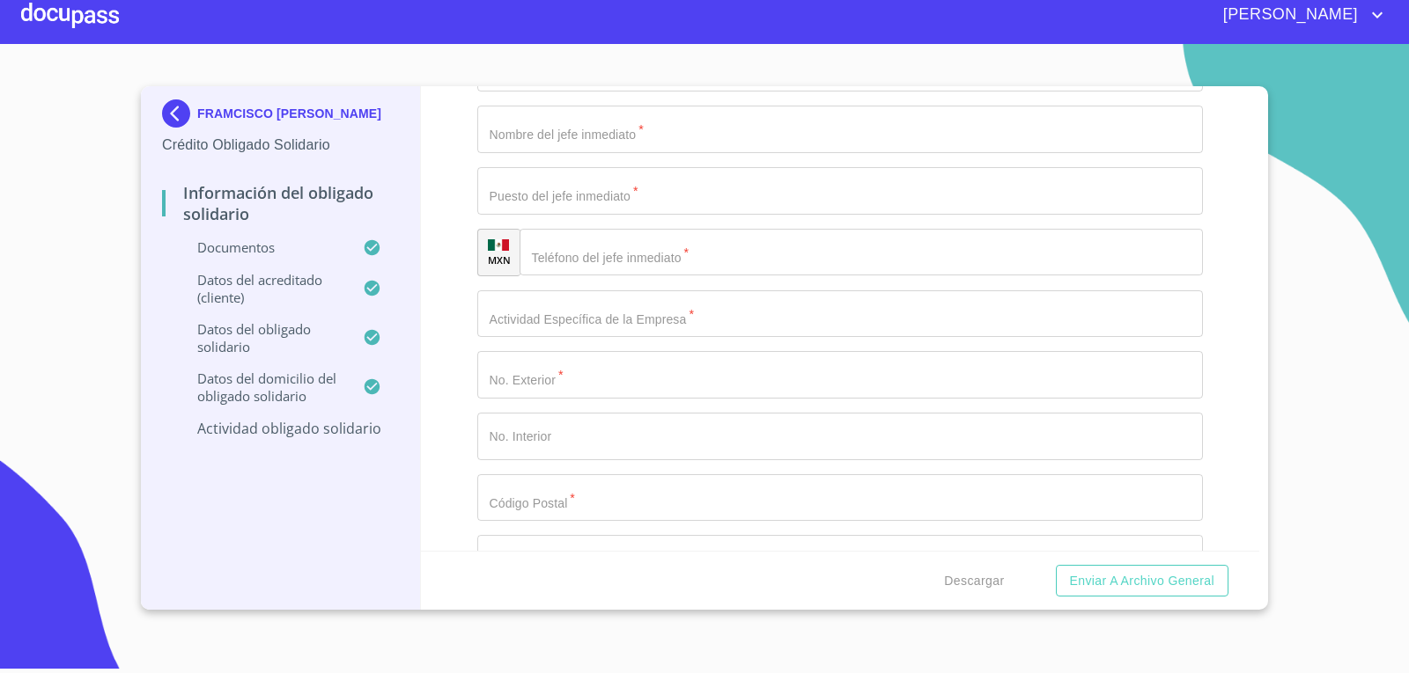
type input "[GEOGRAPHIC_DATA][PERSON_NAME]"
type input "ASISTENTE DE SEGURO"
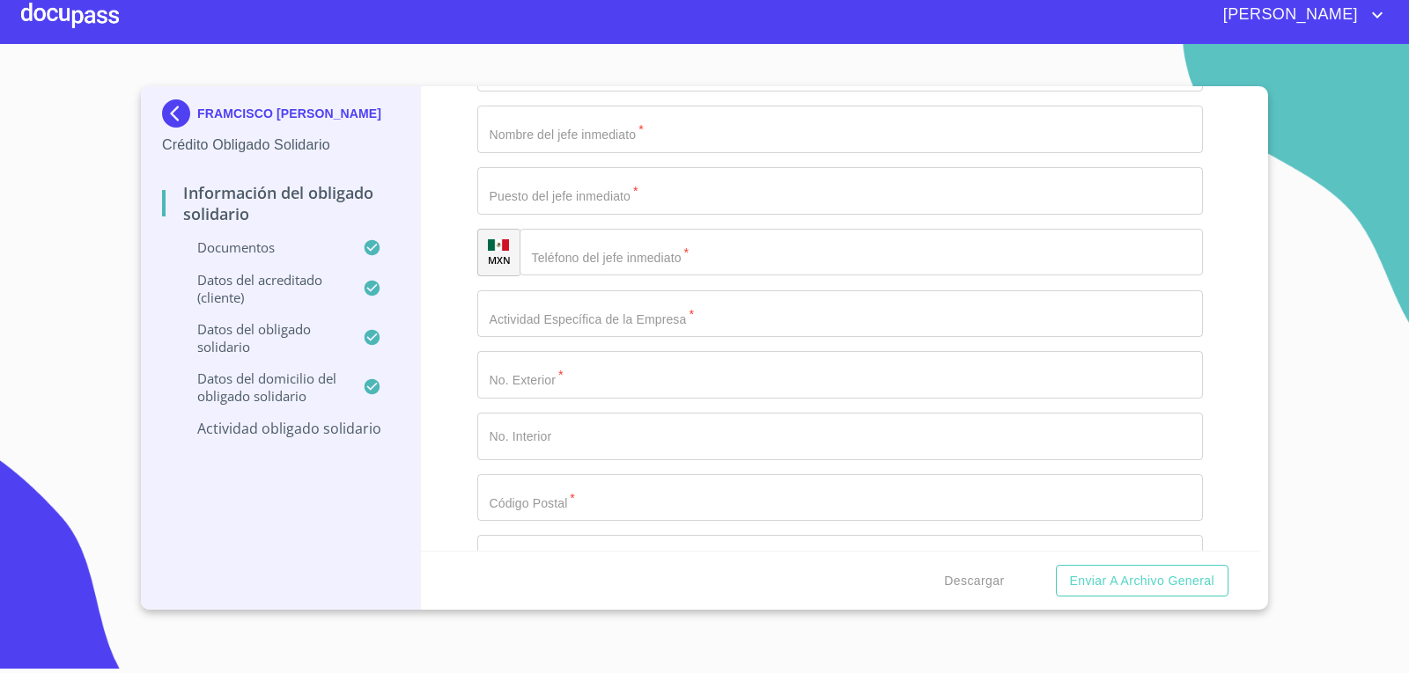
type input "[PHONE_NUMBER]"
type input "AV [PERSON_NAME]"
click at [620, 31] on input "text" at bounding box center [820, 7] width 686 height 48
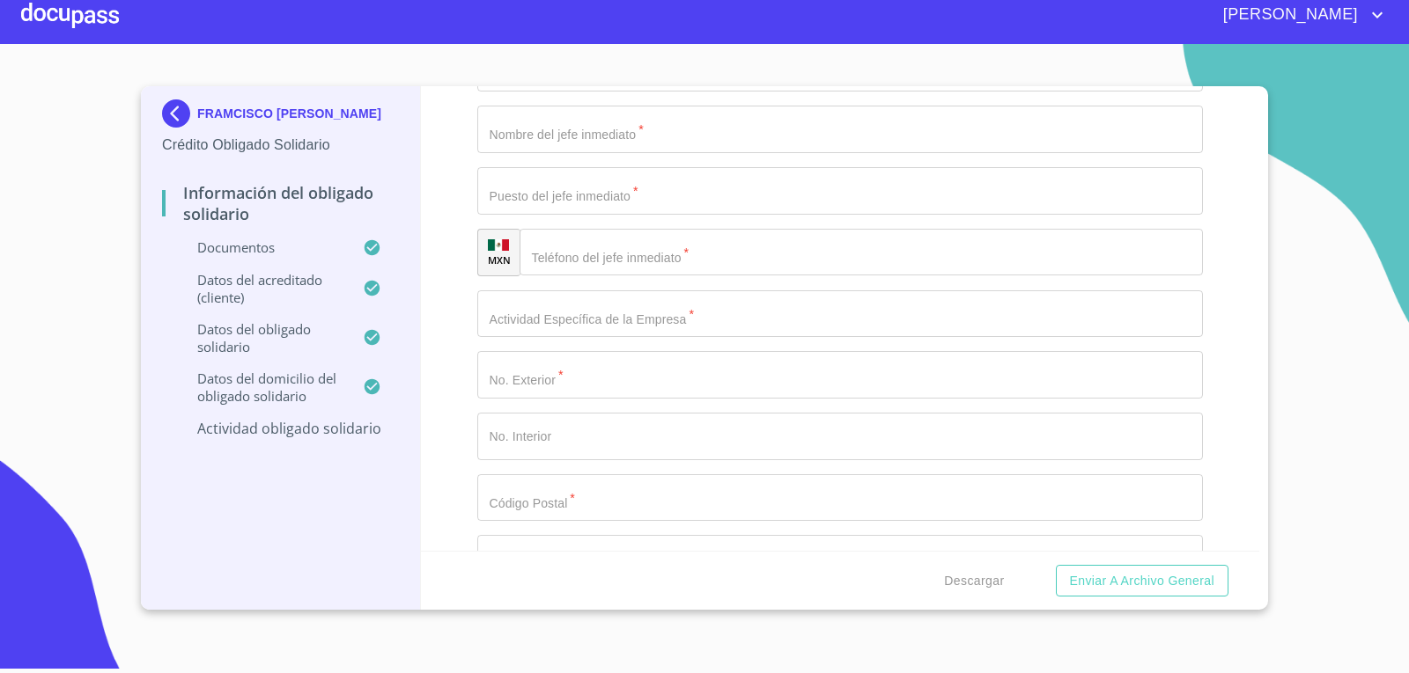
click at [673, 31] on input "text" at bounding box center [820, 7] width 686 height 48
click at [417, 514] on div "FRAMCISCO [PERSON_NAME] Crédito Obligado Solidario Información del Obligado Sol…" at bounding box center [281, 348] width 280 height 524
click at [606, 31] on input "text" at bounding box center [820, 7] width 686 height 48
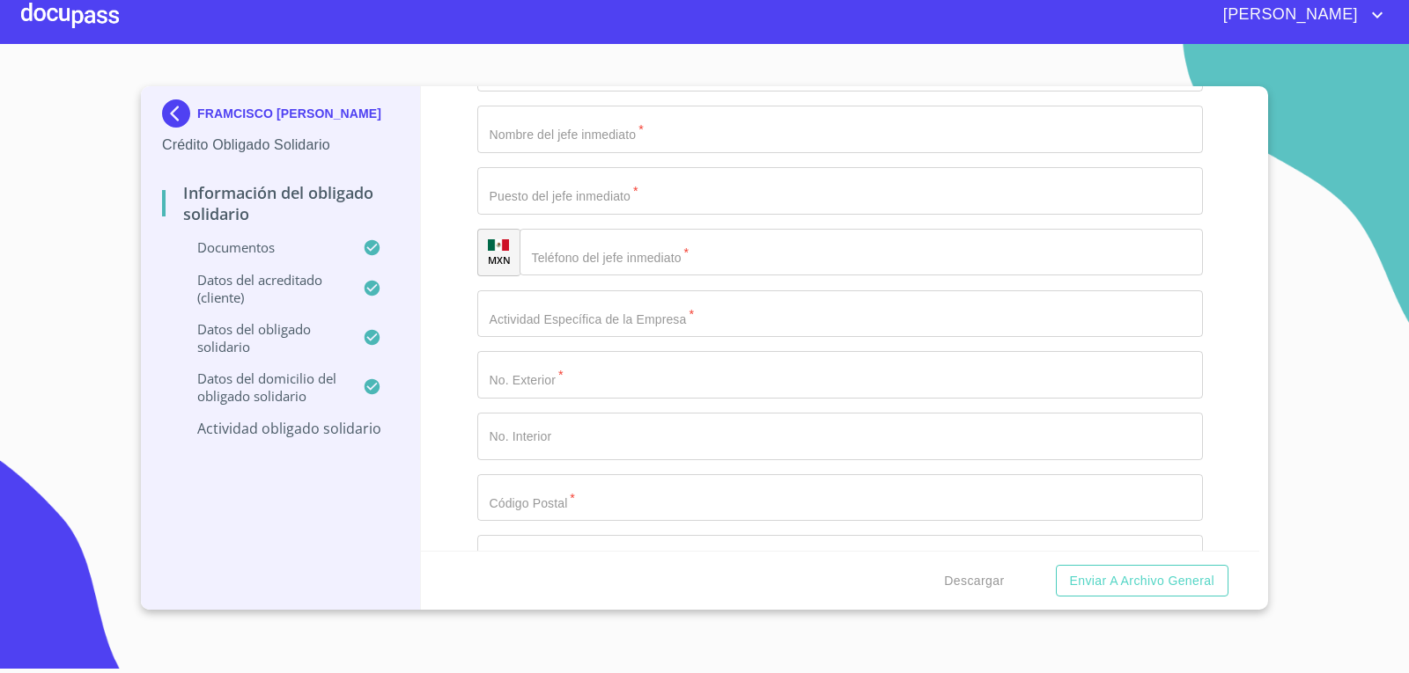
click at [1172, 15] on icon "button" at bounding box center [1180, 6] width 16 height 18
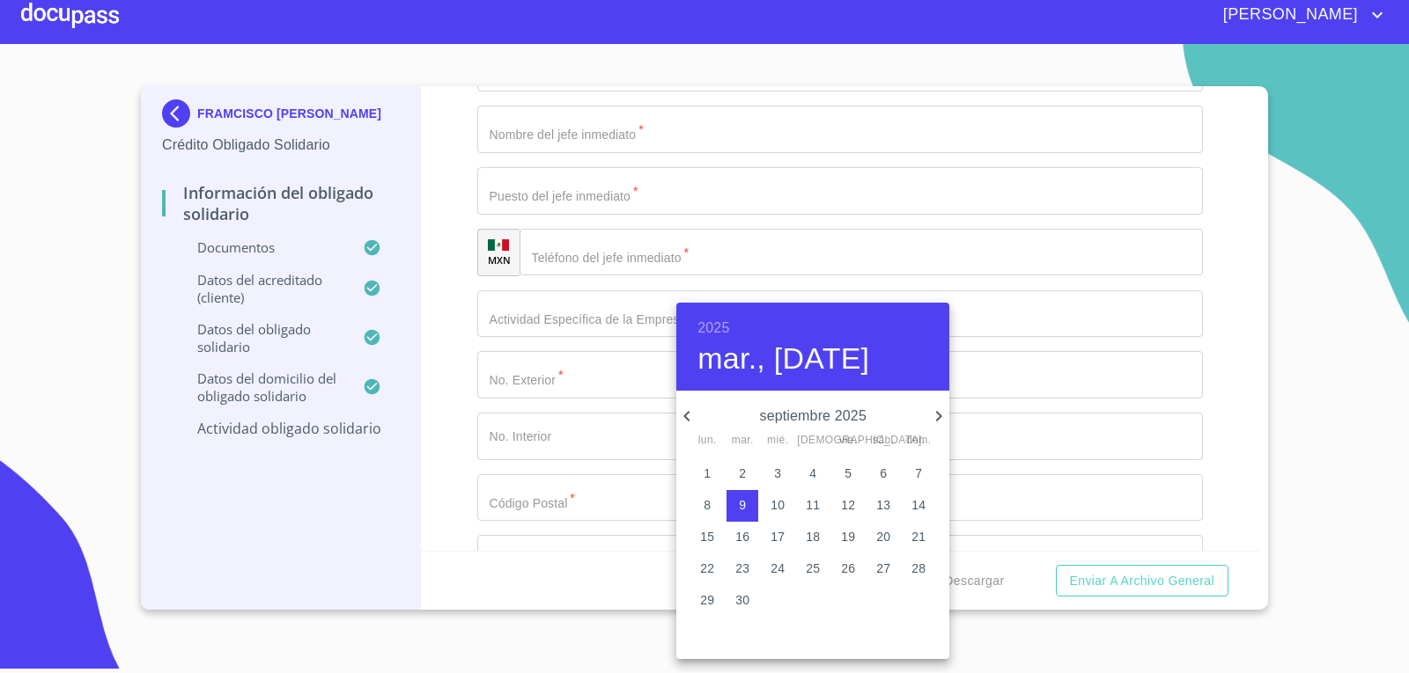
click at [688, 415] on icon "button" at bounding box center [686, 416] width 21 height 21
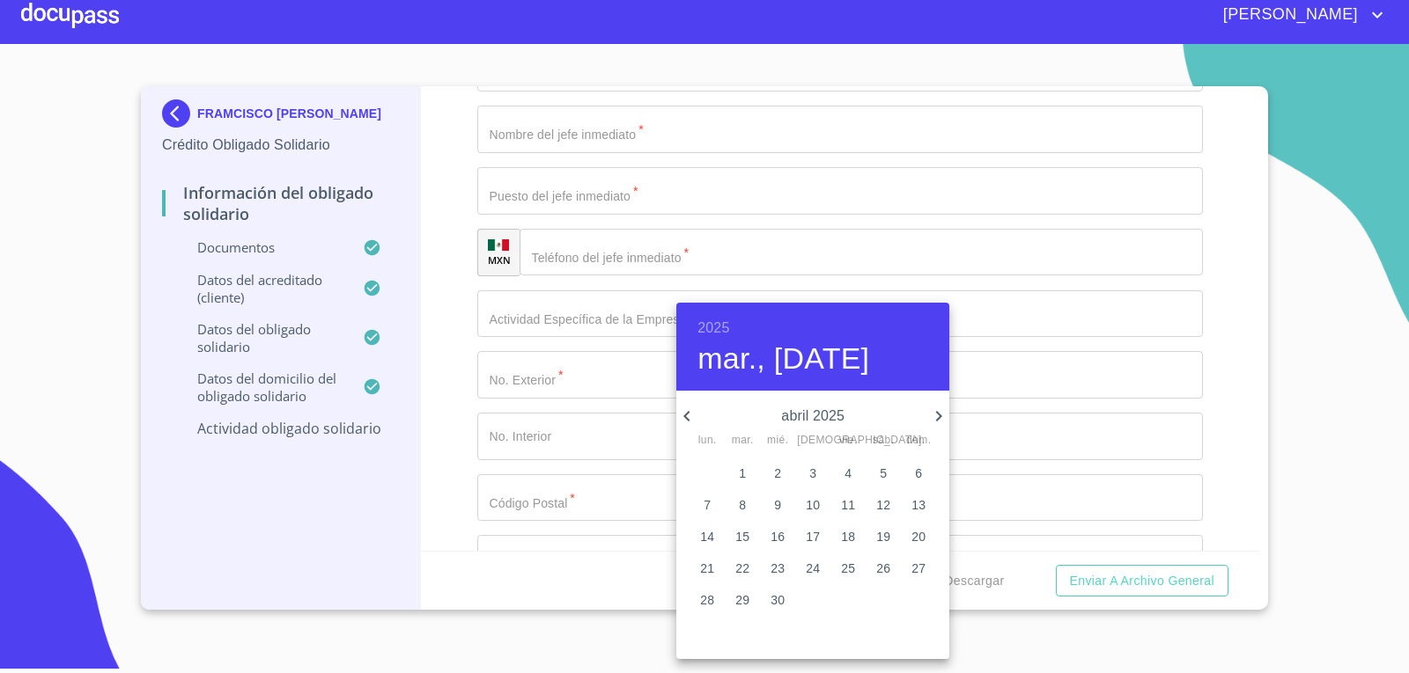
click at [688, 415] on icon "button" at bounding box center [686, 416] width 21 height 21
click at [783, 501] on span "5" at bounding box center [778, 506] width 32 height 18
type input "5 de feb. de 2025"
click at [372, 496] on div at bounding box center [704, 336] width 1409 height 673
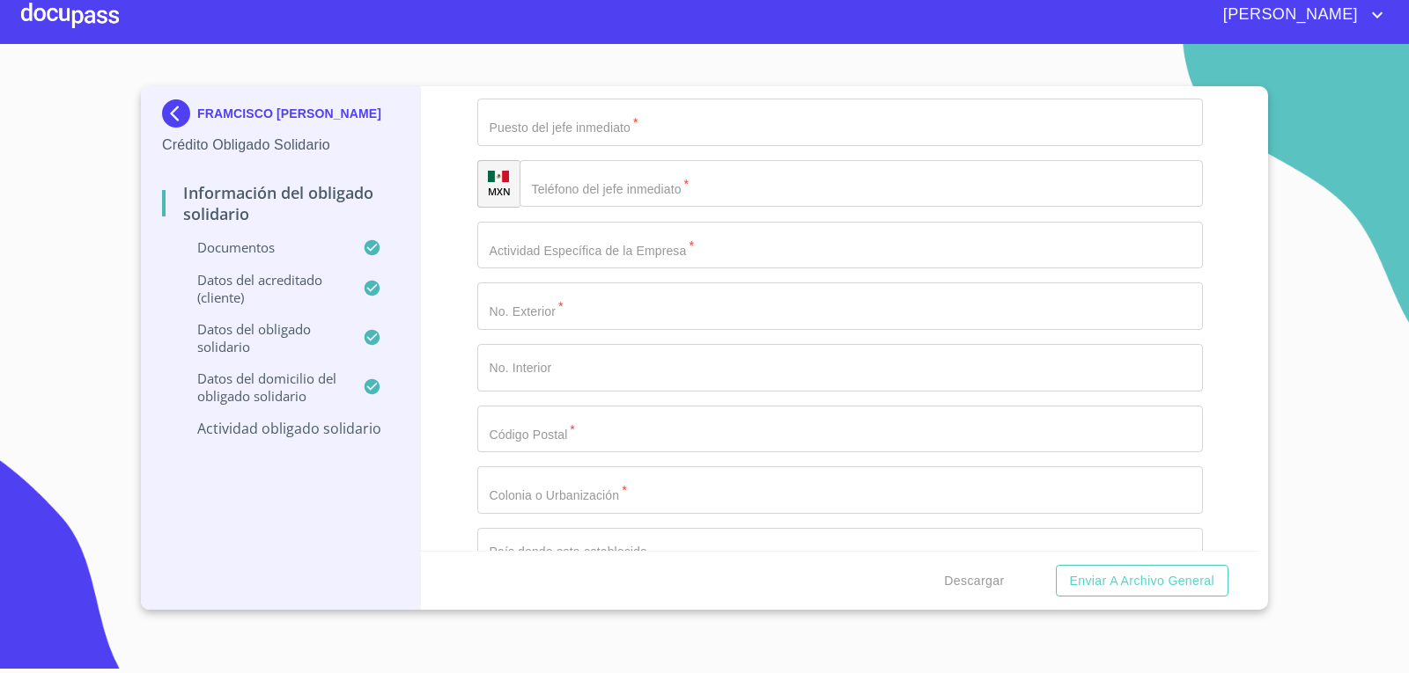
scroll to position [7274, 0]
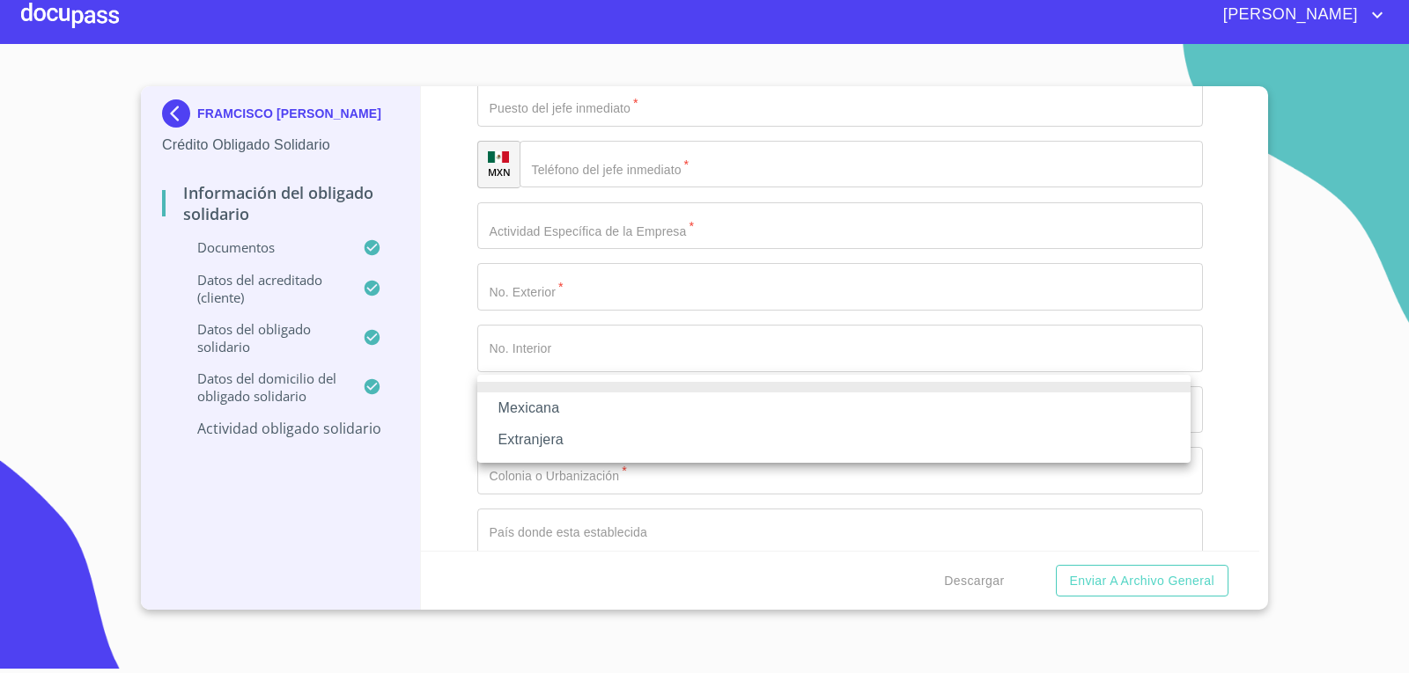
click at [605, 409] on li "Mexicana" at bounding box center [833, 409] width 713 height 32
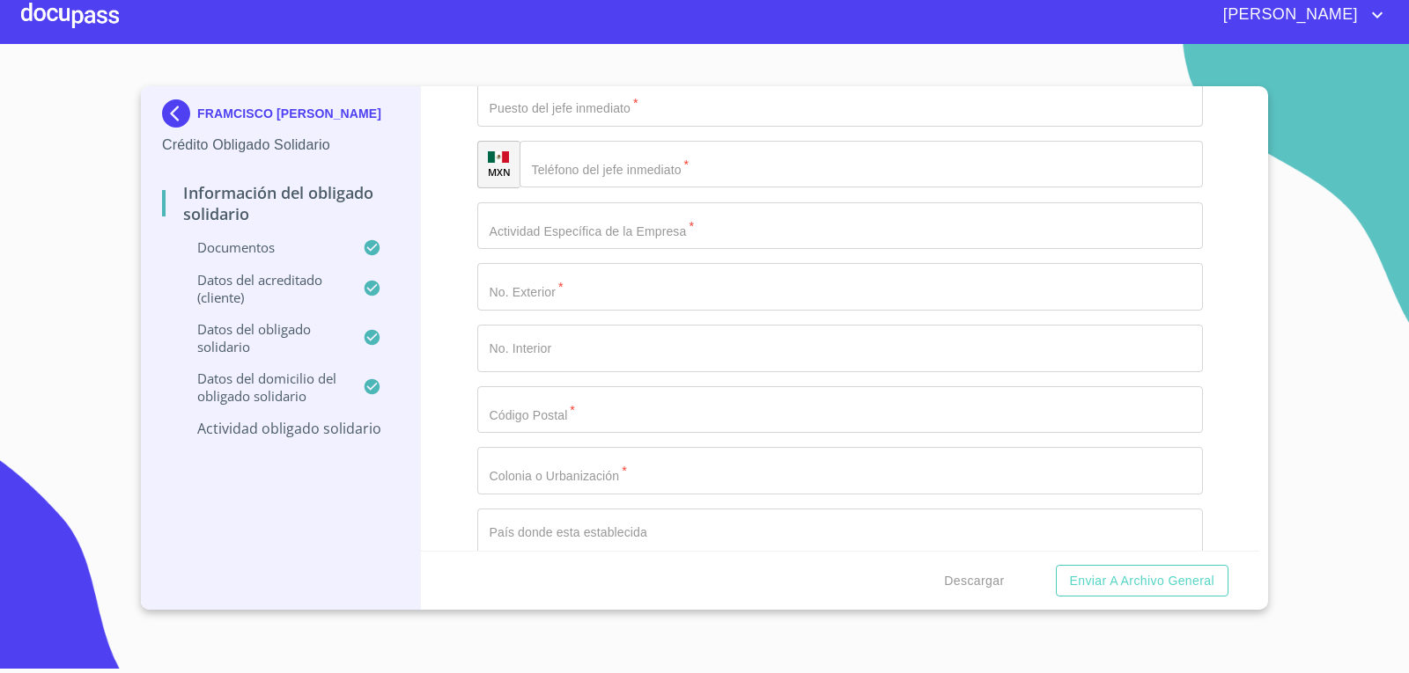
click at [438, 445] on div "Información del Obligado Solidario Documentos Documento de identificación Oblig…" at bounding box center [840, 318] width 839 height 465
click at [614, 65] on input "Documento de identificación Obligado Solidario.   *" at bounding box center [840, 42] width 726 height 48
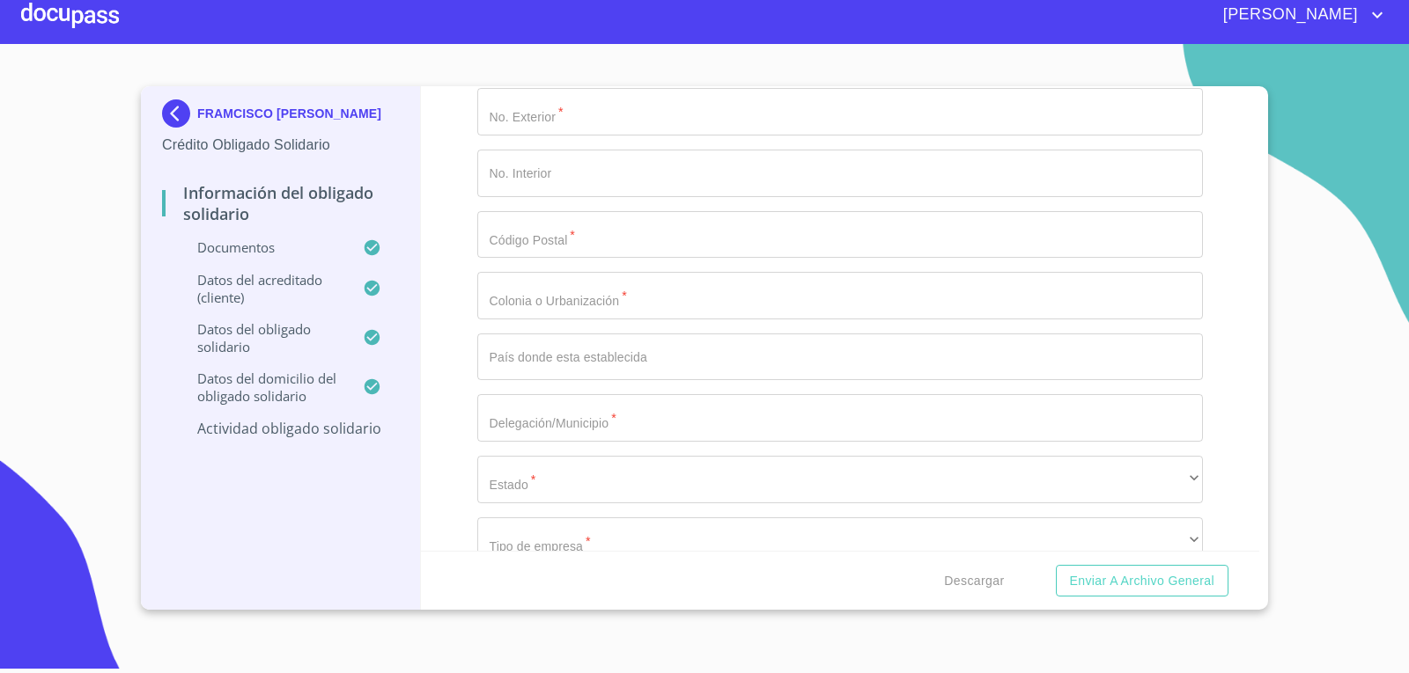
scroll to position [7450, 0]
type input "[PERSON_NAME]"
type input "INTERNISTA"
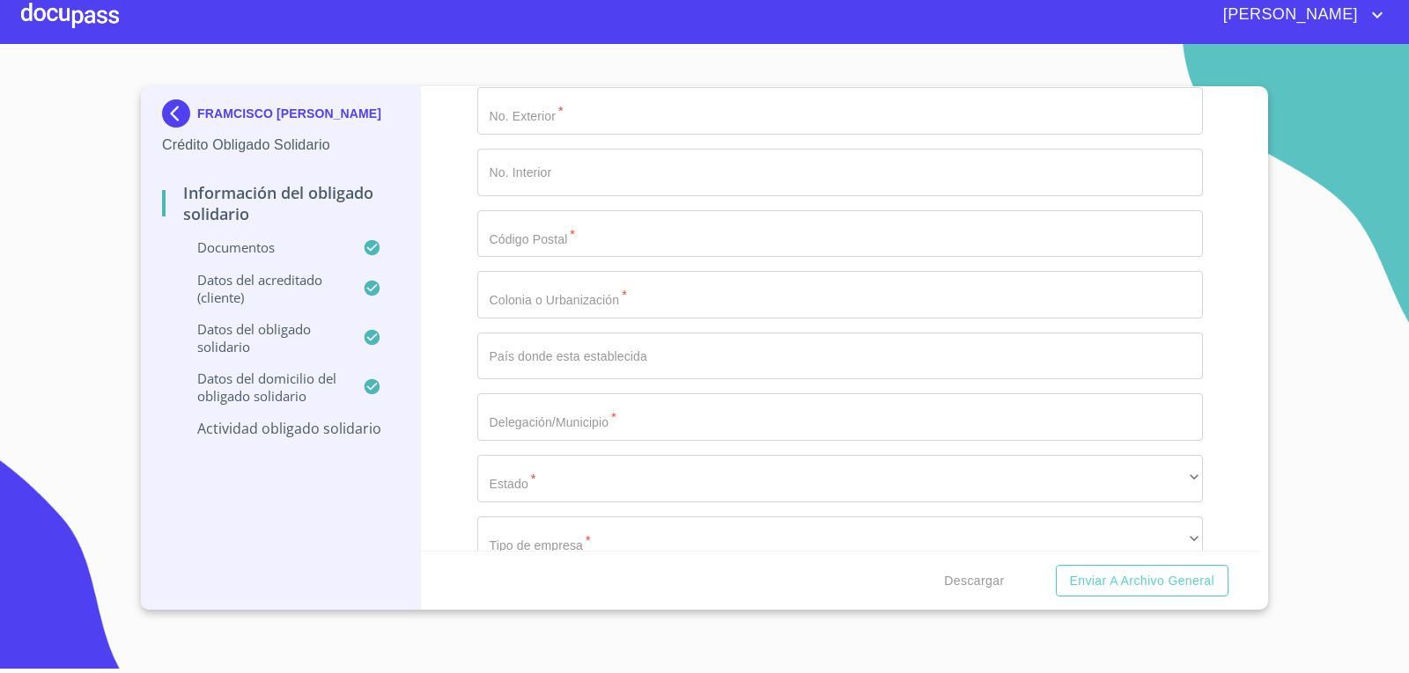
type input "[PHONE_NUMBER]"
click at [645, 74] on input "Documento de identificación Obligado Solidario.   *" at bounding box center [840, 50] width 726 height 48
type input "SALUD"
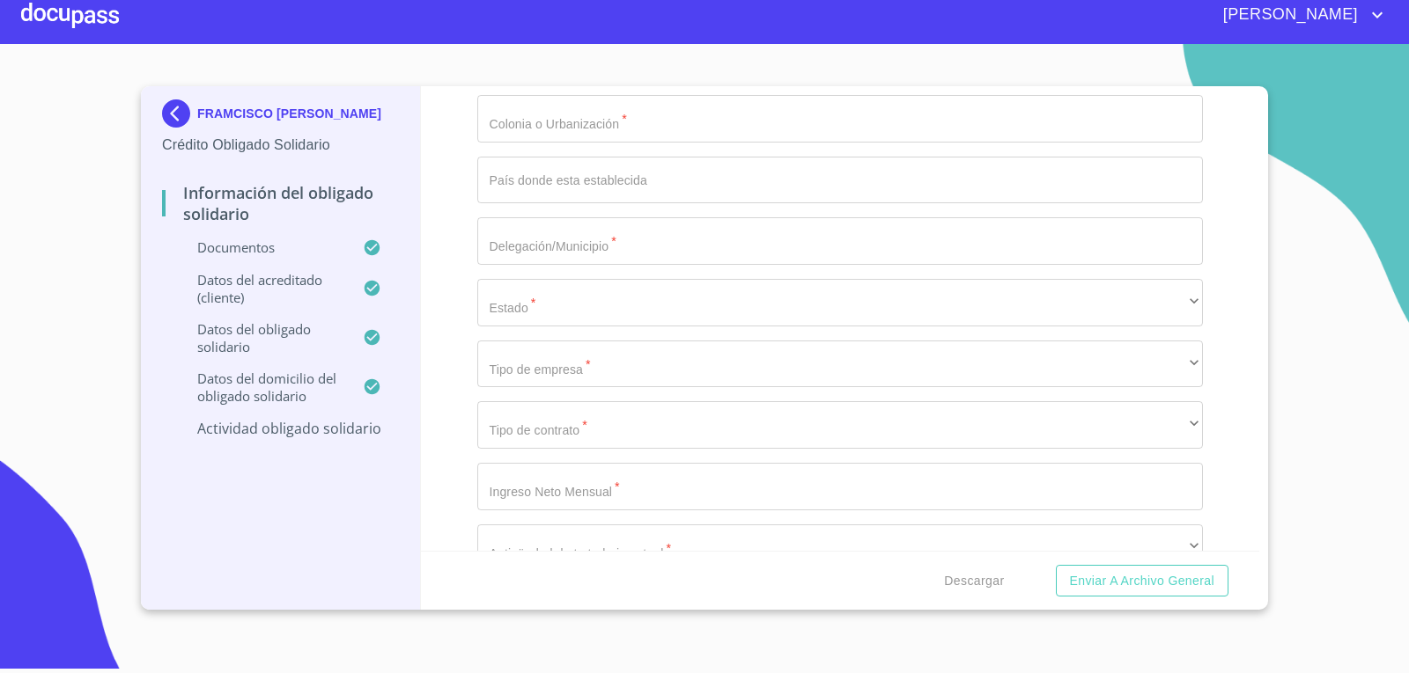
type input "640"
click at [612, 82] on input "Documento de identificación Obligado Solidario.   *" at bounding box center [840, 58] width 726 height 48
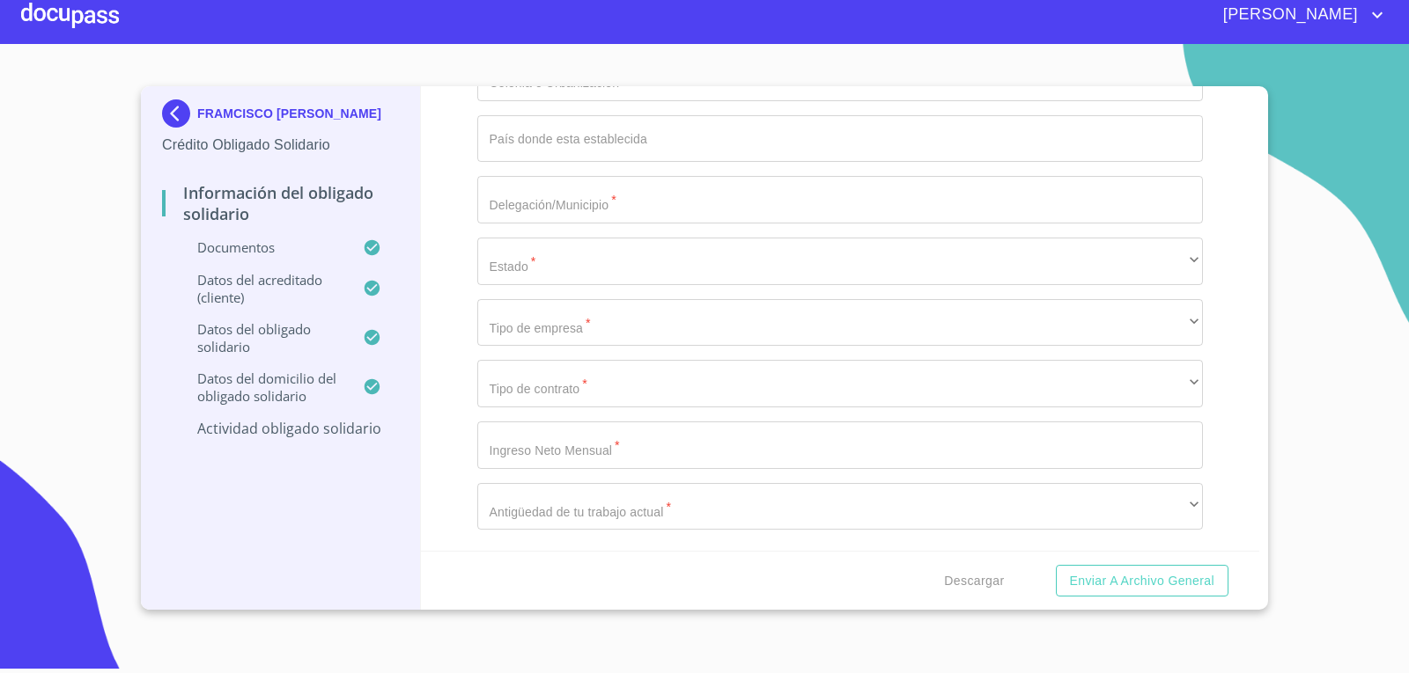
scroll to position [7803, 0]
type input "44670"
click at [596, 101] on input "Documento de identificación Obligado Solidario.   *" at bounding box center [840, 78] width 726 height 48
type input "[PERSON_NAME]"
click at [630, 163] on input "Documento de identificación Obligado Solidario.   *" at bounding box center [840, 139] width 726 height 48
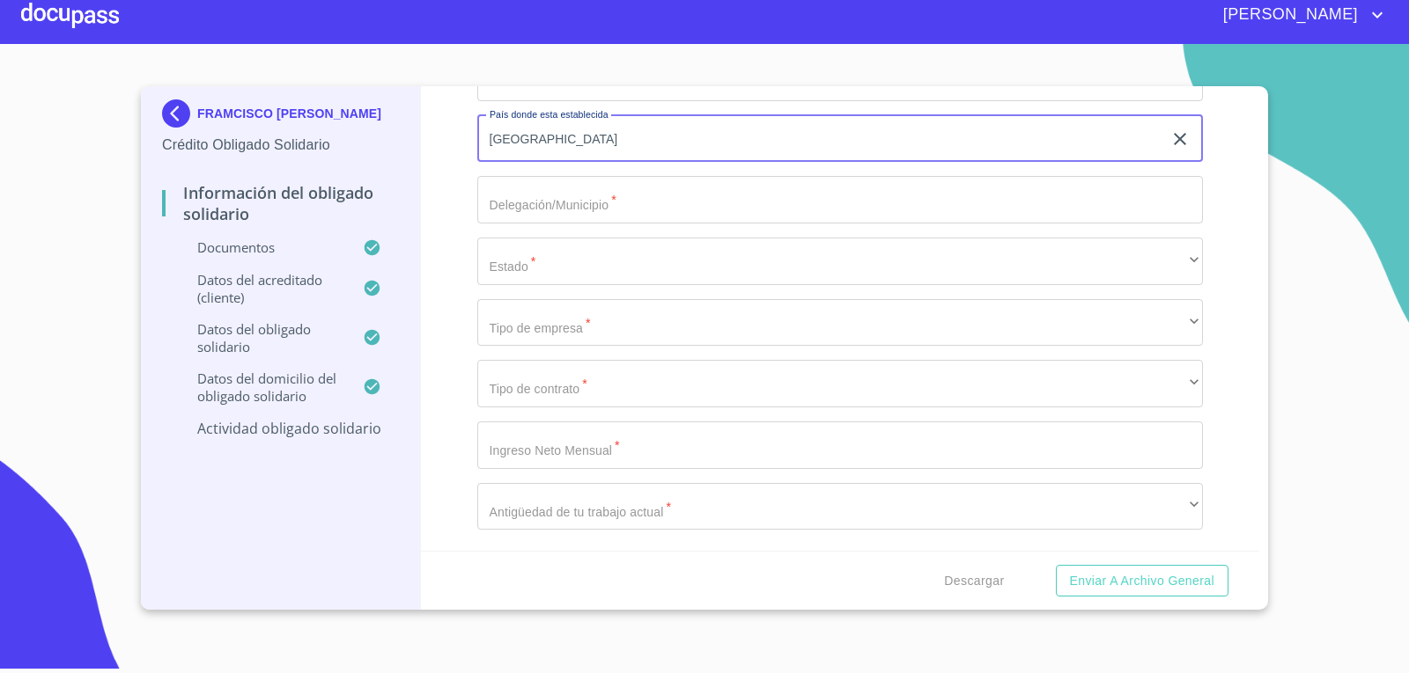
scroll to position [7891, 0]
type input "[GEOGRAPHIC_DATA]"
click at [776, 224] on input "Documento de identificación Obligado Solidario.   *" at bounding box center [840, 200] width 726 height 48
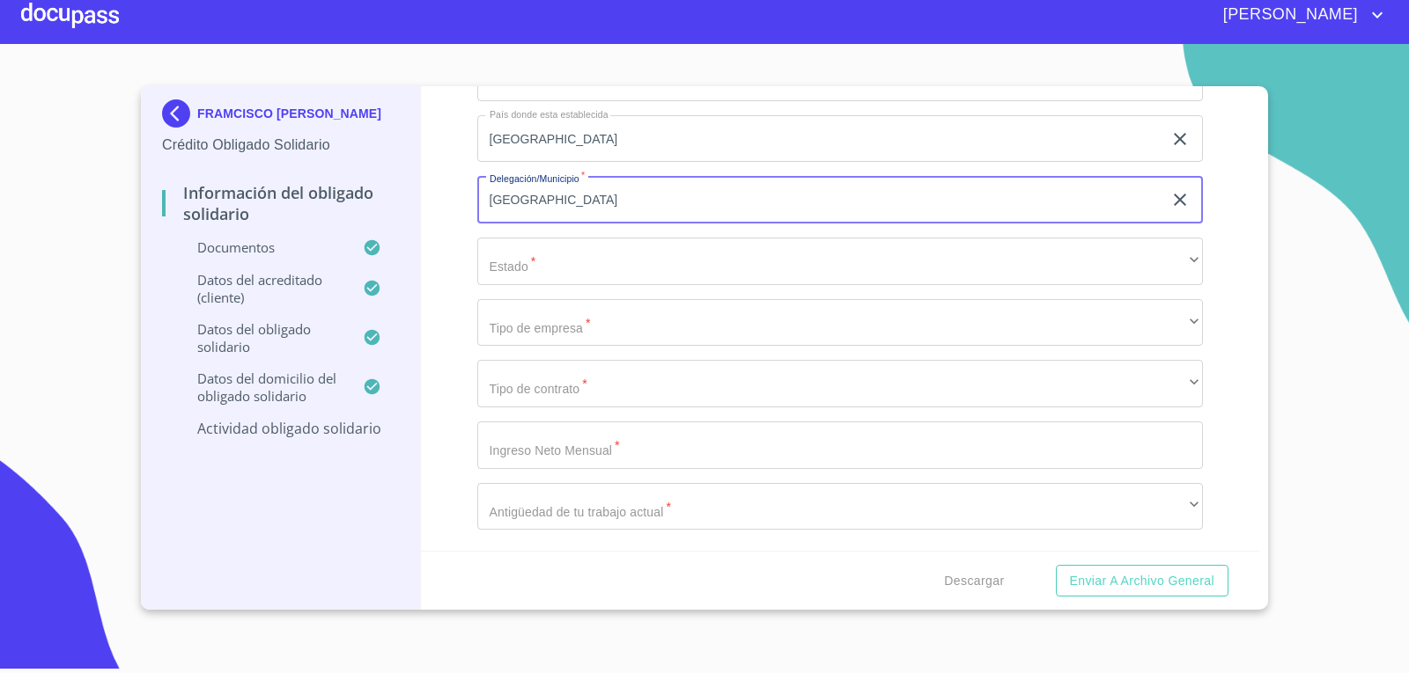
type input "[GEOGRAPHIC_DATA]"
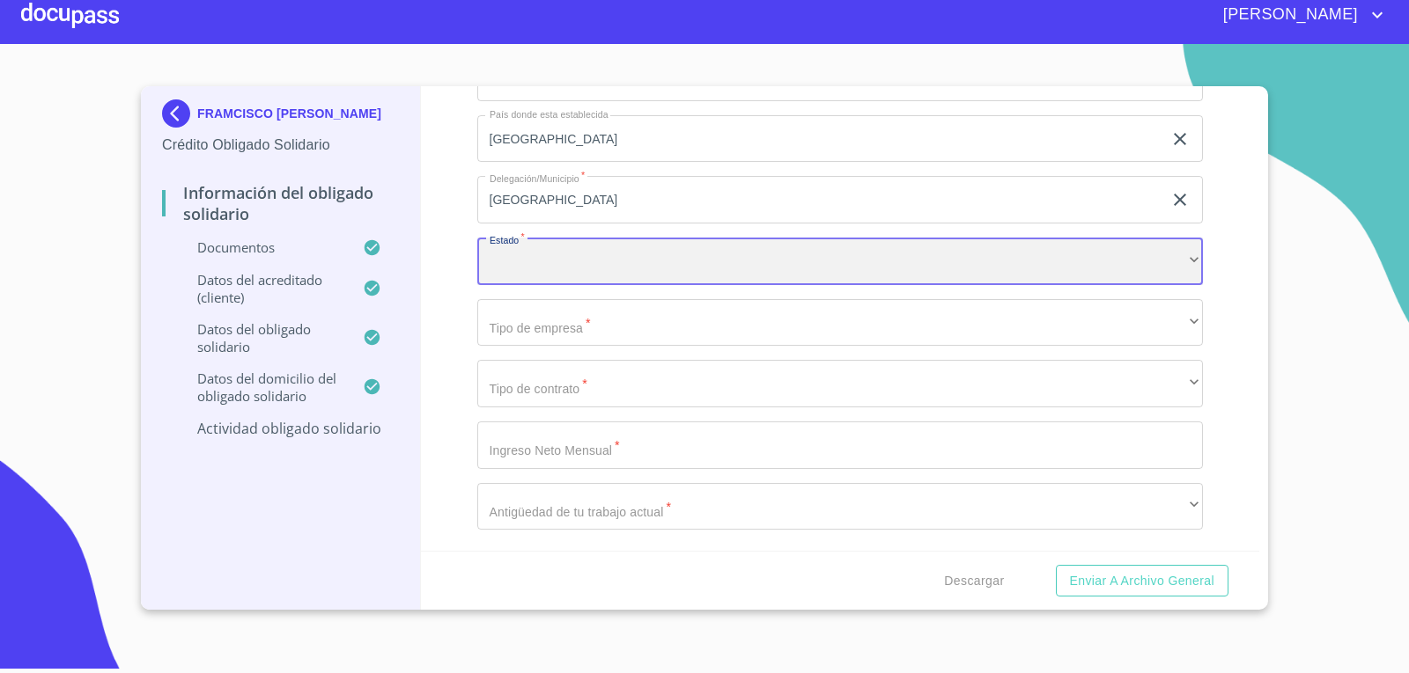
click at [511, 285] on div "​" at bounding box center [840, 262] width 726 height 48
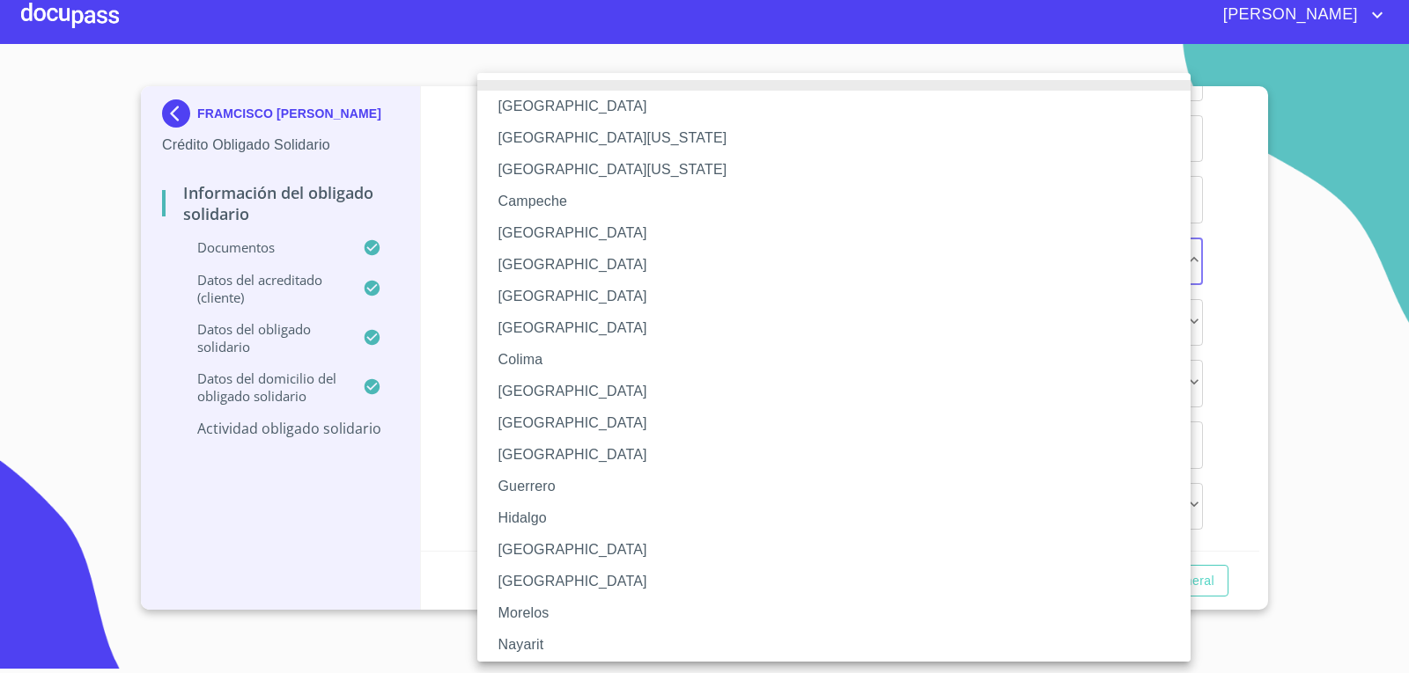
click at [562, 554] on li "[GEOGRAPHIC_DATA]" at bounding box center [840, 550] width 726 height 32
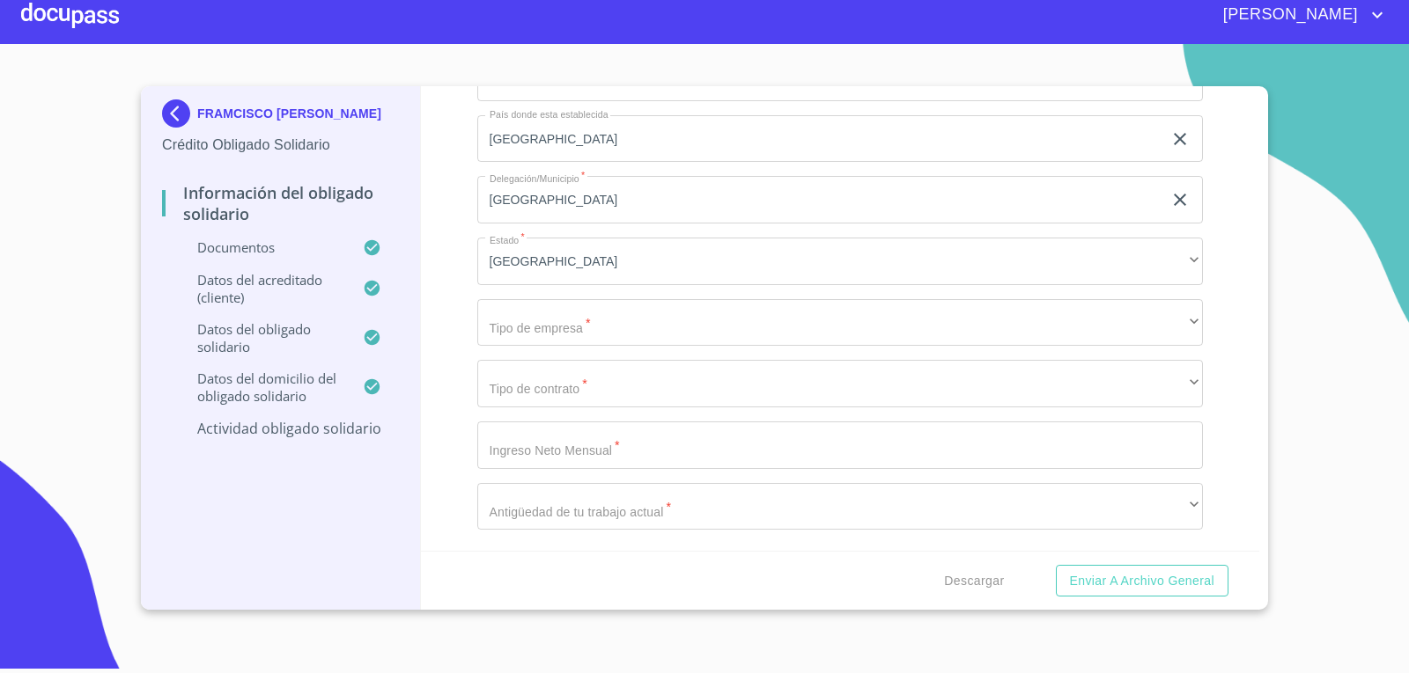
click at [448, 496] on div "Información del Obligado Solidario Documentos Documento de identificación Oblig…" at bounding box center [840, 318] width 839 height 465
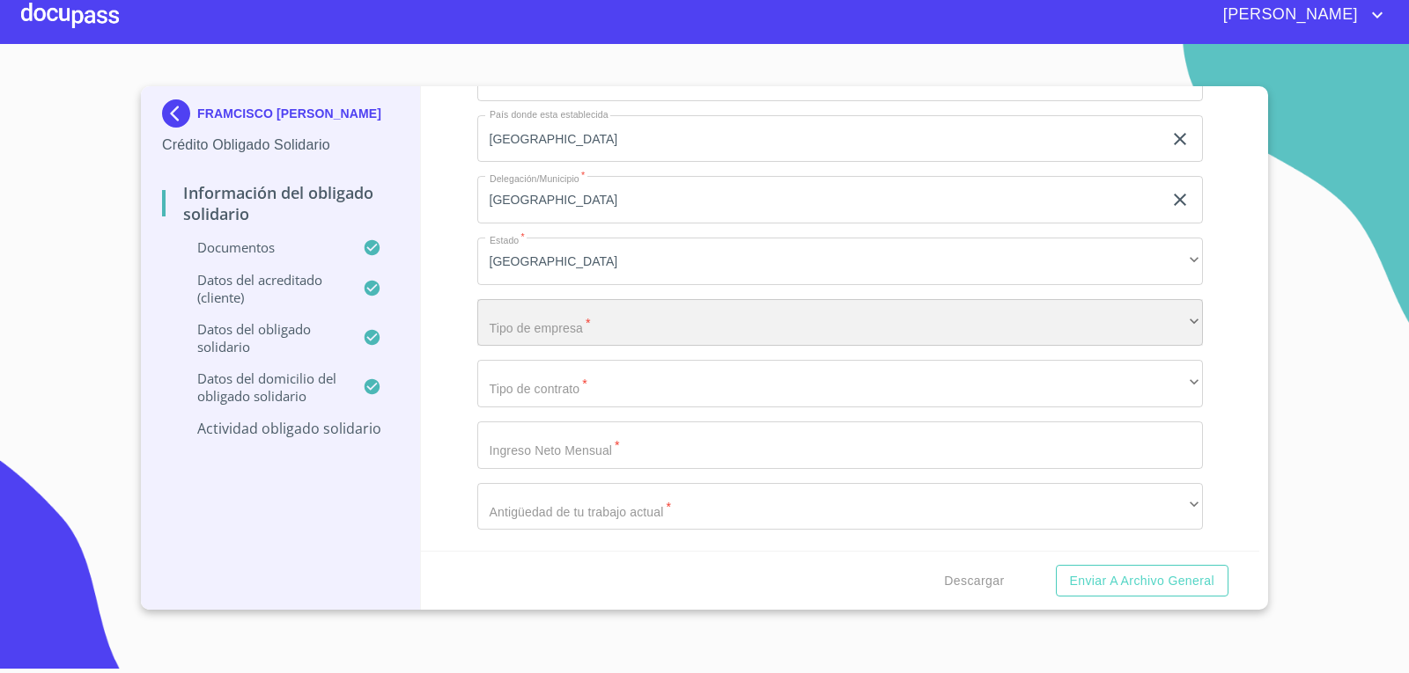
click at [655, 342] on div "​" at bounding box center [840, 323] width 726 height 48
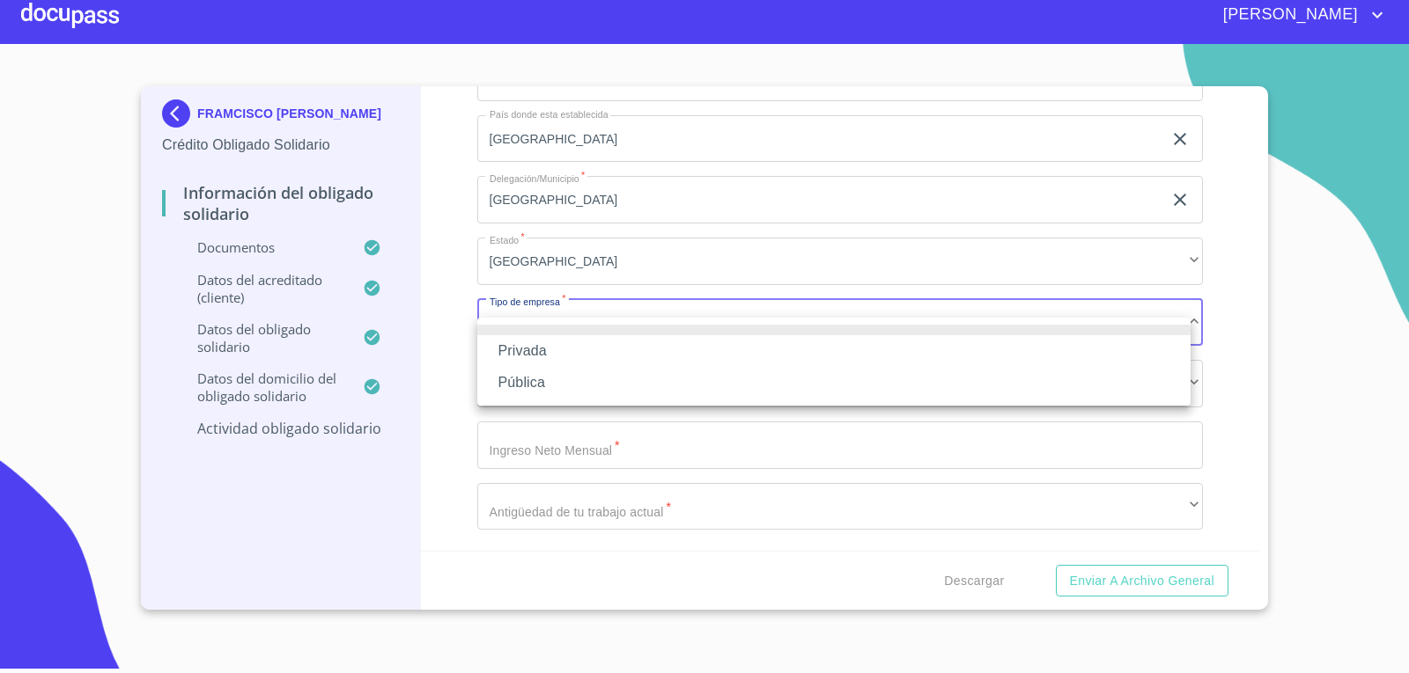
click at [652, 343] on li "Privada" at bounding box center [833, 351] width 713 height 32
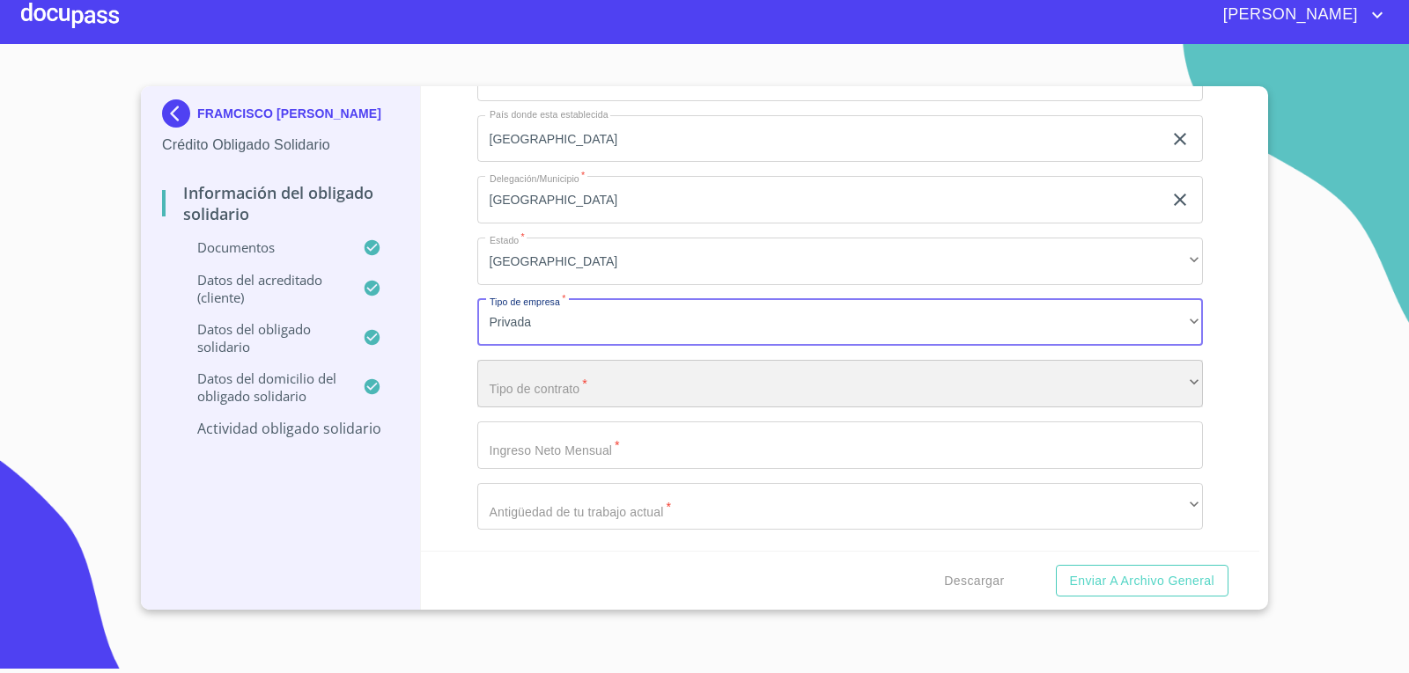
click at [654, 397] on div "​" at bounding box center [840, 384] width 726 height 48
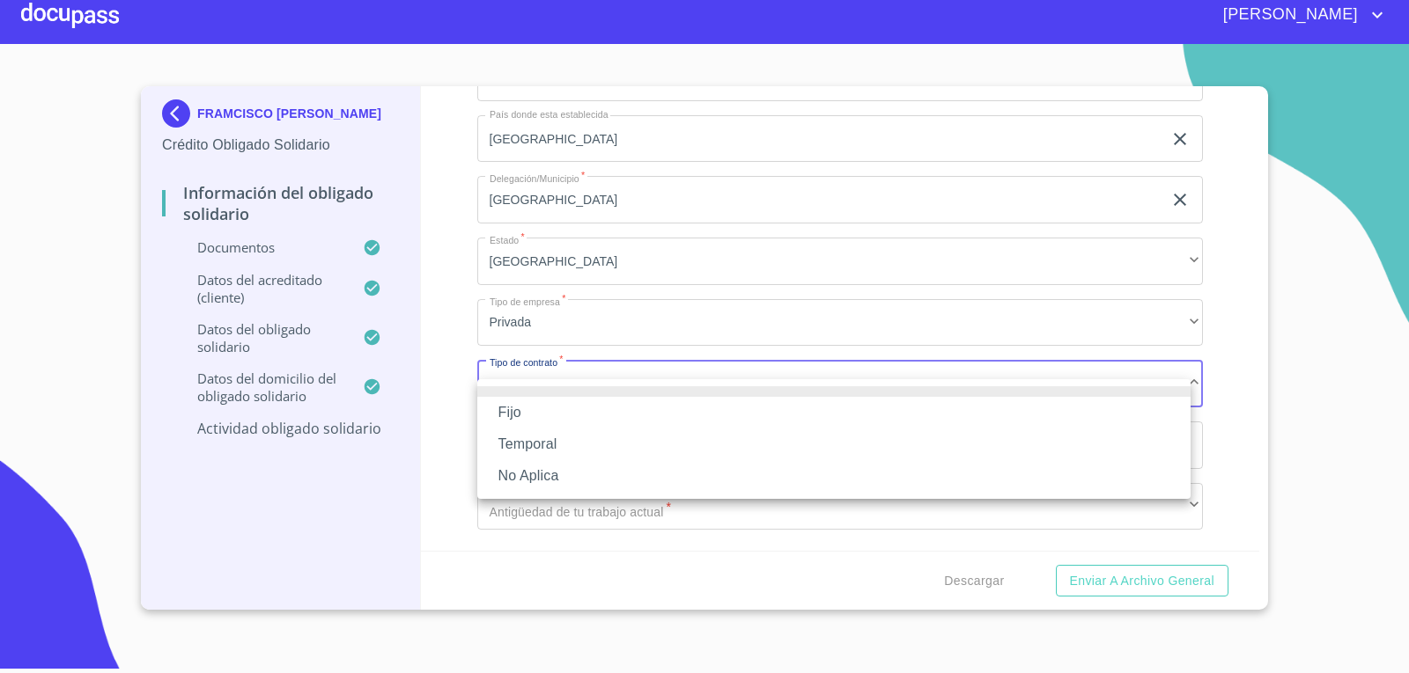
click at [614, 411] on li "Fijo" at bounding box center [833, 413] width 713 height 32
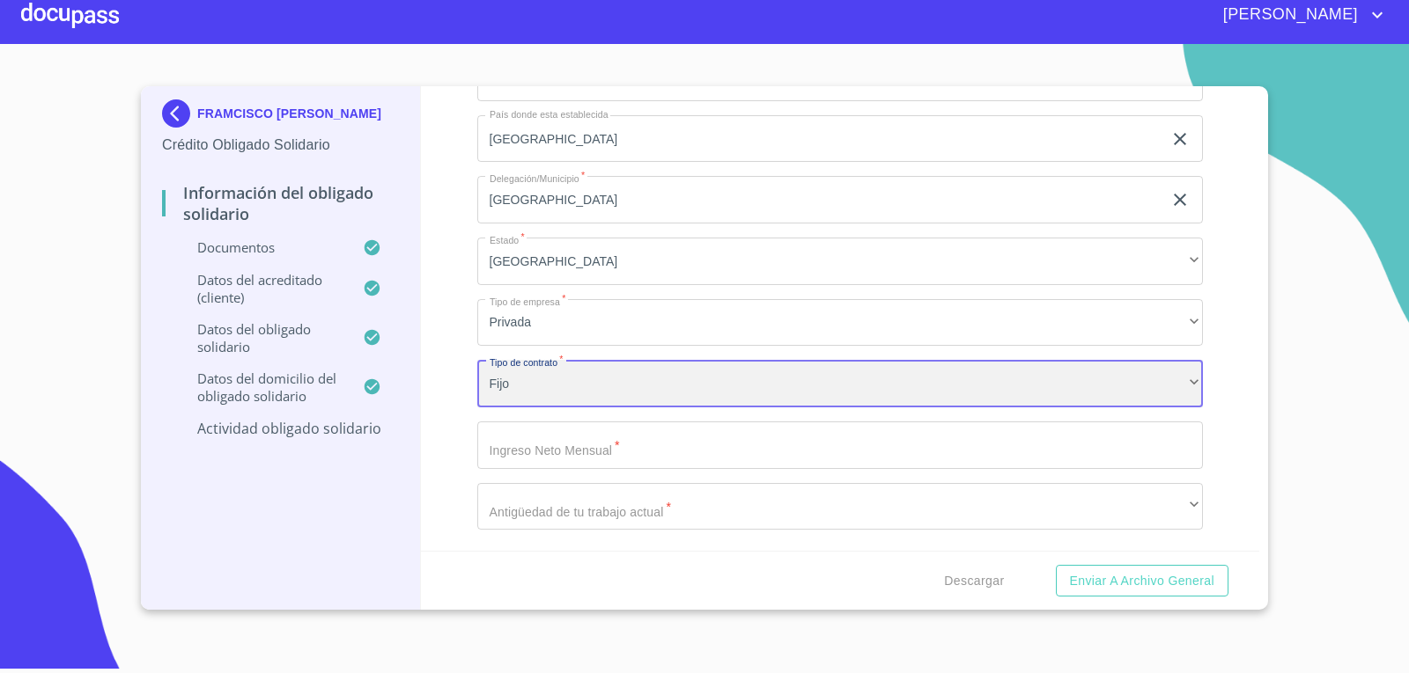
scroll to position [8083, 0]
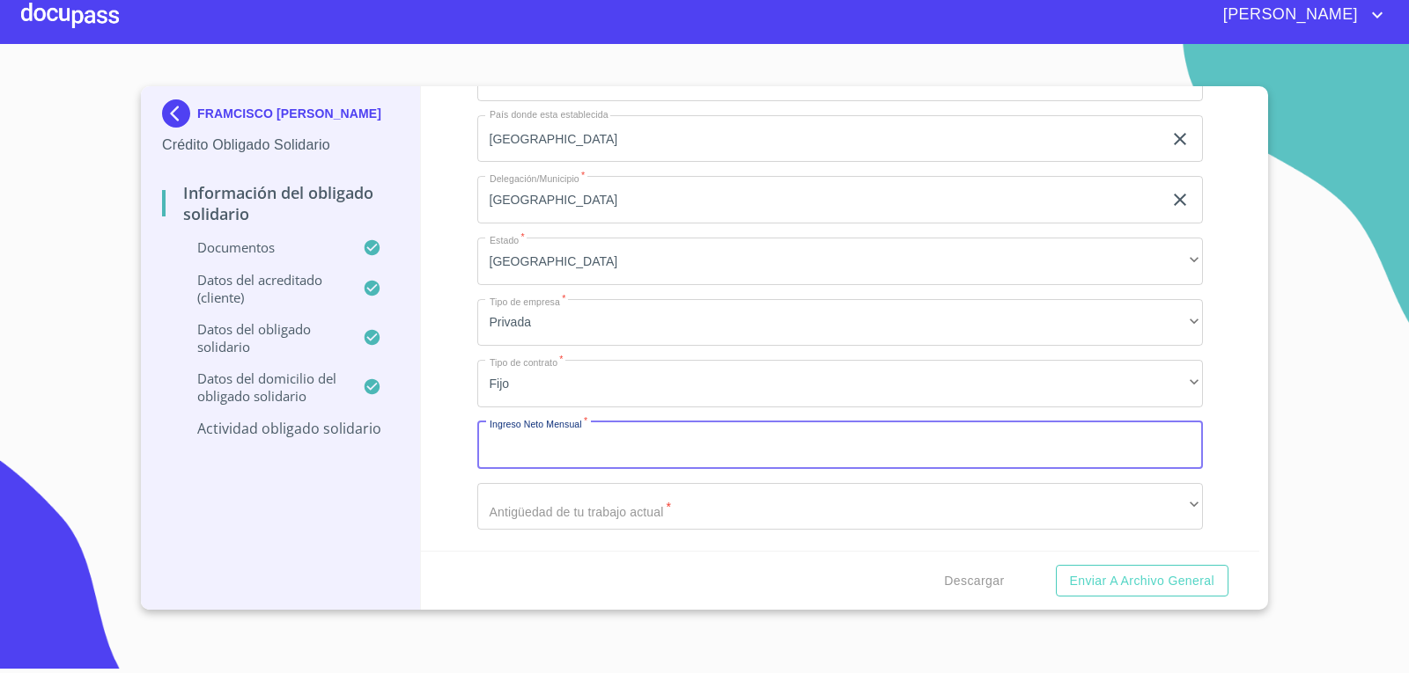
click at [574, 450] on input "Documento de identificación Obligado Solidario.   *" at bounding box center [840, 446] width 726 height 48
type input "12000"
click at [432, 387] on div "Información del Obligado Solidario Documentos Documento de identificación Oblig…" at bounding box center [840, 318] width 839 height 465
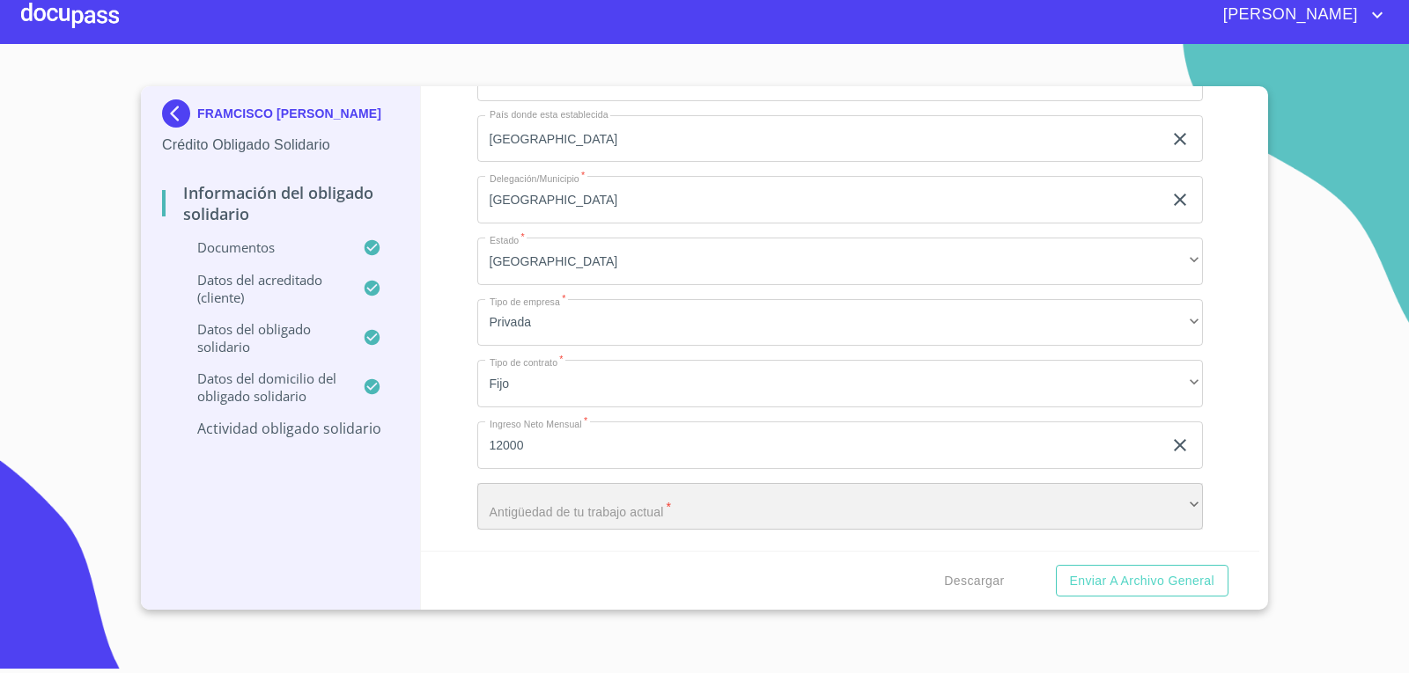
click at [567, 507] on div "​" at bounding box center [840, 507] width 726 height 48
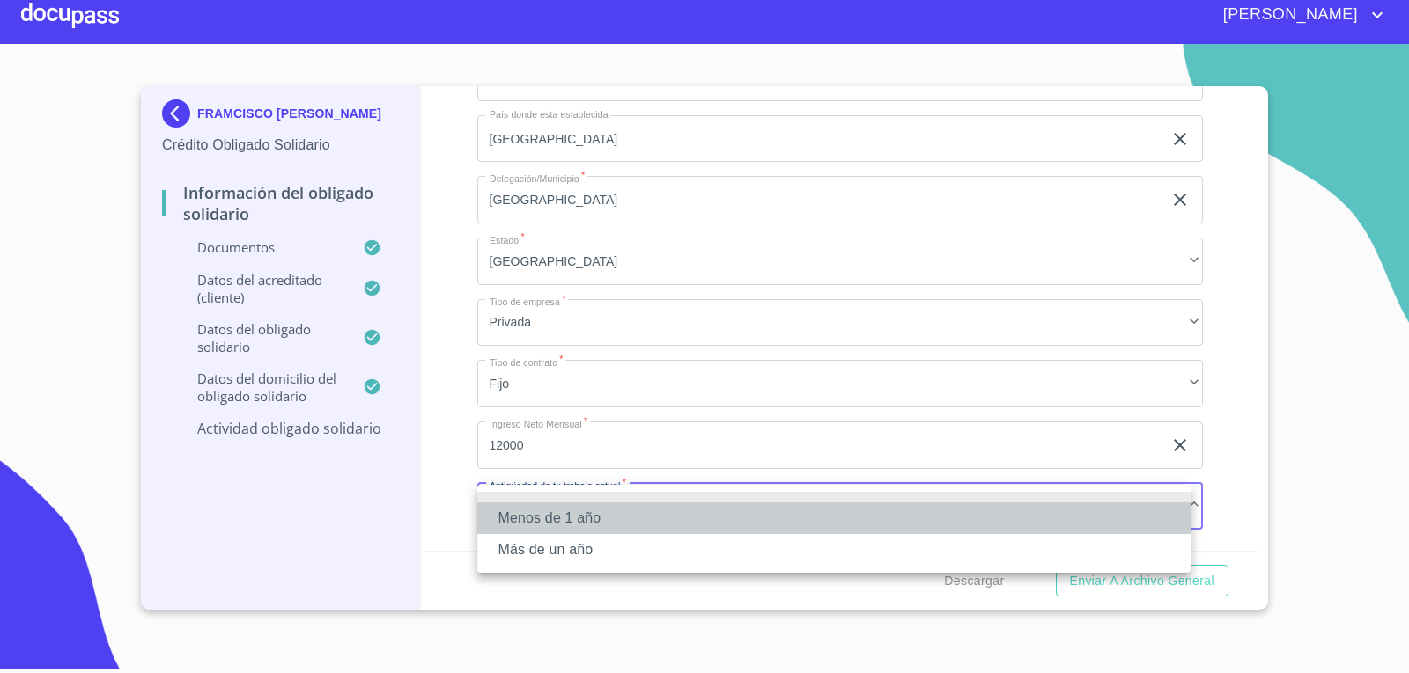
click at [546, 509] on li "Menos de 1 año" at bounding box center [833, 519] width 713 height 32
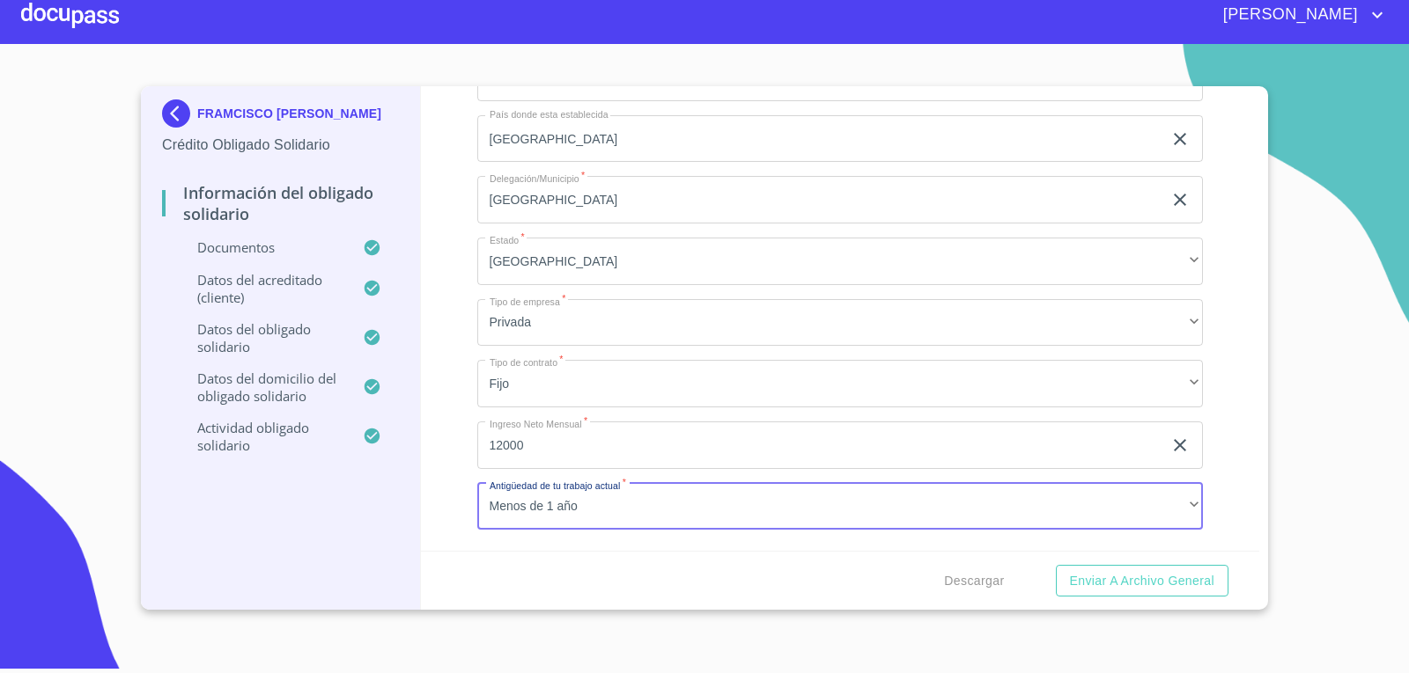
click at [445, 522] on div "Información del Obligado Solidario Documentos Documento de identificación Oblig…" at bounding box center [840, 318] width 839 height 465
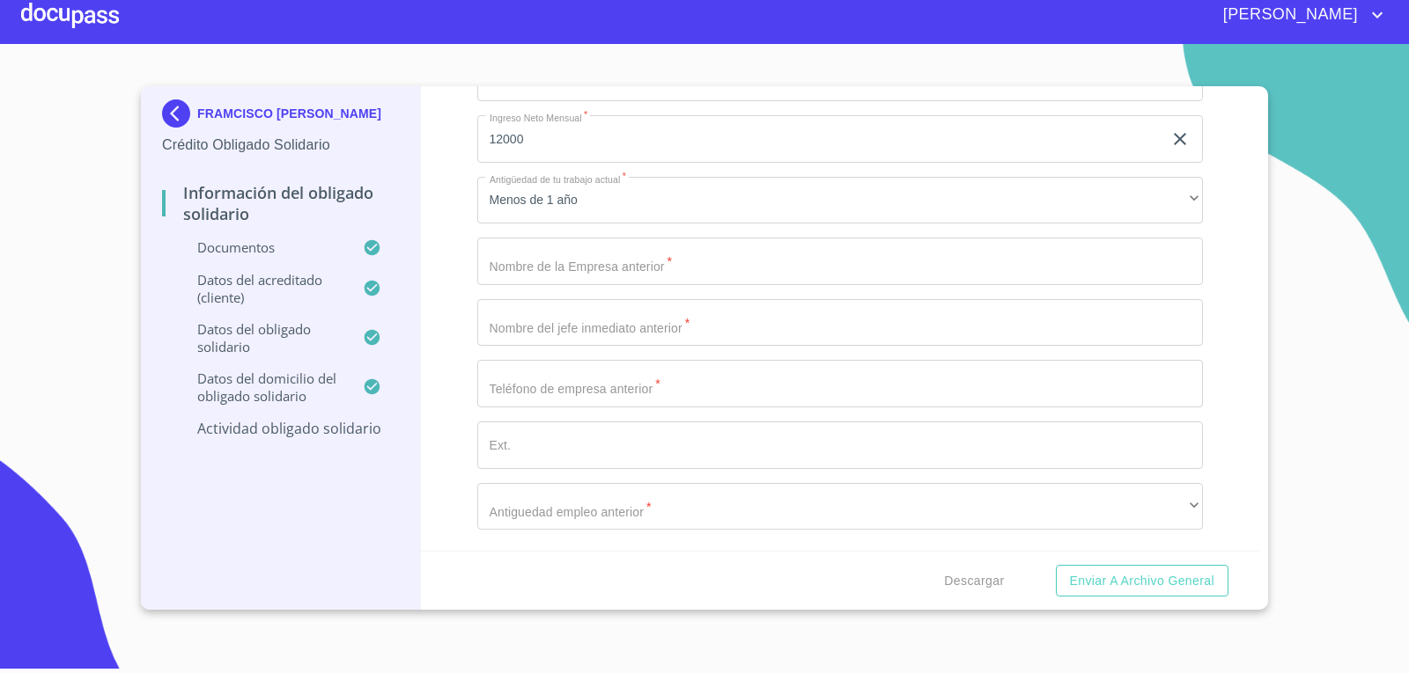
scroll to position [8390, 0]
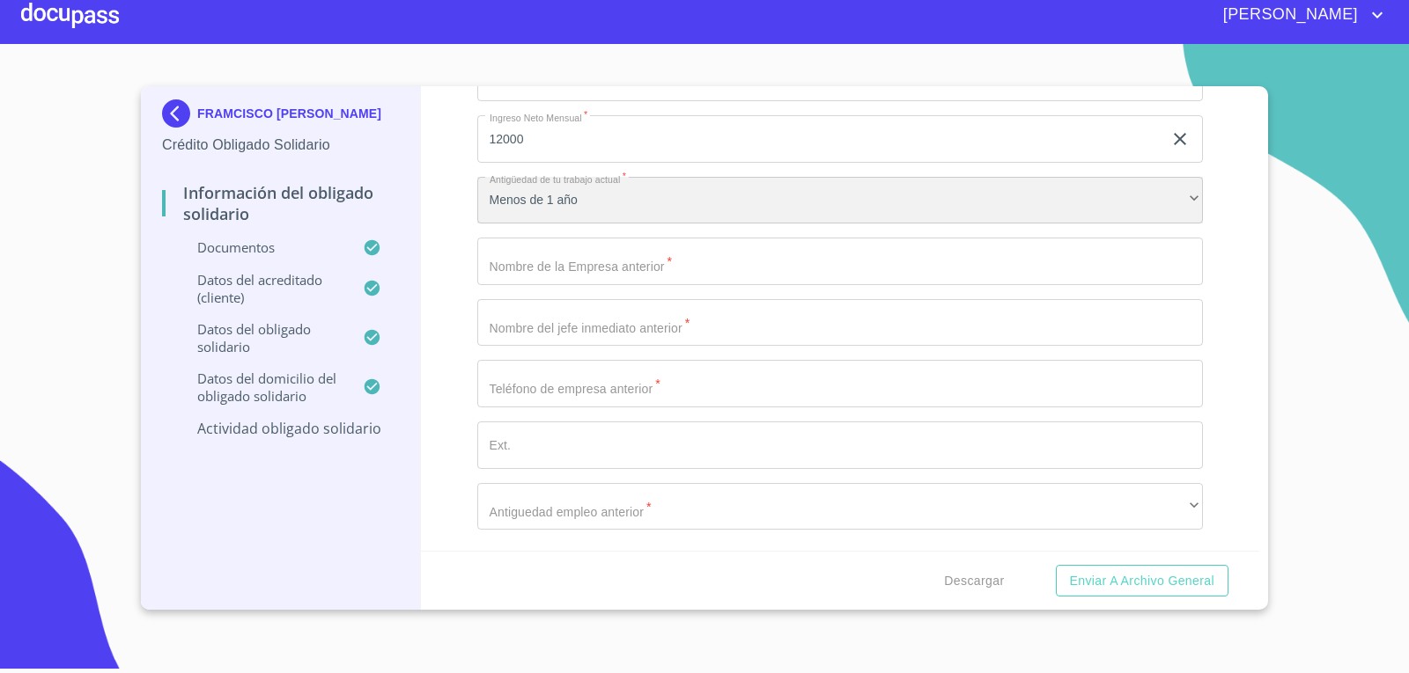
click at [611, 192] on div "Menos de 1 año" at bounding box center [840, 201] width 726 height 48
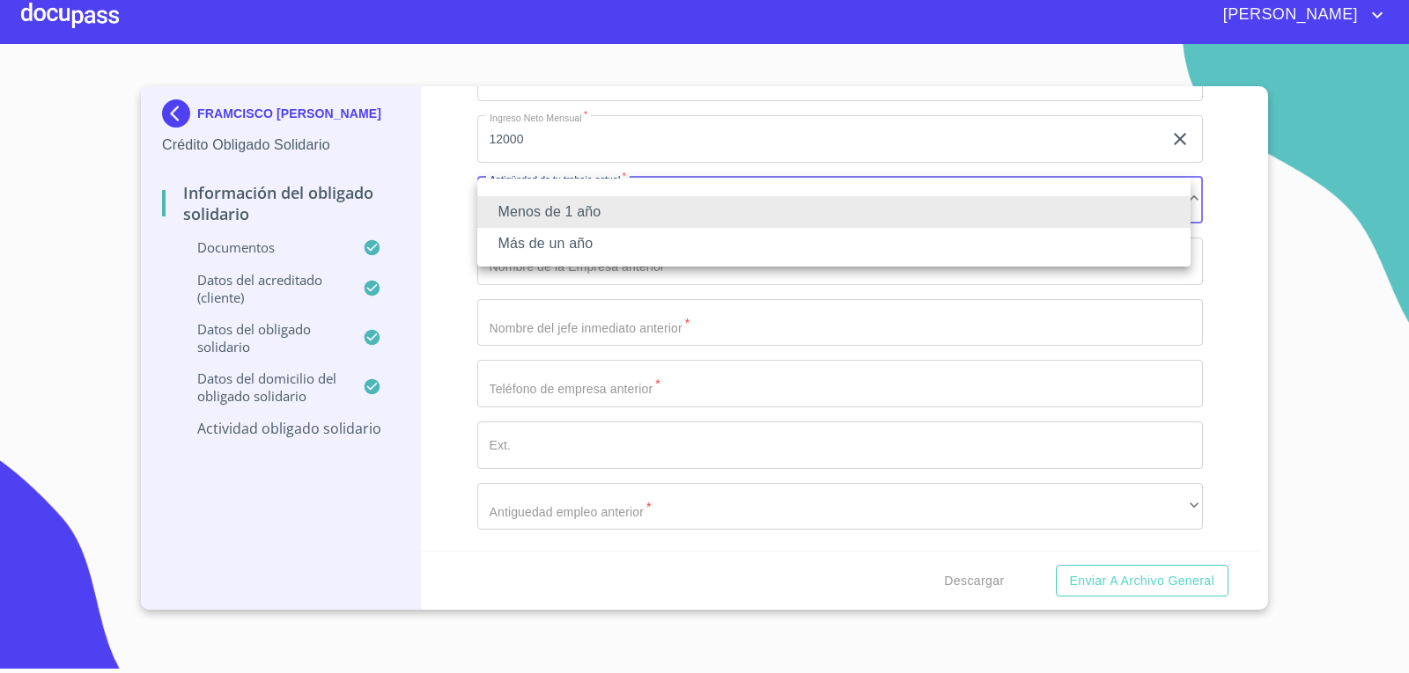
click at [582, 247] on li "Más de un año" at bounding box center [833, 244] width 713 height 32
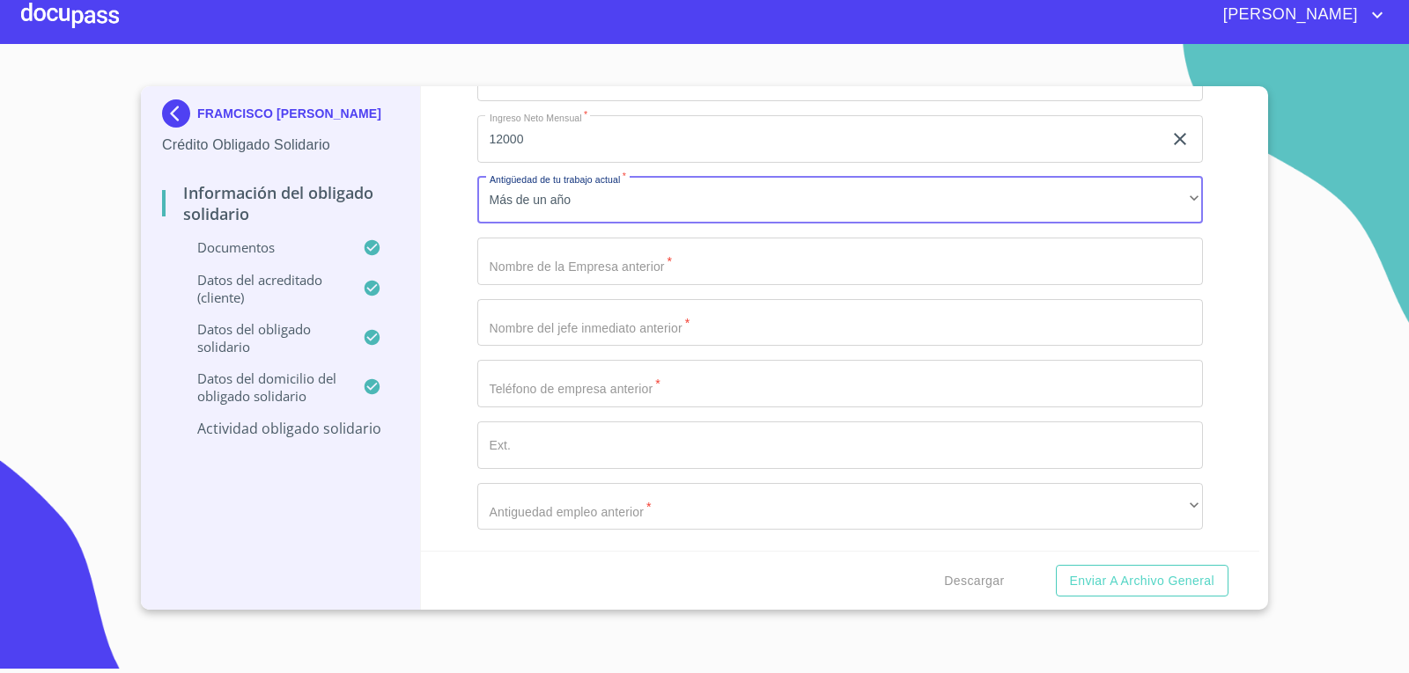
click at [455, 291] on div "Información del Obligado Solidario Documentos Documento de identificación Oblig…" at bounding box center [840, 318] width 839 height 465
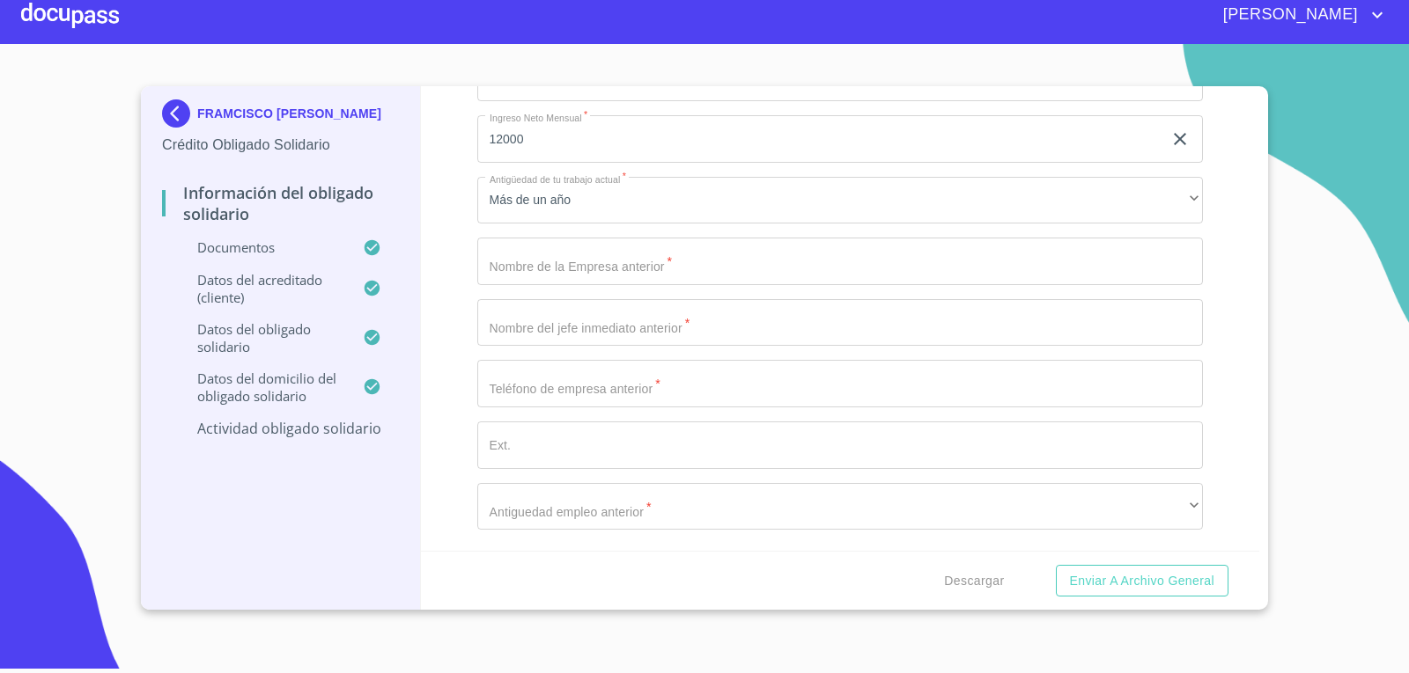
scroll to position [8083, 0]
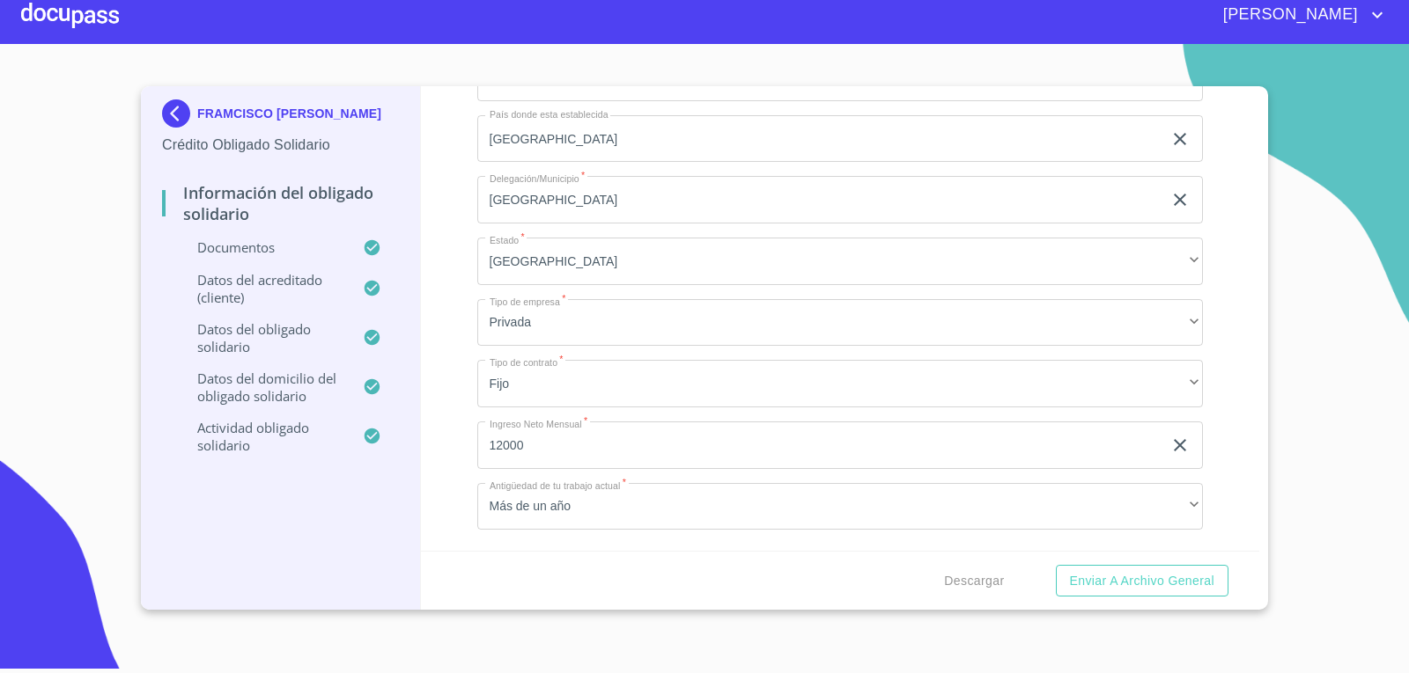
click at [1014, 578] on div "Descargar Enviar a Archivo General" at bounding box center [840, 581] width 839 height 60
click at [999, 578] on span "Descargar" at bounding box center [974, 581] width 60 height 22
click at [965, 575] on span "Descargar" at bounding box center [974, 581] width 60 height 22
click at [1144, 587] on span "Enviar a Archivo General" at bounding box center [1142, 581] width 144 height 22
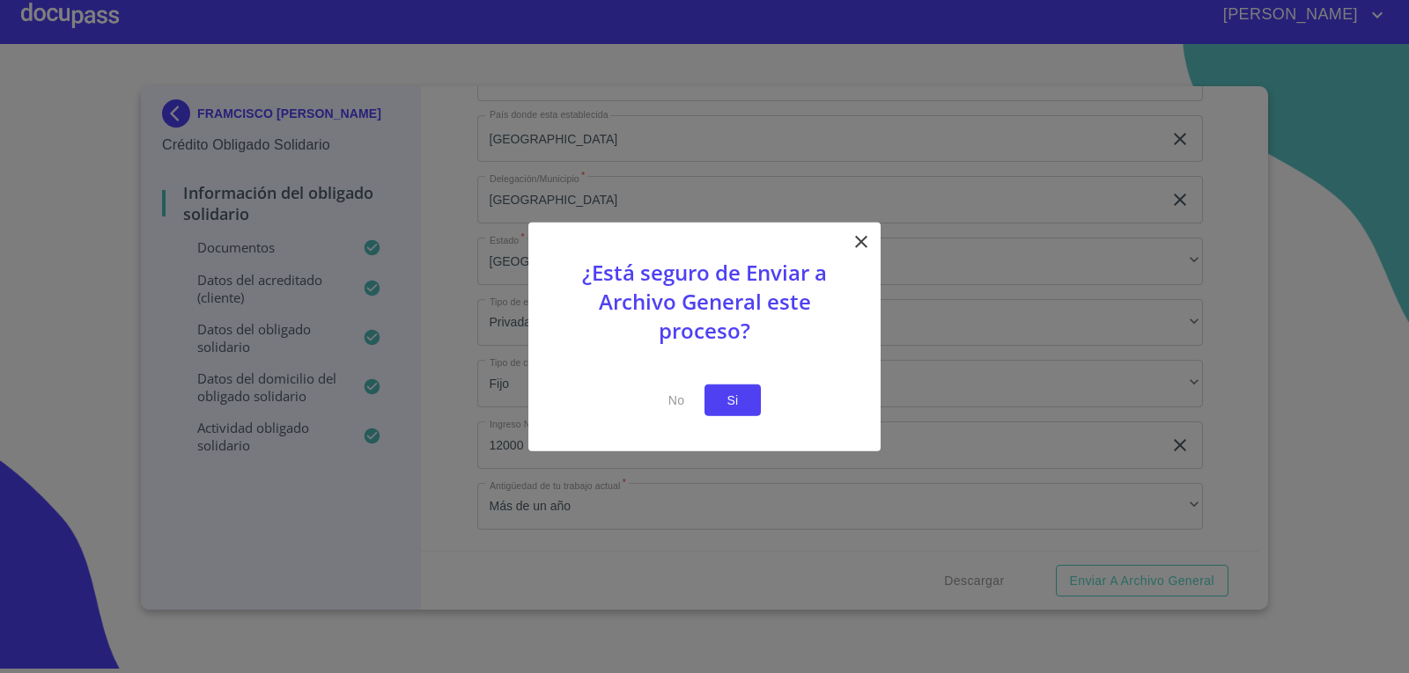
click at [729, 397] on span "Si" at bounding box center [732, 400] width 28 height 22
